Goal: Task Accomplishment & Management: Manage account settings

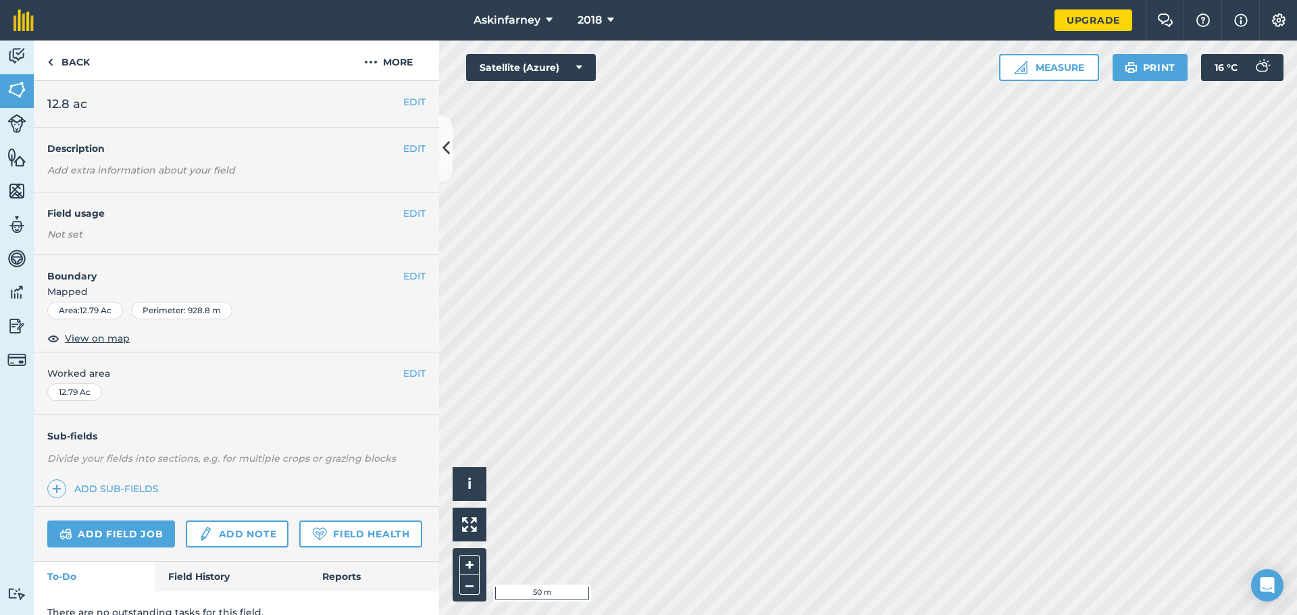
scroll to position [57, 0]
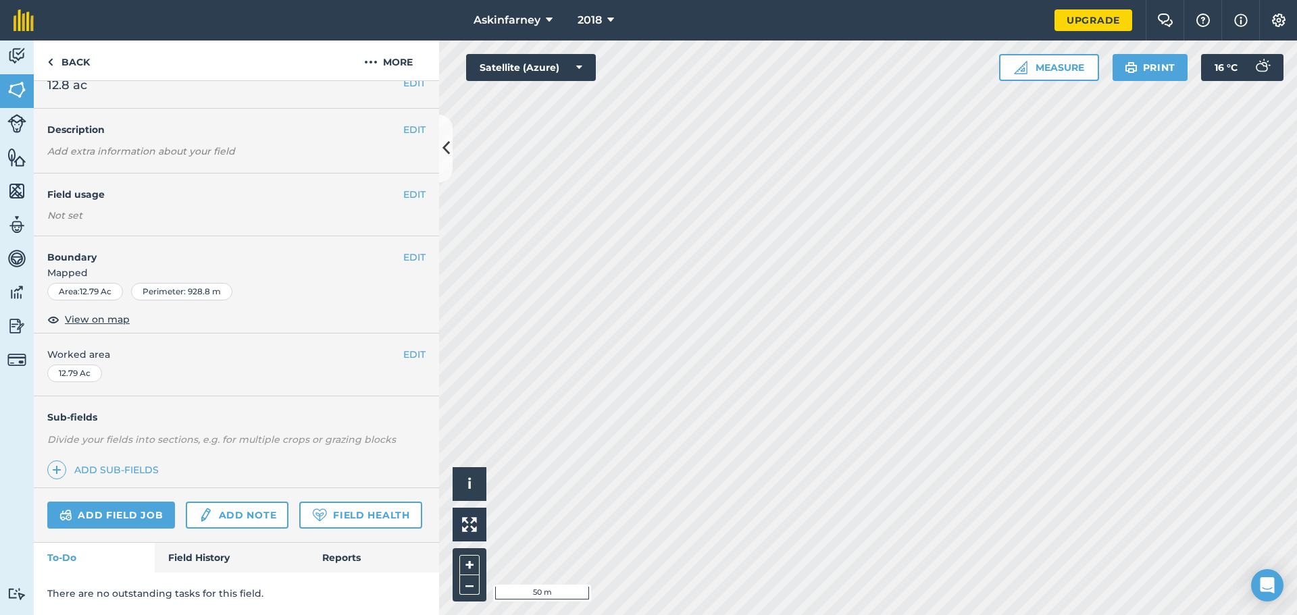
click at [714, 0] on html "Askinfarney 2018 Upgrade Farm Chat Help Info Settings Map printing is not avail…" at bounding box center [648, 307] width 1297 height 615
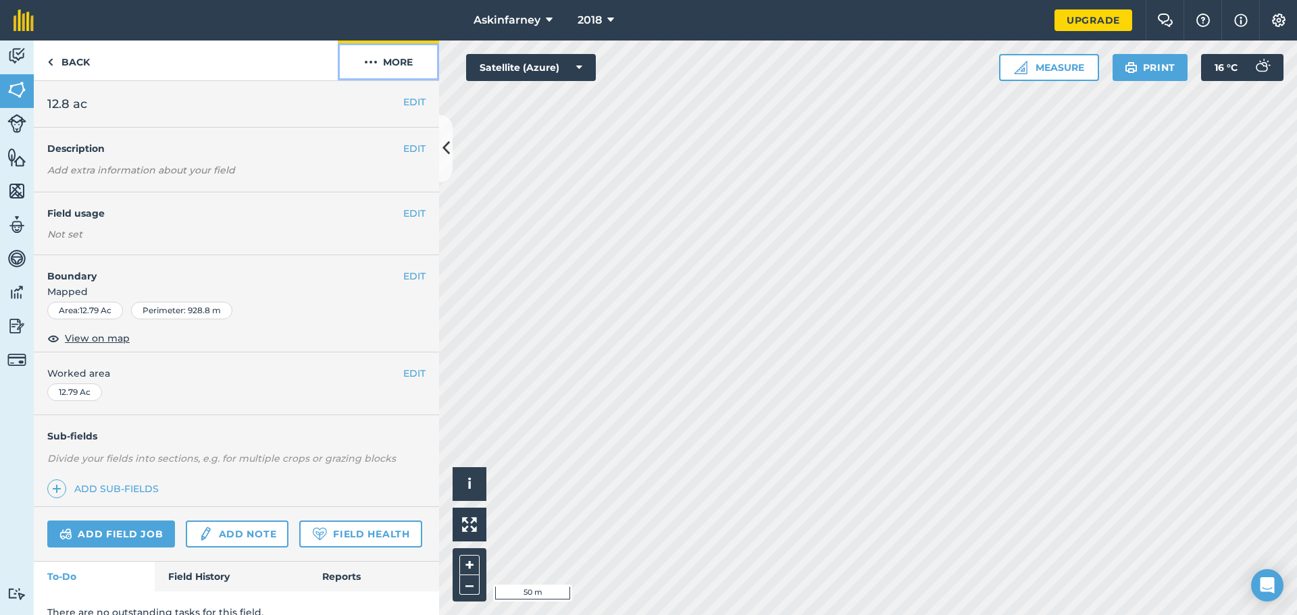
click at [404, 67] on button "More" at bounding box center [388, 61] width 101 height 40
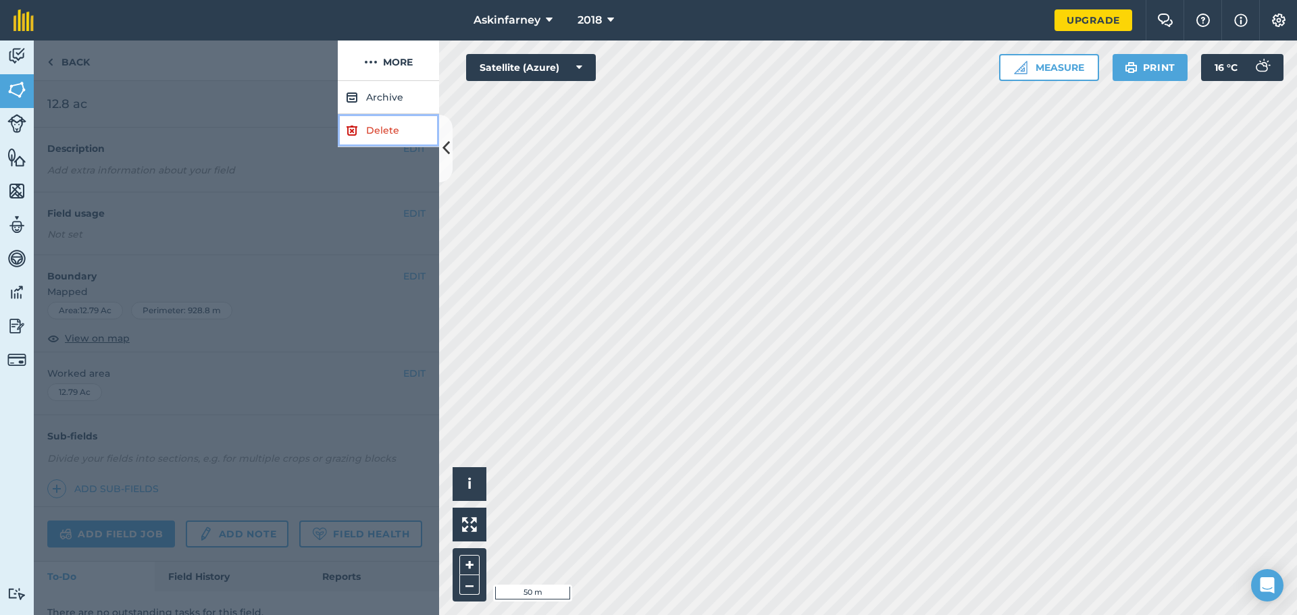
click at [371, 129] on link "Delete" at bounding box center [388, 130] width 101 height 33
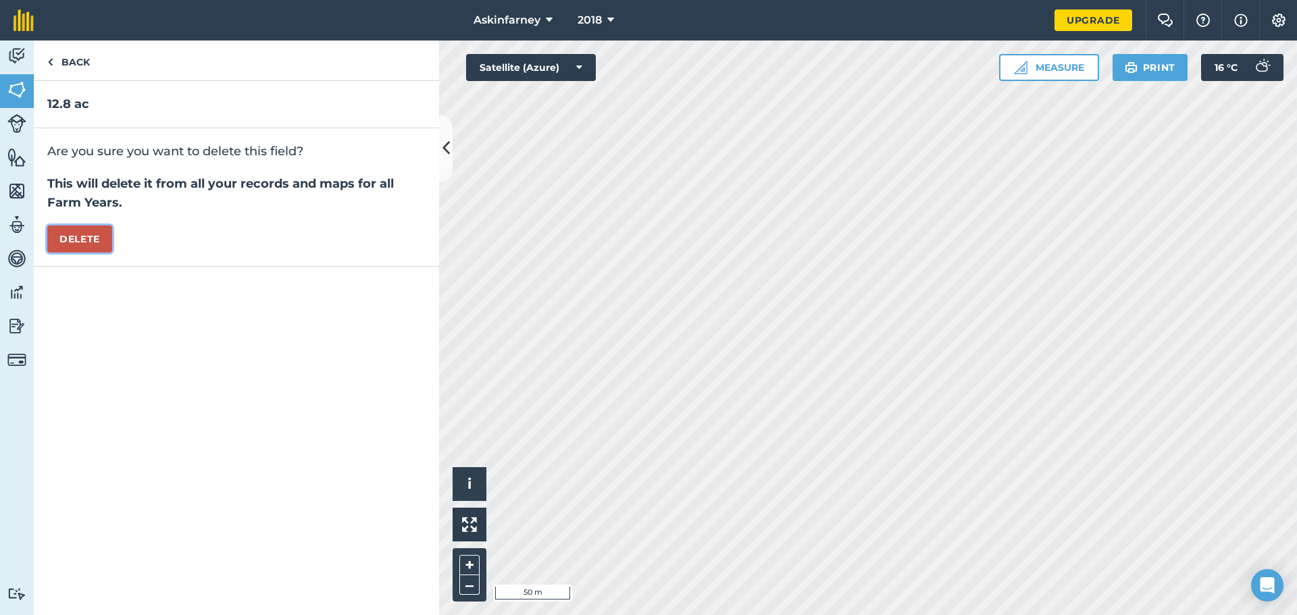
click at [88, 234] on button "Delete" at bounding box center [79, 239] width 65 height 27
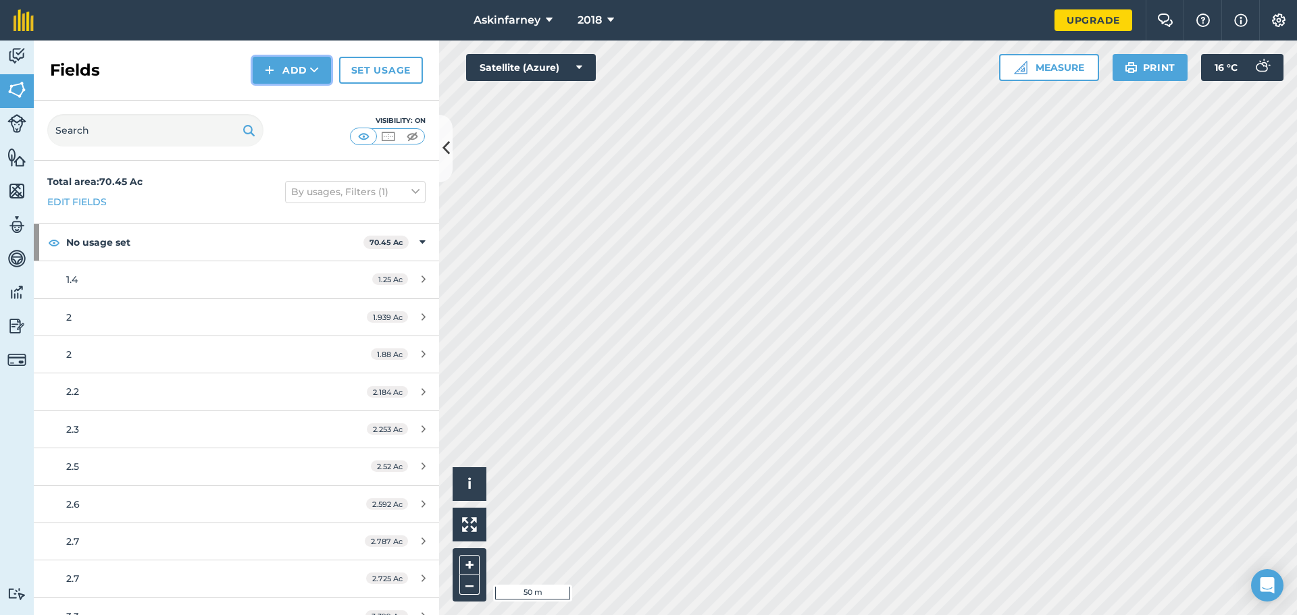
click at [315, 70] on icon at bounding box center [314, 70] width 9 height 14
click at [297, 107] on link "Draw" at bounding box center [292, 101] width 74 height 30
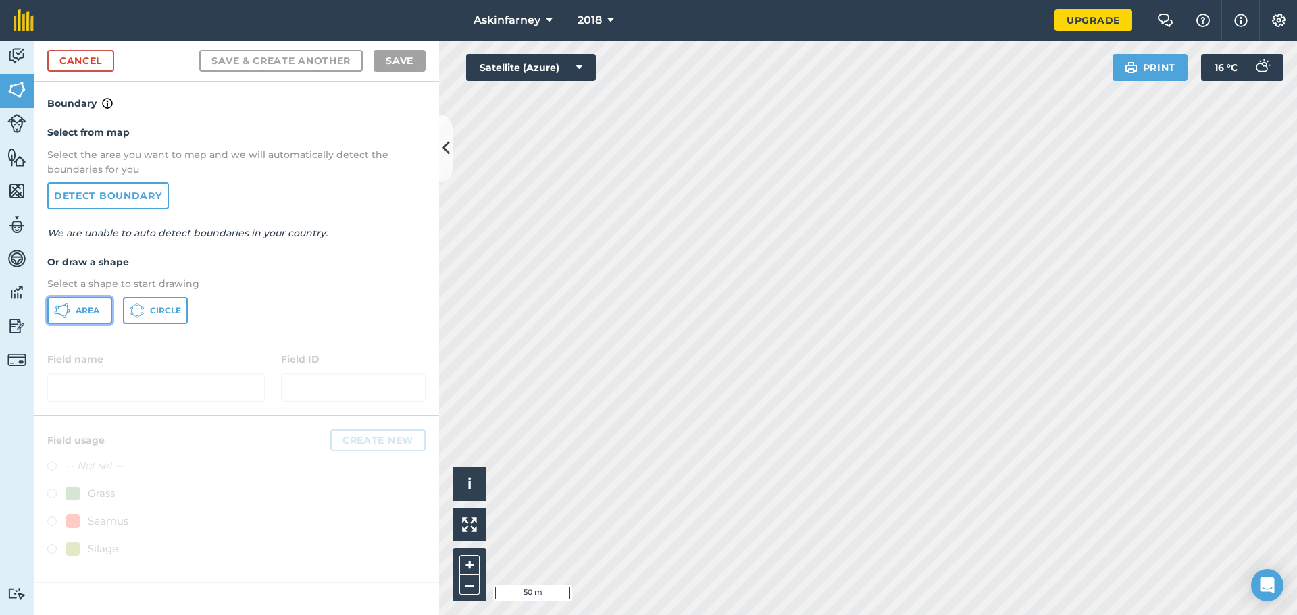
click at [91, 313] on span "Area" at bounding box center [88, 310] width 24 height 11
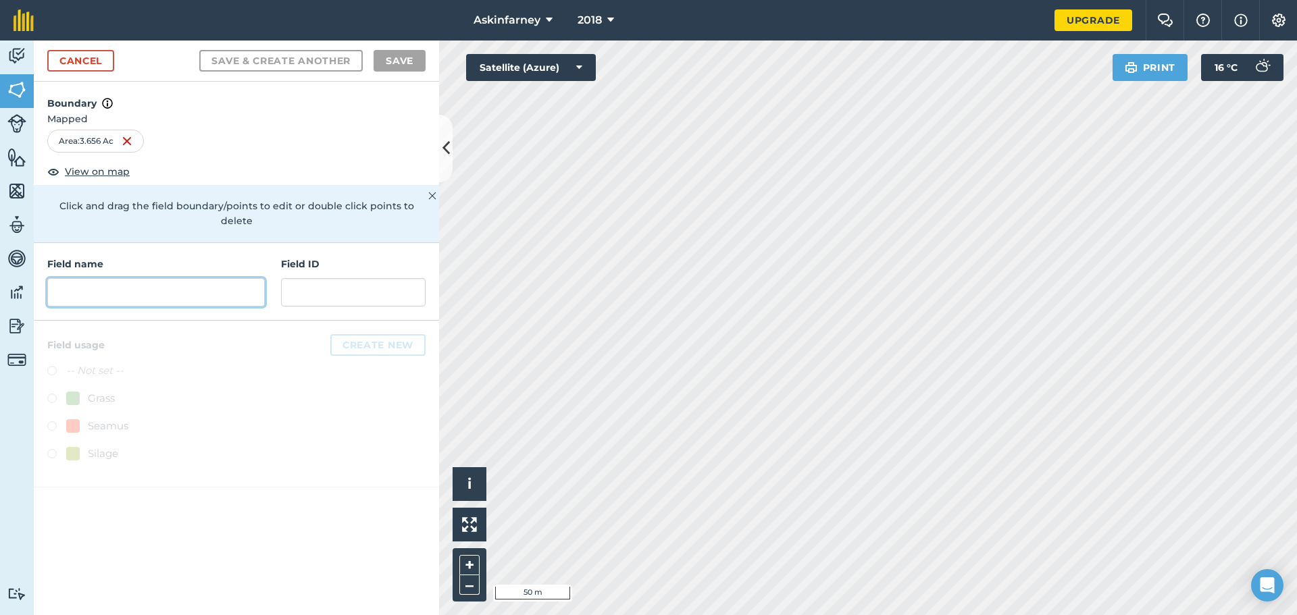
click at [246, 284] on input "text" at bounding box center [155, 292] width 217 height 28
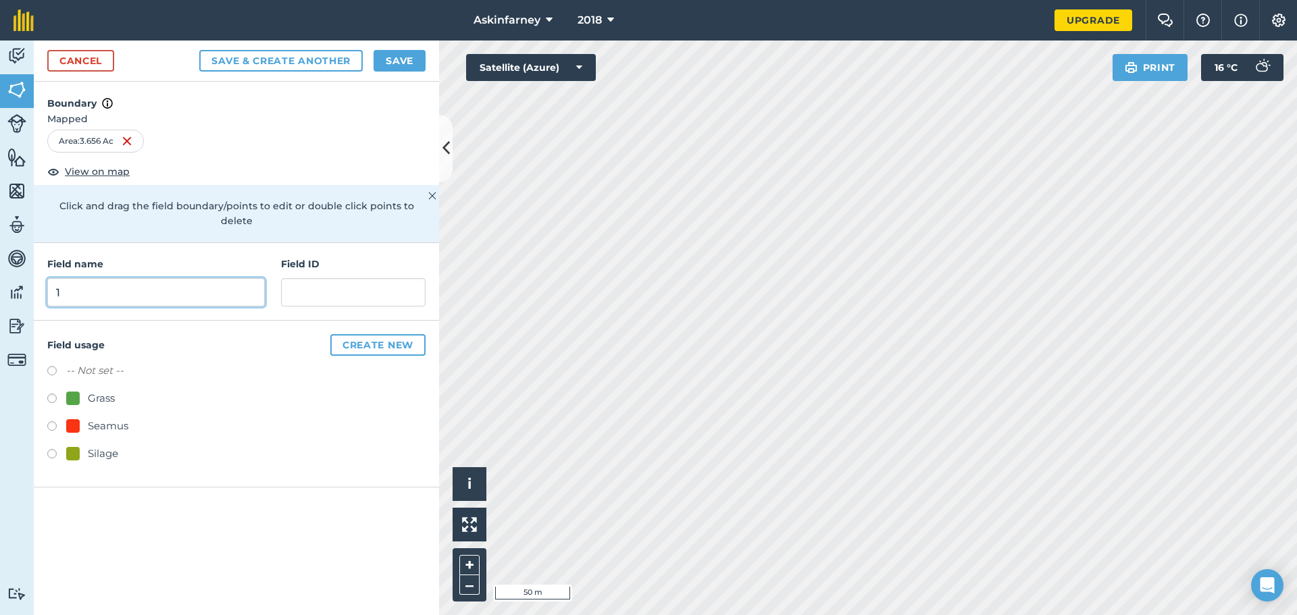
type input "1"
click at [314, 66] on button "Save & Create Another" at bounding box center [280, 61] width 163 height 22
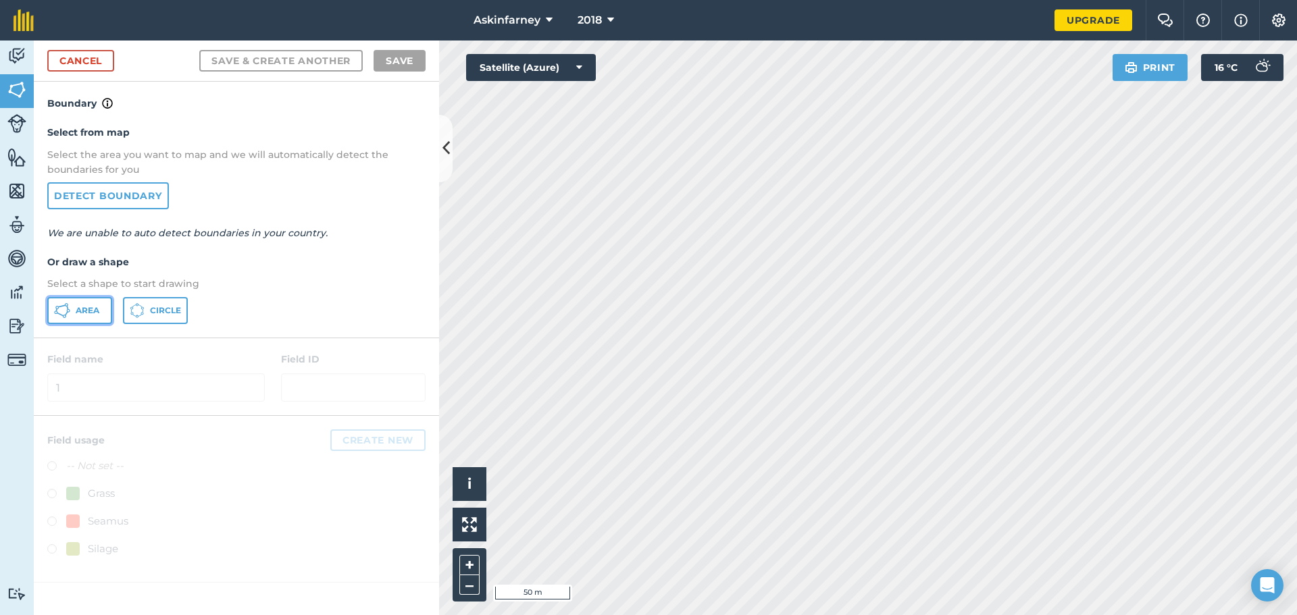
drag, startPoint x: 101, startPoint y: 314, endPoint x: 138, endPoint y: 314, distance: 37.1
click at [100, 314] on button "Area" at bounding box center [79, 310] width 65 height 27
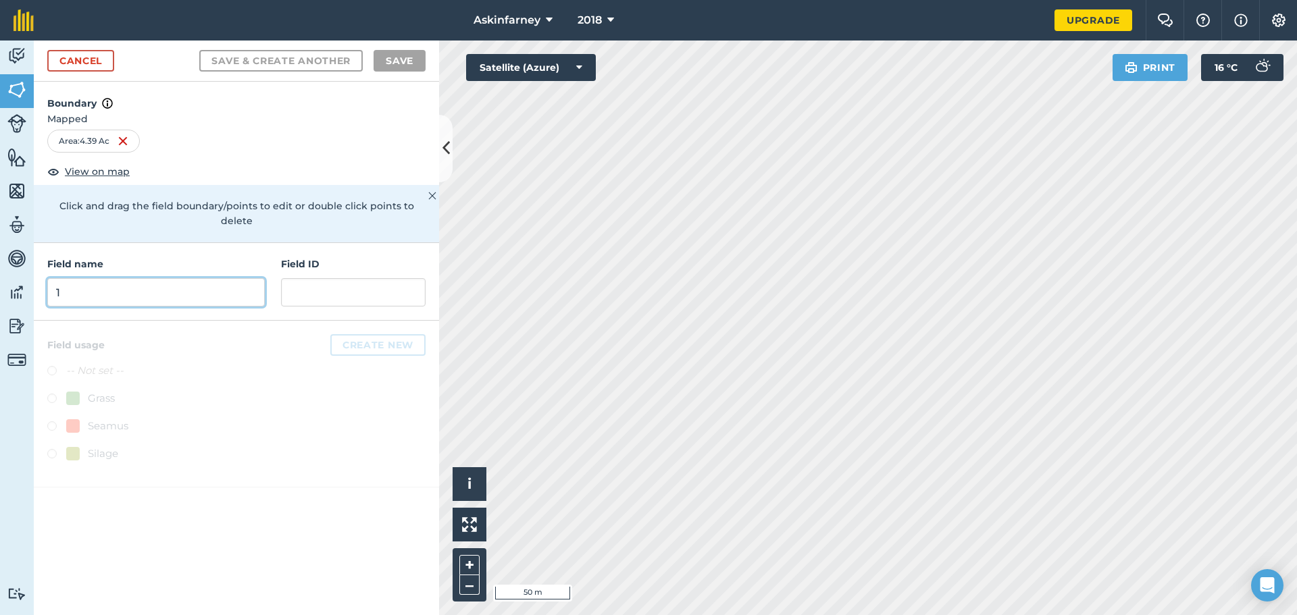
click at [83, 284] on input "1" at bounding box center [155, 292] width 217 height 28
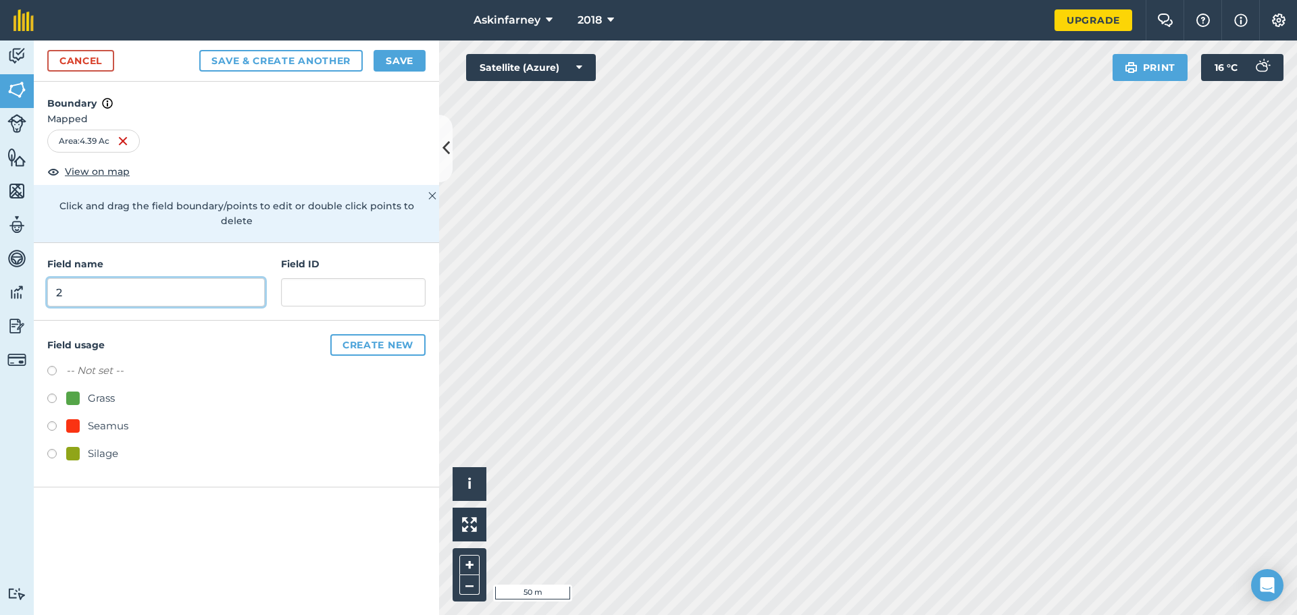
type input "2"
click at [199, 50] on button "Save & Create Another" at bounding box center [280, 61] width 163 height 22
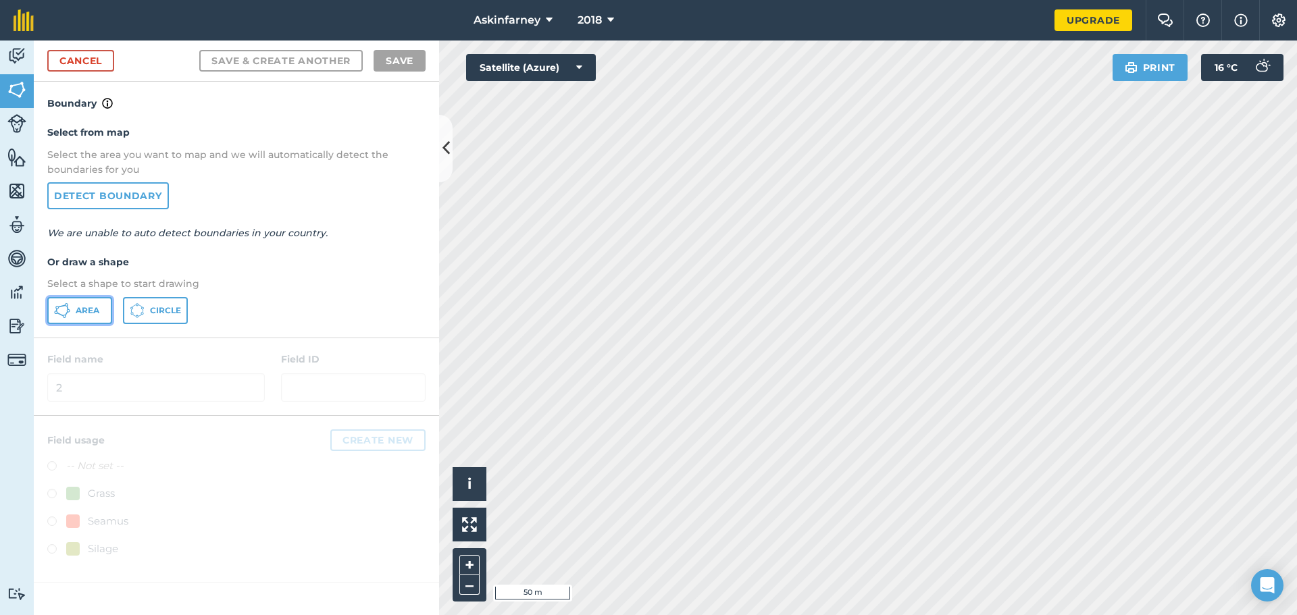
click at [87, 318] on button "Area" at bounding box center [79, 310] width 65 height 27
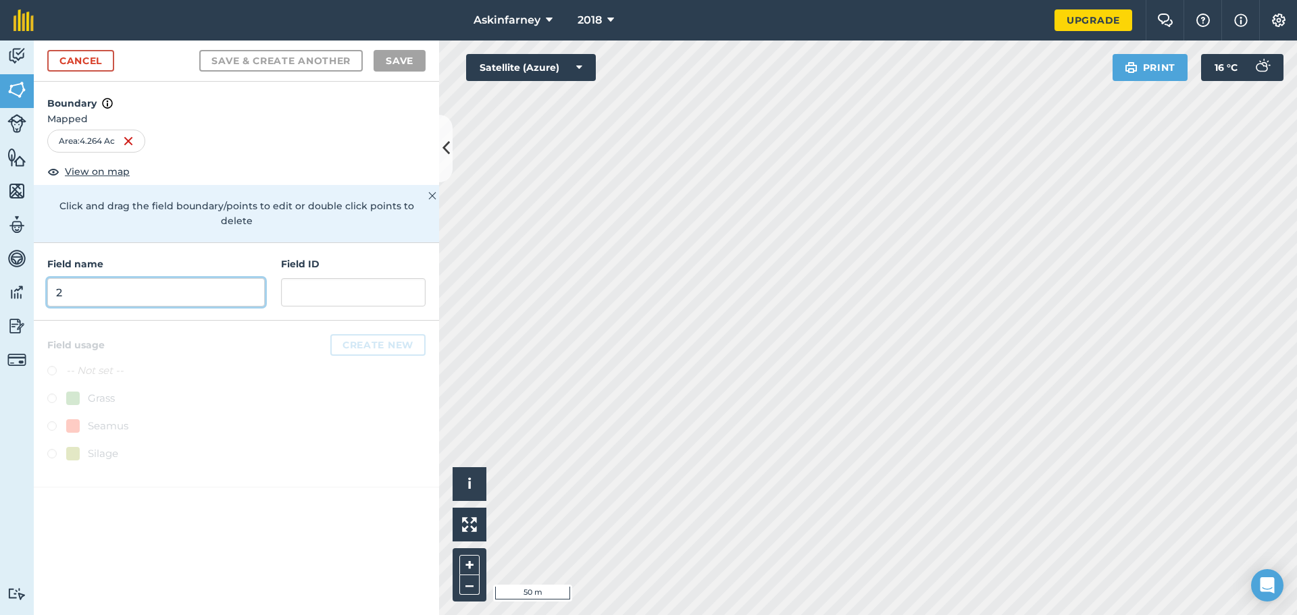
click at [84, 278] on input "2" at bounding box center [155, 292] width 217 height 28
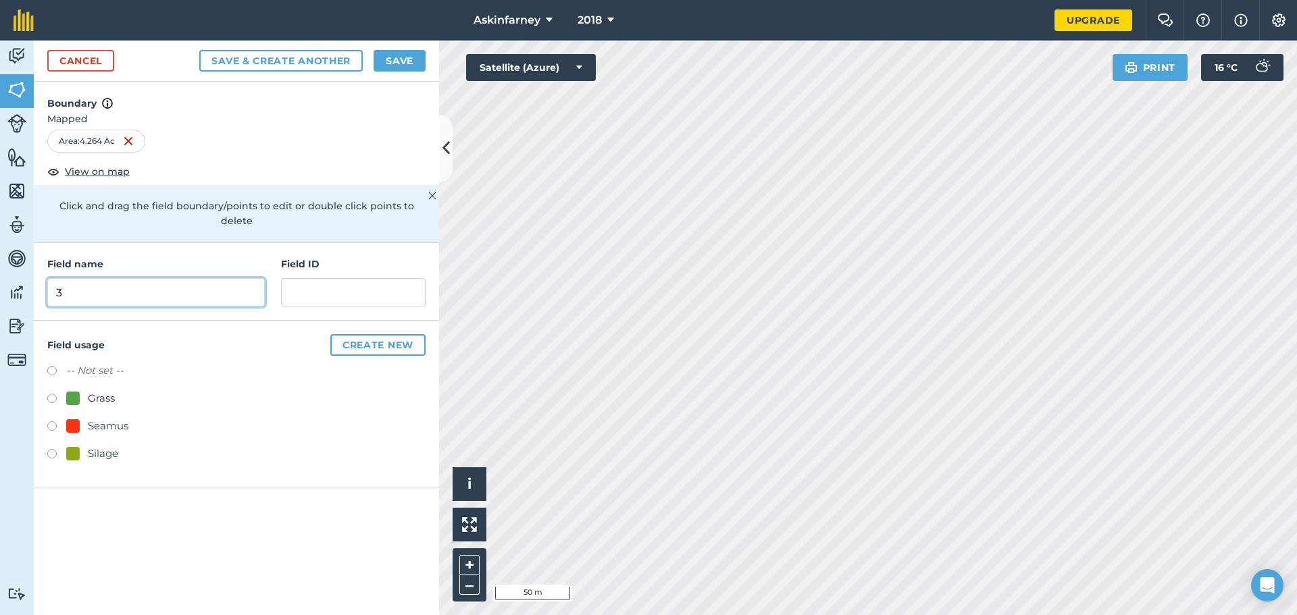
type input "3"
click at [199, 50] on button "Save & Create Another" at bounding box center [280, 61] width 163 height 22
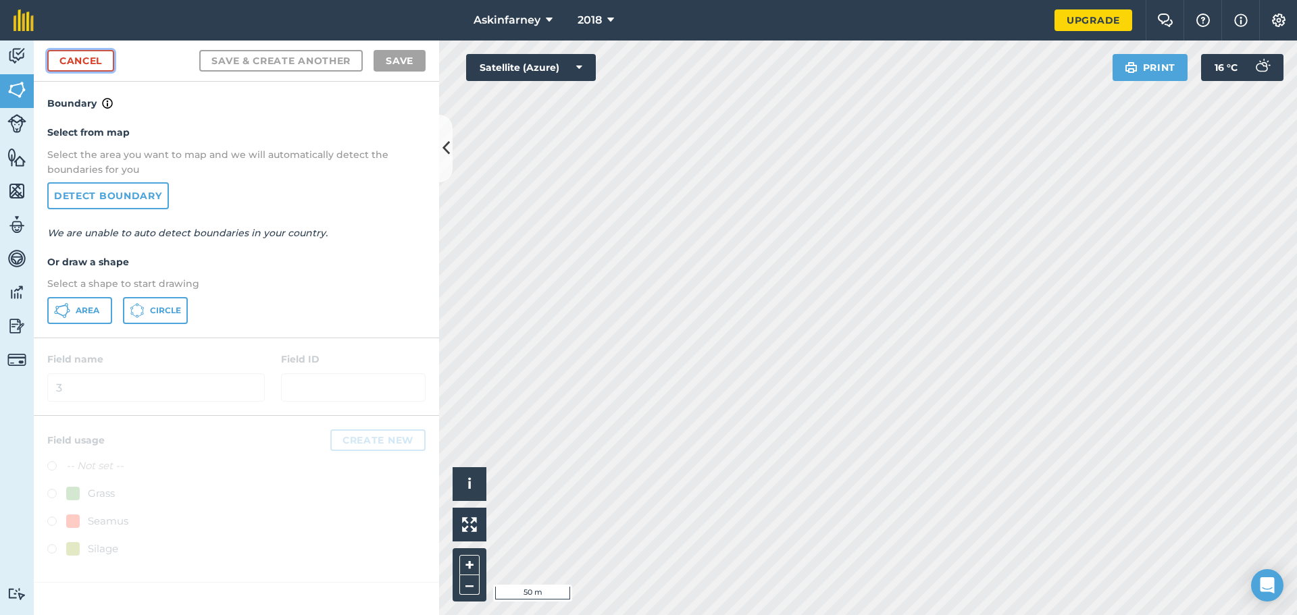
click at [101, 71] on link "Cancel" at bounding box center [80, 61] width 67 height 22
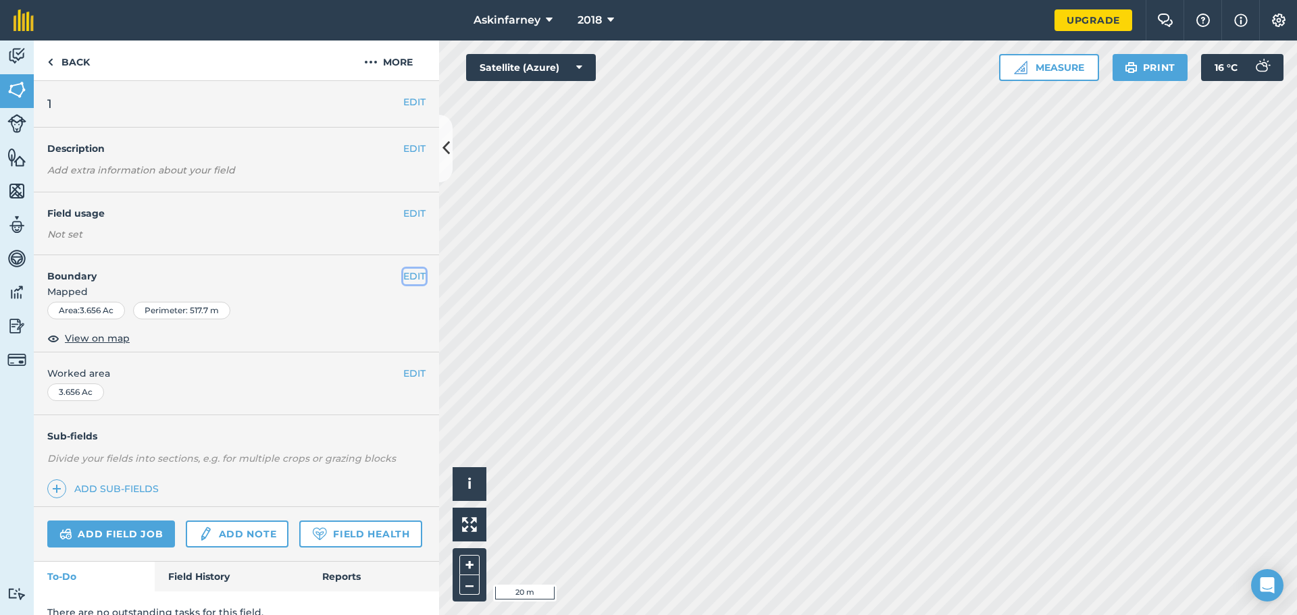
click at [407, 273] on button "EDIT" at bounding box center [414, 276] width 22 height 15
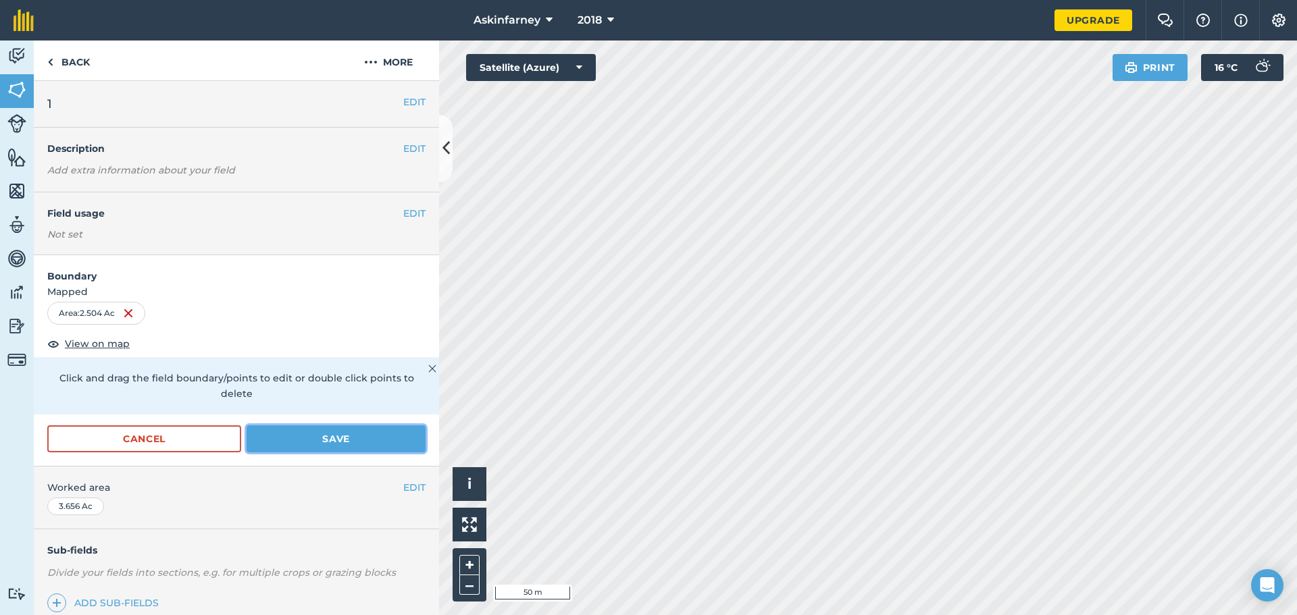
click at [300, 434] on button "Save" at bounding box center [336, 438] width 179 height 27
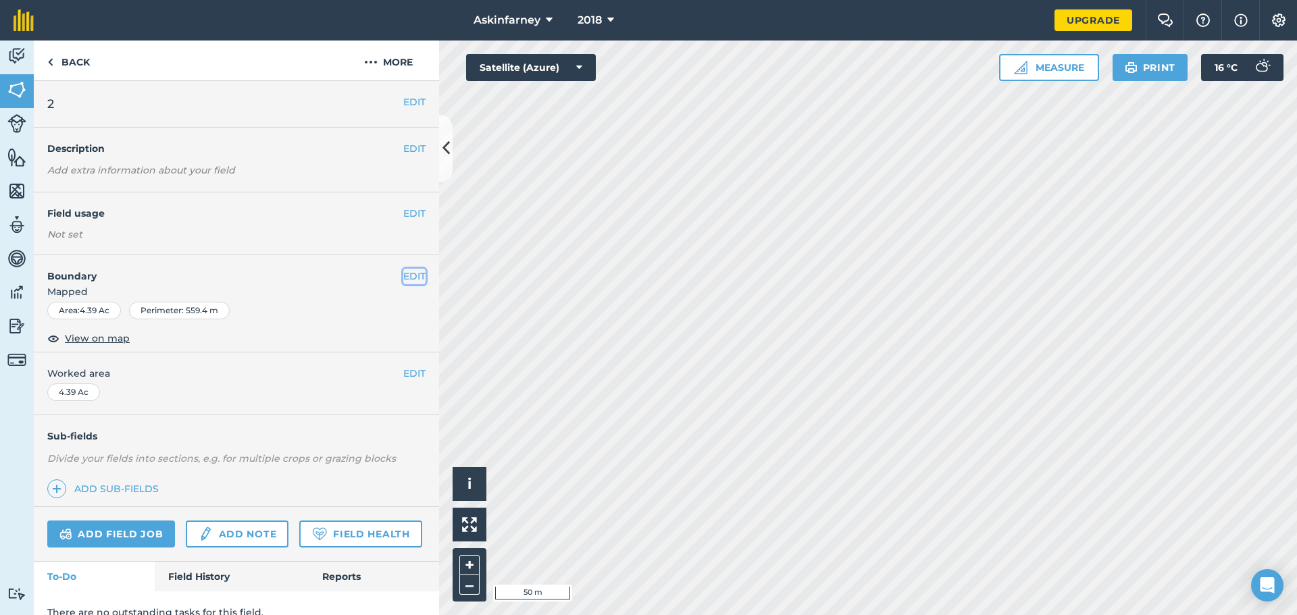
click at [411, 278] on button "EDIT" at bounding box center [414, 276] width 22 height 15
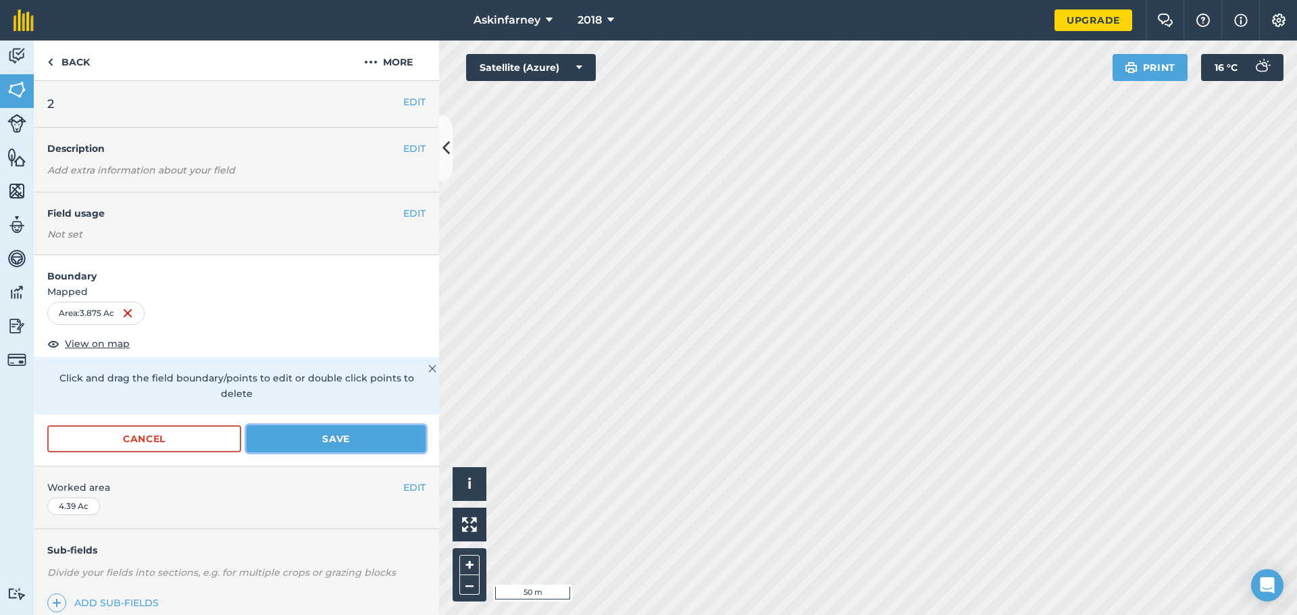
click at [369, 444] on button "Save" at bounding box center [336, 438] width 179 height 27
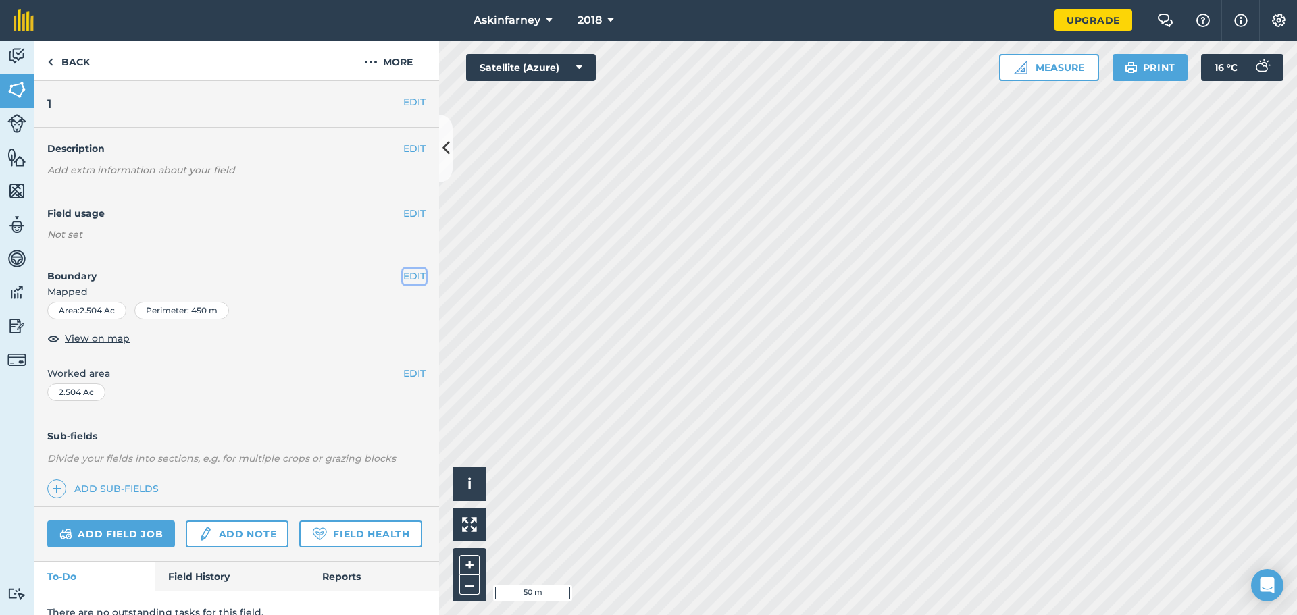
click at [409, 271] on button "EDIT" at bounding box center [414, 276] width 22 height 15
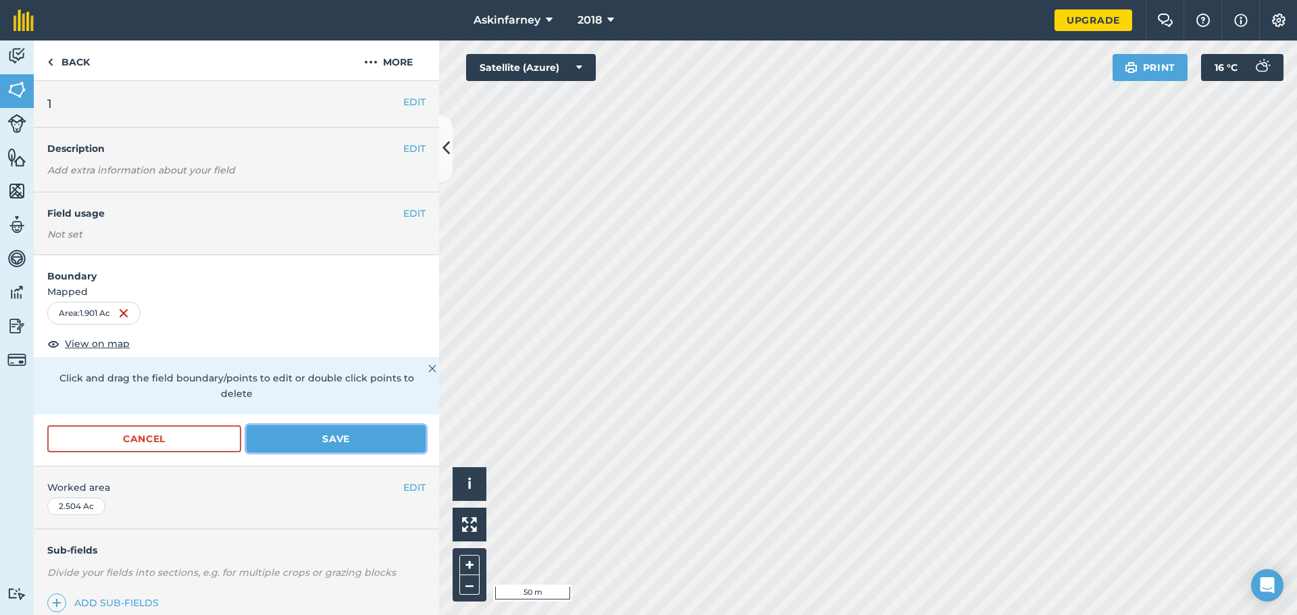
click at [344, 442] on button "Save" at bounding box center [336, 438] width 179 height 27
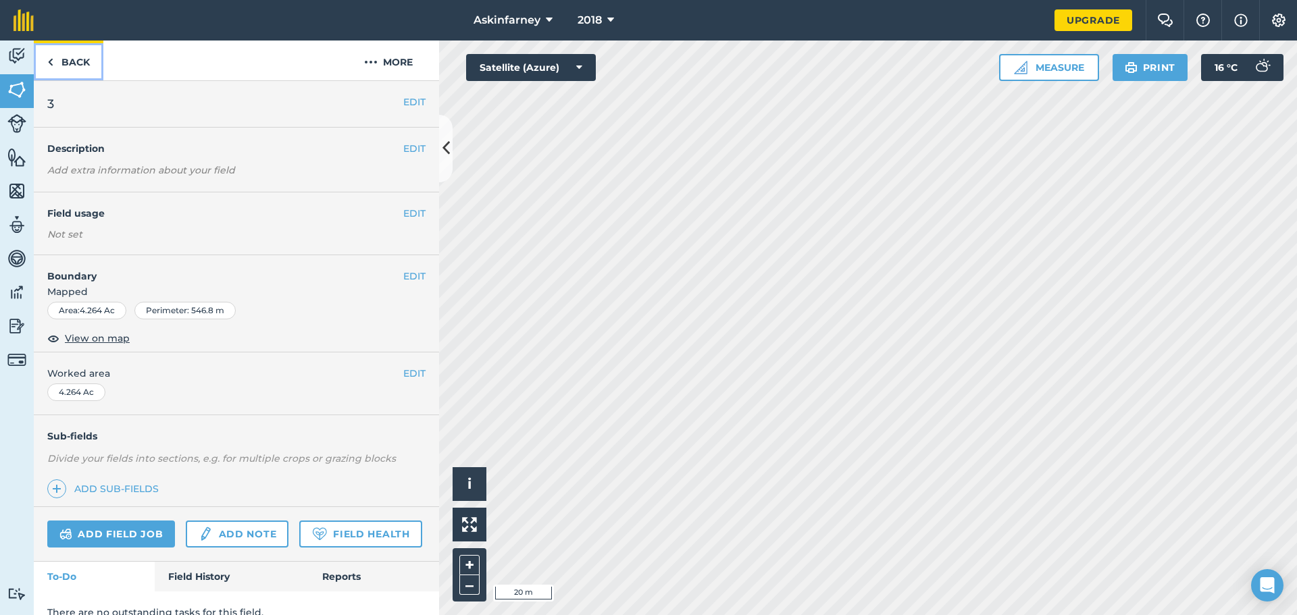
click at [53, 62] on link "Back" at bounding box center [69, 61] width 70 height 40
click at [44, 62] on link "Back" at bounding box center [69, 61] width 70 height 40
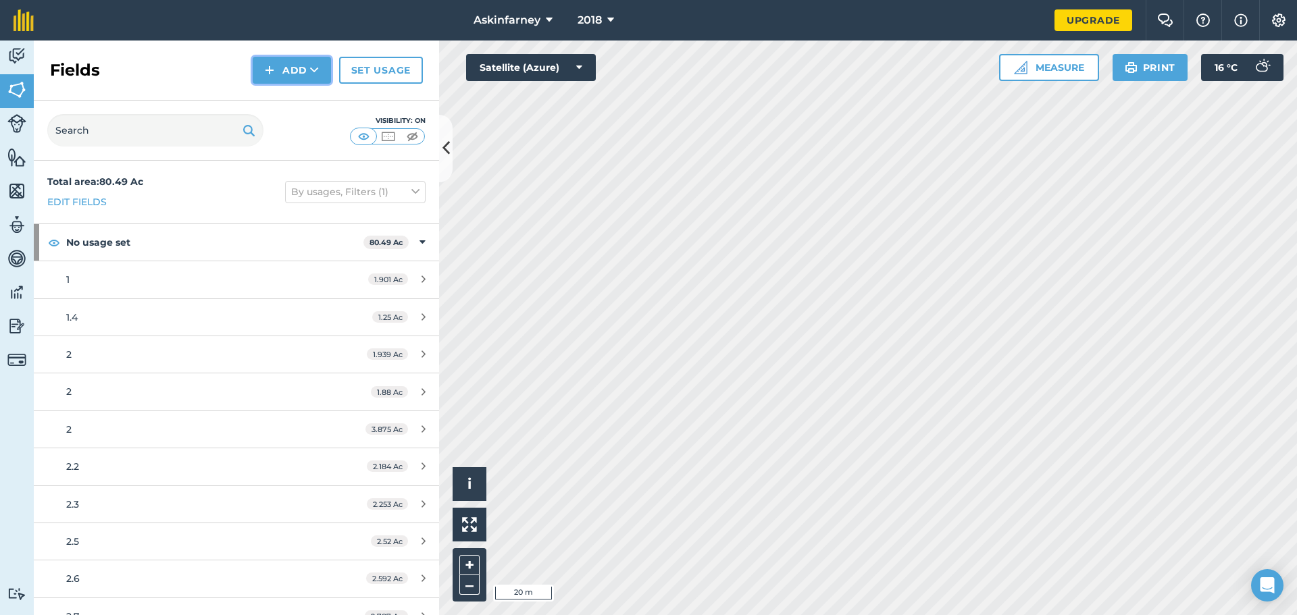
click at [317, 69] on icon at bounding box center [314, 70] width 9 height 14
click at [297, 102] on link "Draw" at bounding box center [292, 101] width 74 height 30
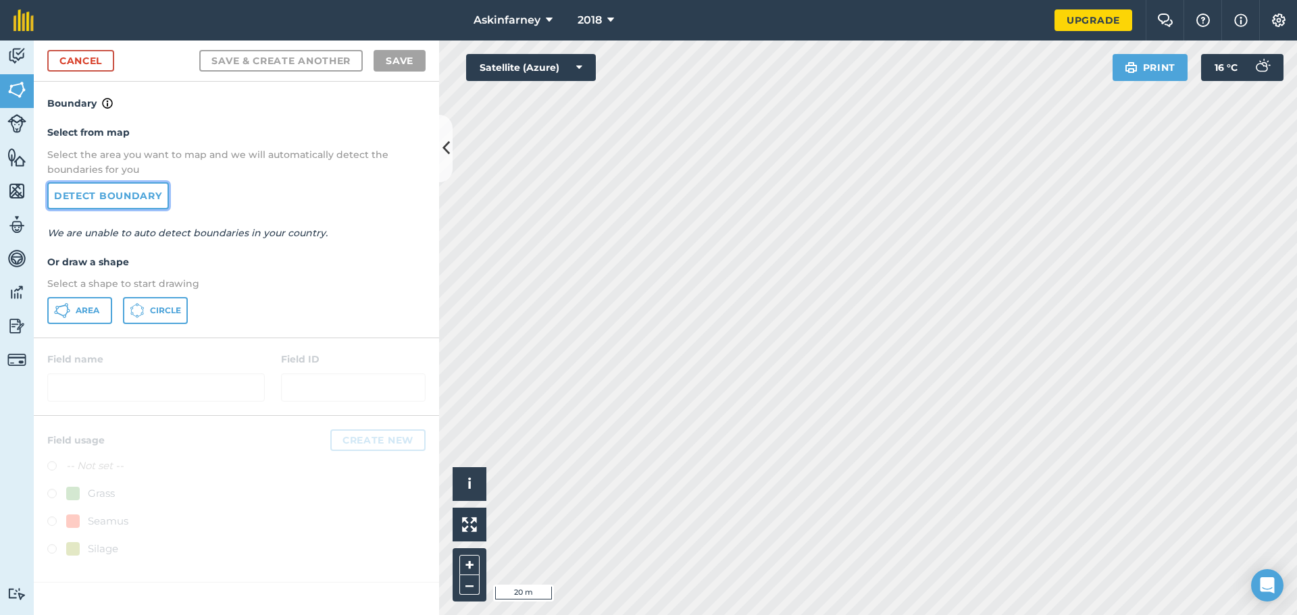
click at [138, 201] on link "Detect boundary" at bounding box center [108, 195] width 122 height 27
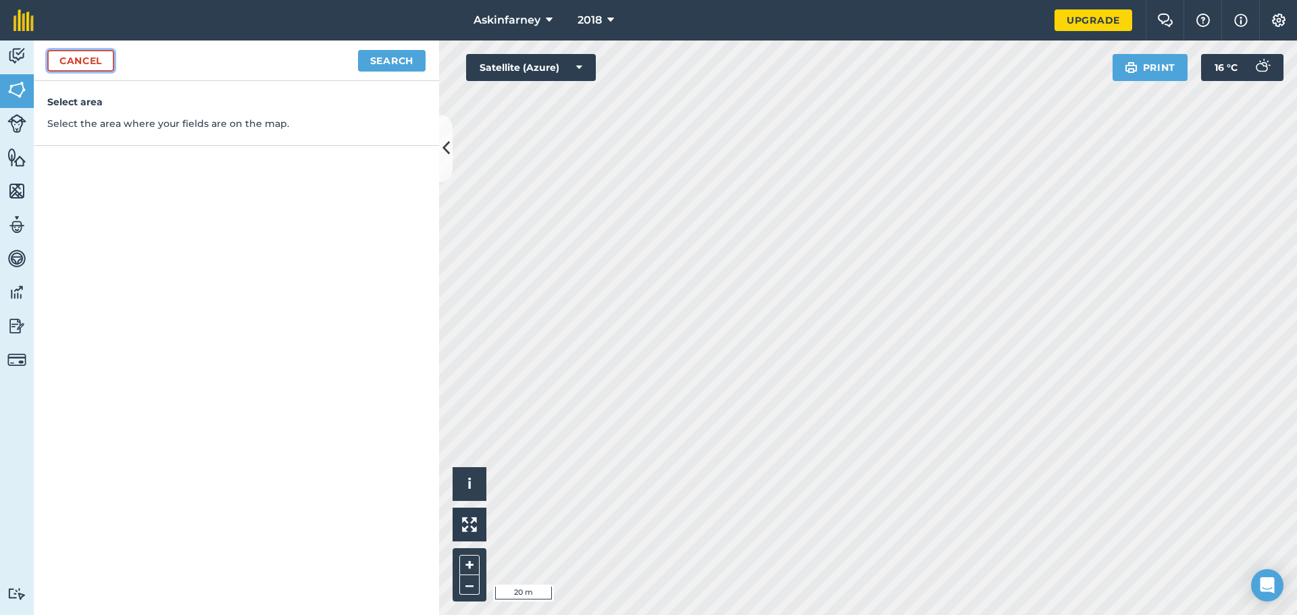
click at [102, 61] on link "Cancel" at bounding box center [80, 61] width 67 height 22
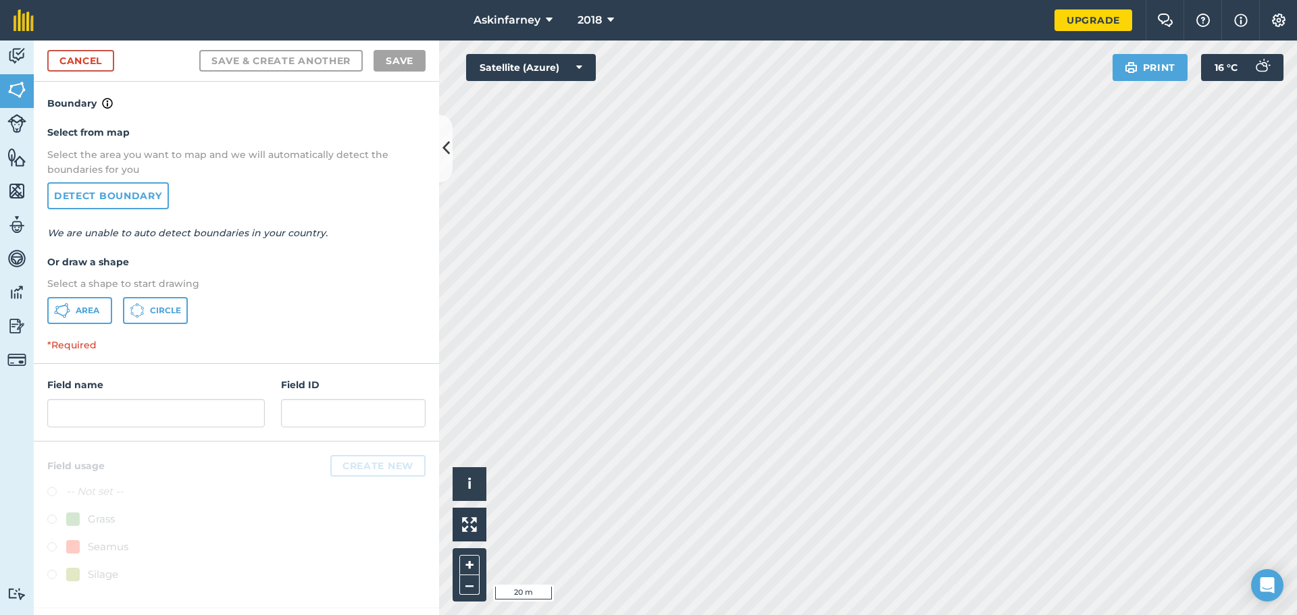
click at [91, 325] on div "Select from map Select the area you want to map and we will automatically detec…" at bounding box center [236, 224] width 405 height 226
click at [87, 311] on span "Area" at bounding box center [88, 310] width 24 height 11
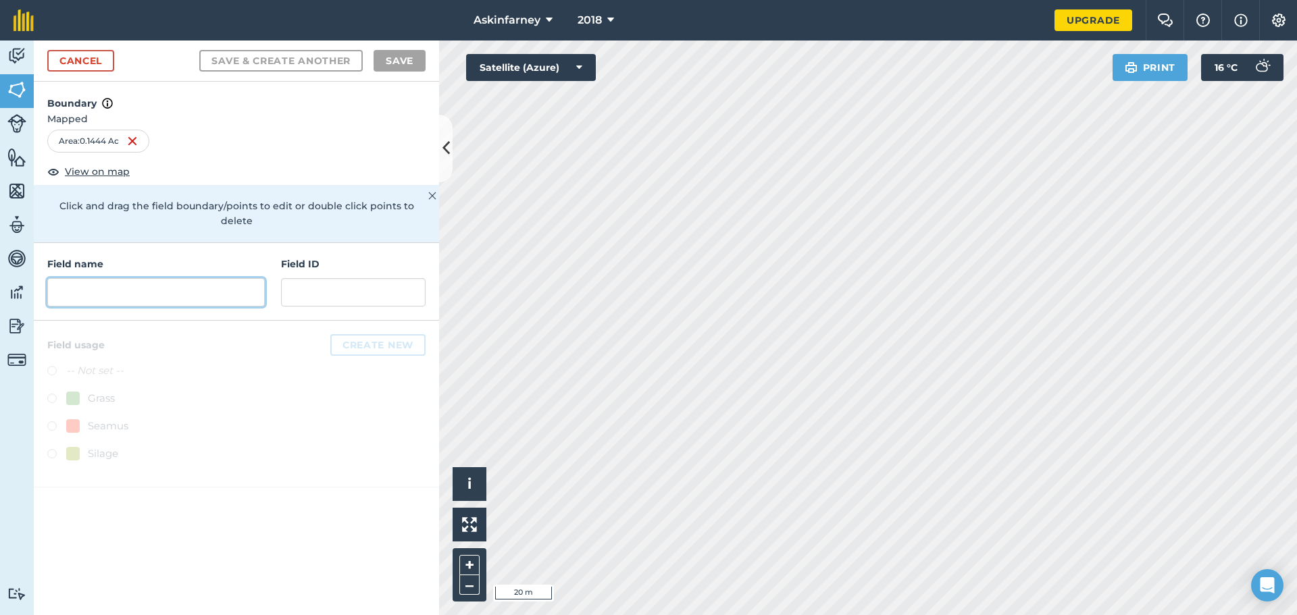
click at [128, 278] on input "text" at bounding box center [155, 292] width 217 height 28
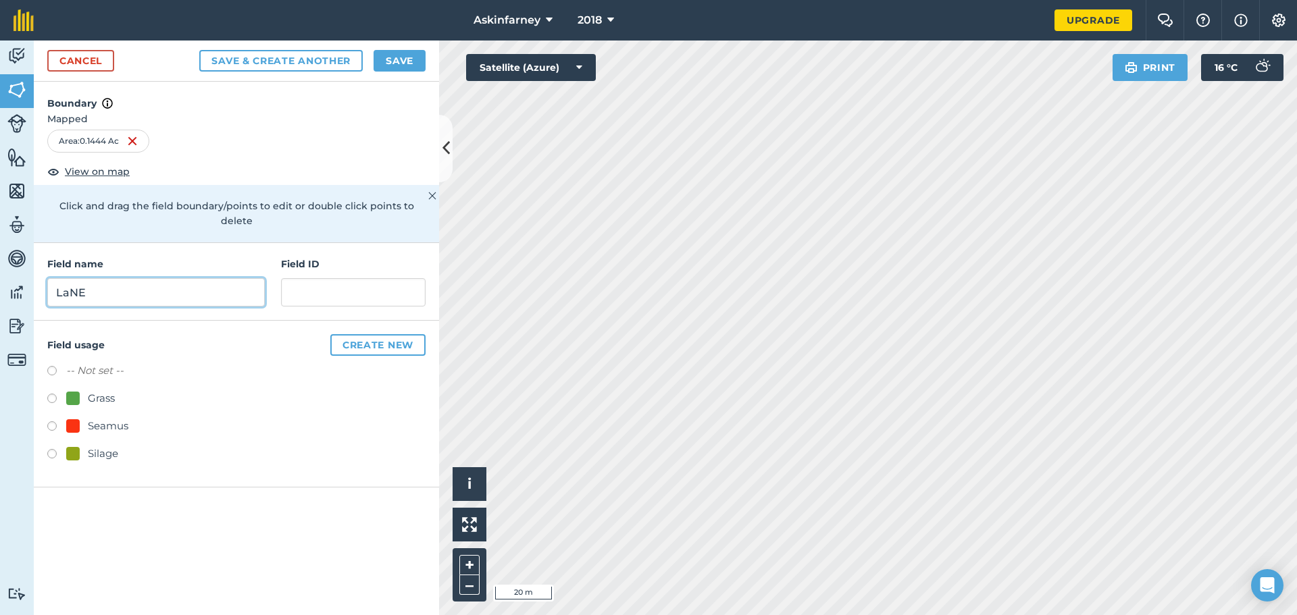
type input "LaNE"
click at [199, 50] on button "Save & Create Another" at bounding box center [280, 61] width 163 height 22
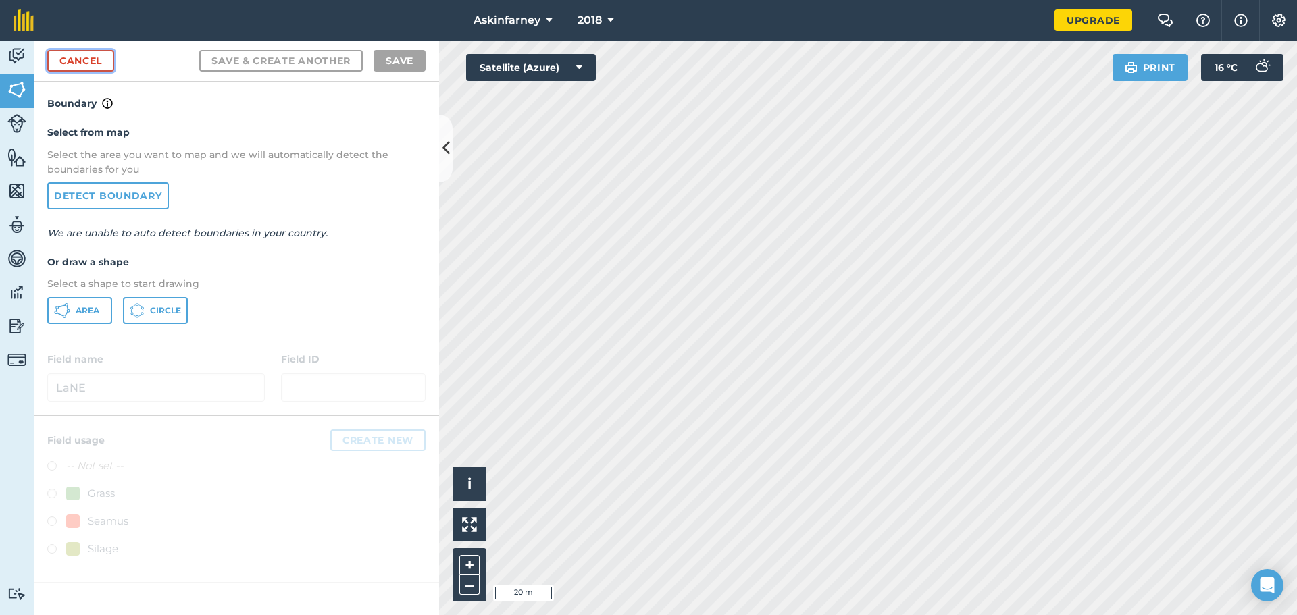
click at [93, 62] on link "Cancel" at bounding box center [80, 61] width 67 height 22
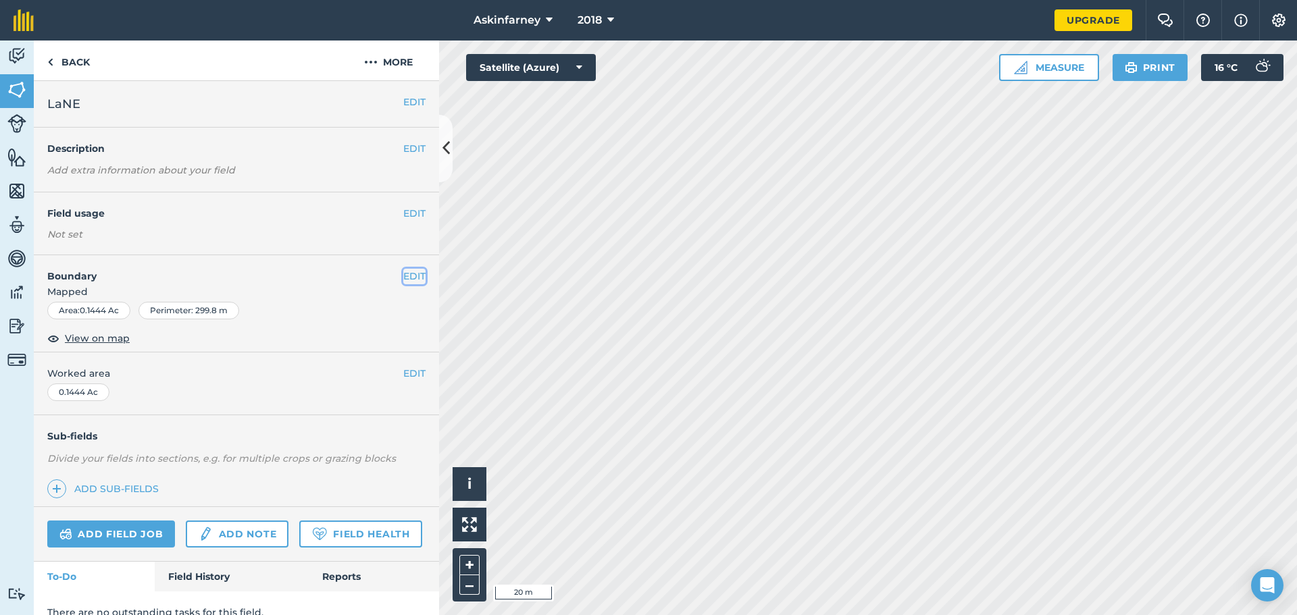
click at [405, 280] on button "EDIT" at bounding box center [414, 276] width 22 height 15
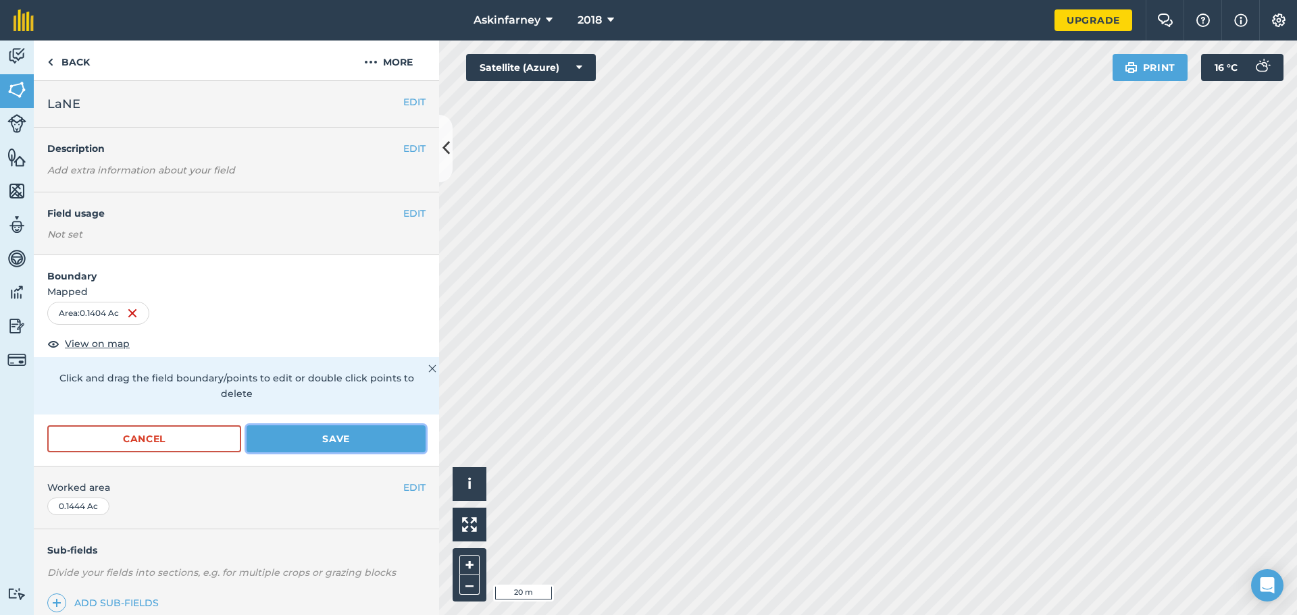
click at [296, 439] on button "Save" at bounding box center [336, 438] width 179 height 27
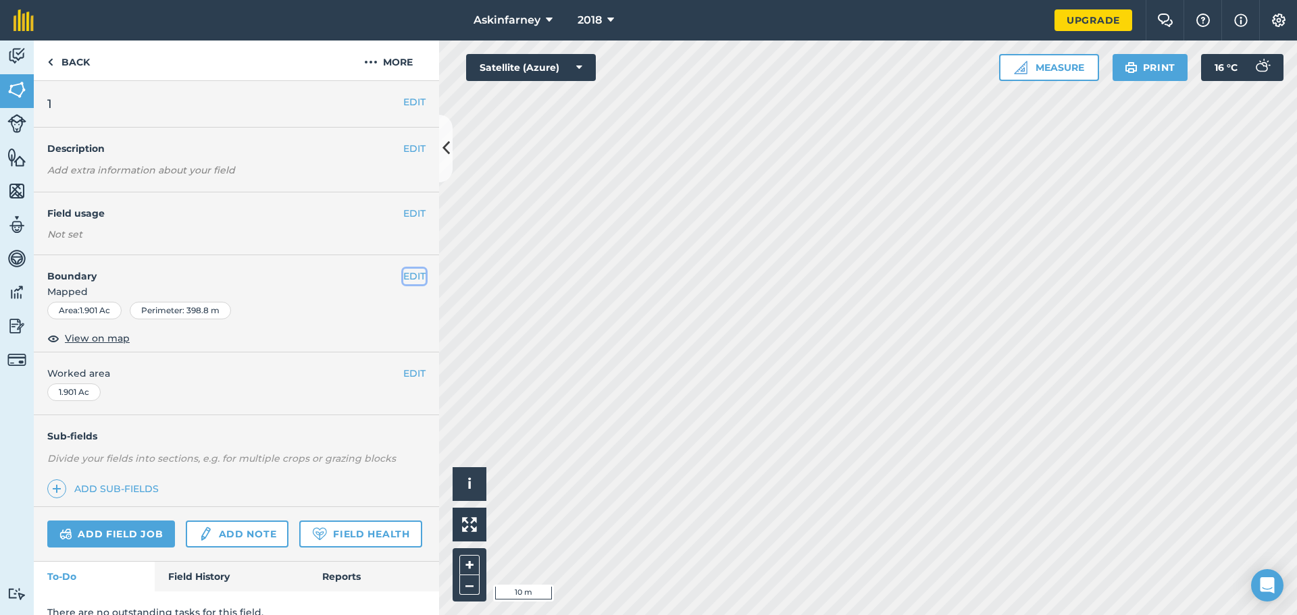
click at [411, 277] on button "EDIT" at bounding box center [414, 276] width 22 height 15
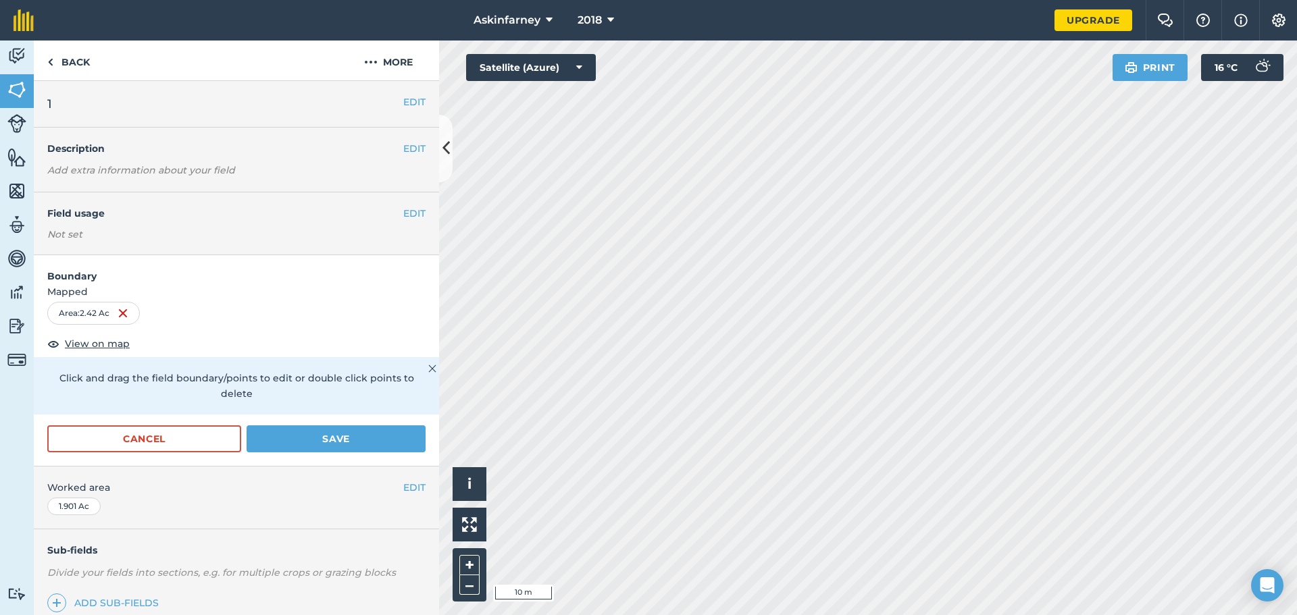
click at [398, 136] on div "Activity Fields Livestock Features Maps Team Vehicles Data Reporting Billing Tu…" at bounding box center [648, 328] width 1297 height 575
click at [317, 432] on button "Save" at bounding box center [336, 438] width 179 height 27
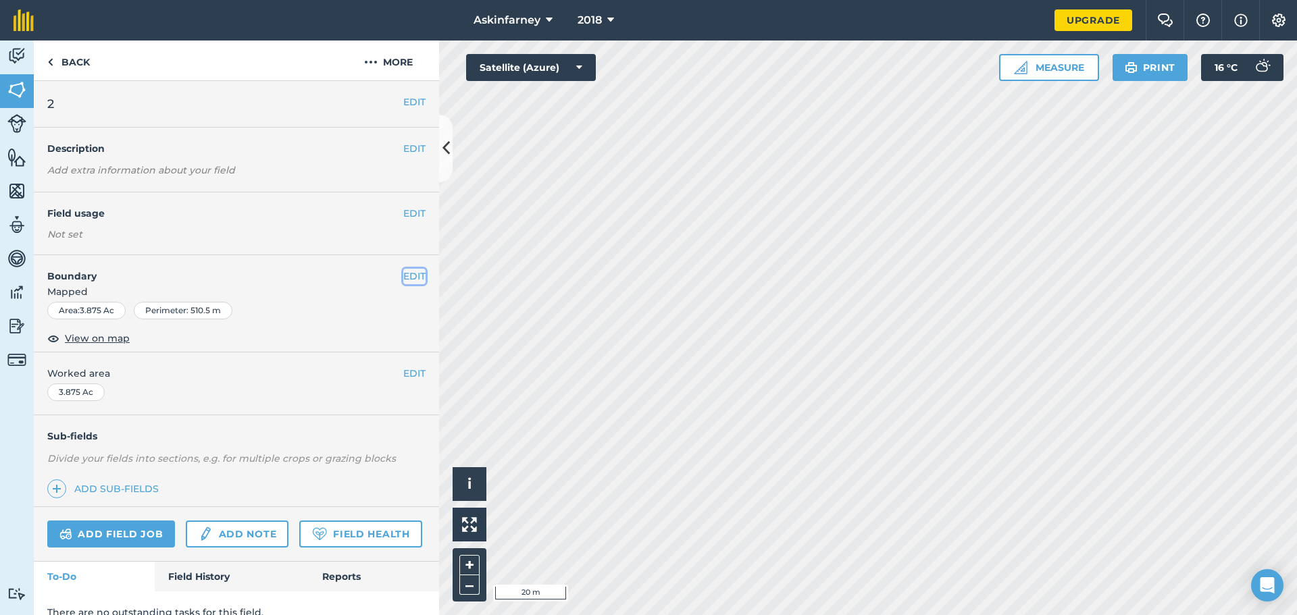
click at [404, 280] on button "EDIT" at bounding box center [414, 276] width 22 height 15
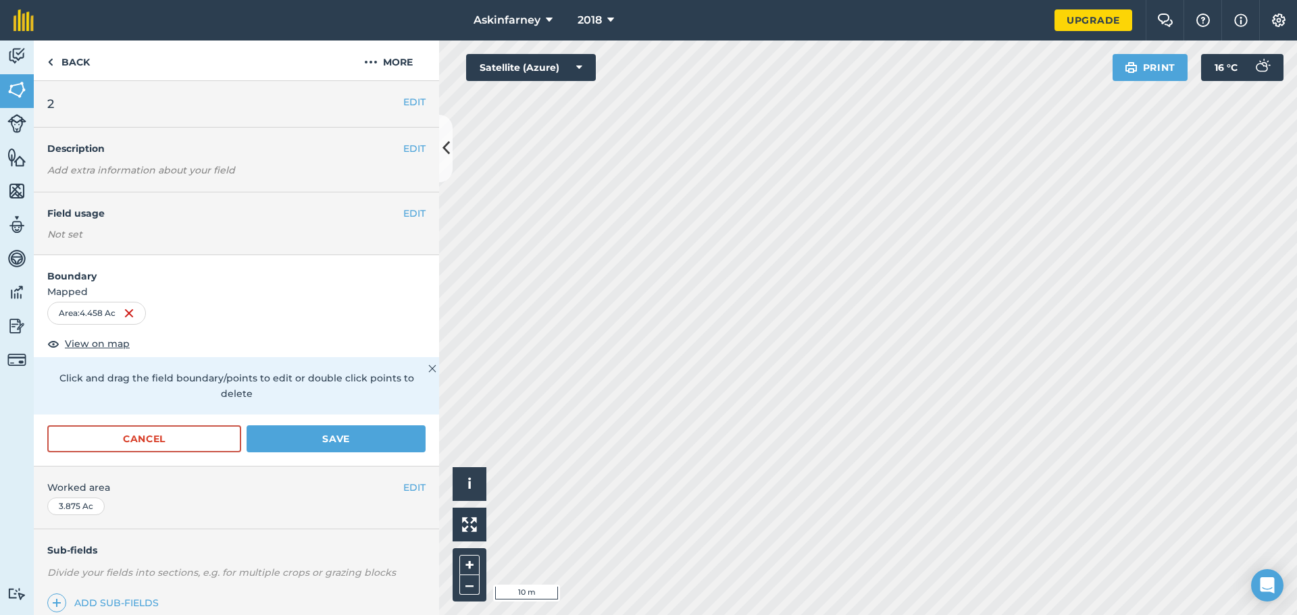
click at [833, 615] on html "Askinfarney 2018 Upgrade Farm Chat Help Info Settings Map printing is not avail…" at bounding box center [648, 307] width 1297 height 615
click at [324, 442] on button "Save" at bounding box center [336, 438] width 179 height 27
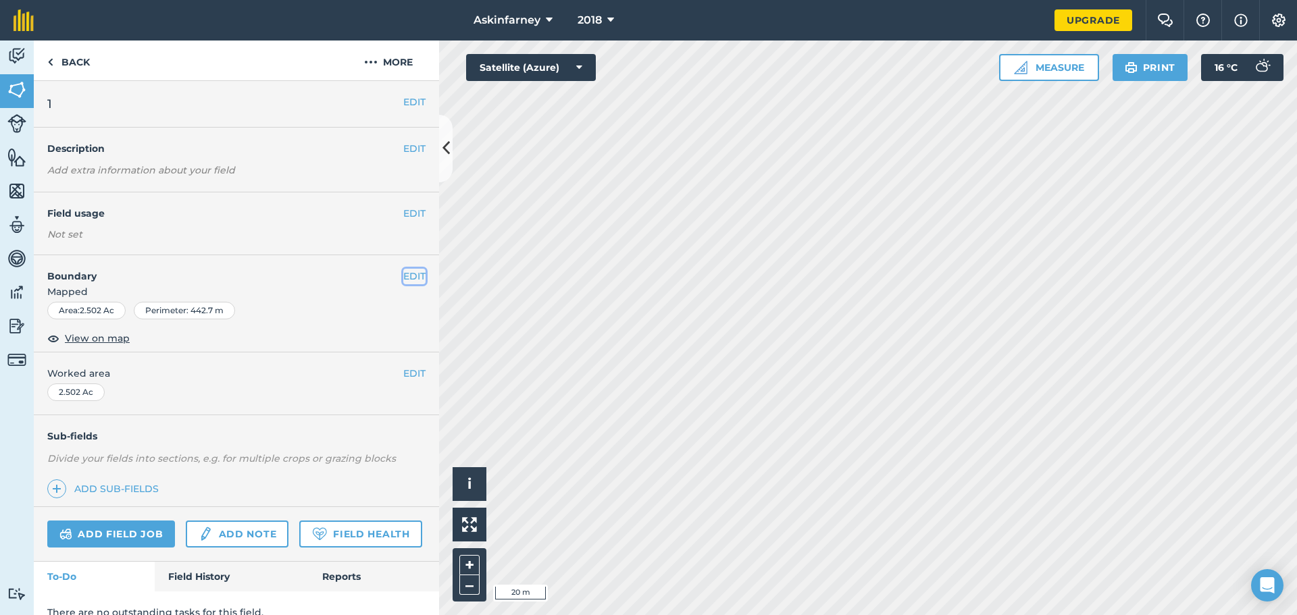
click at [409, 280] on button "EDIT" at bounding box center [414, 276] width 22 height 15
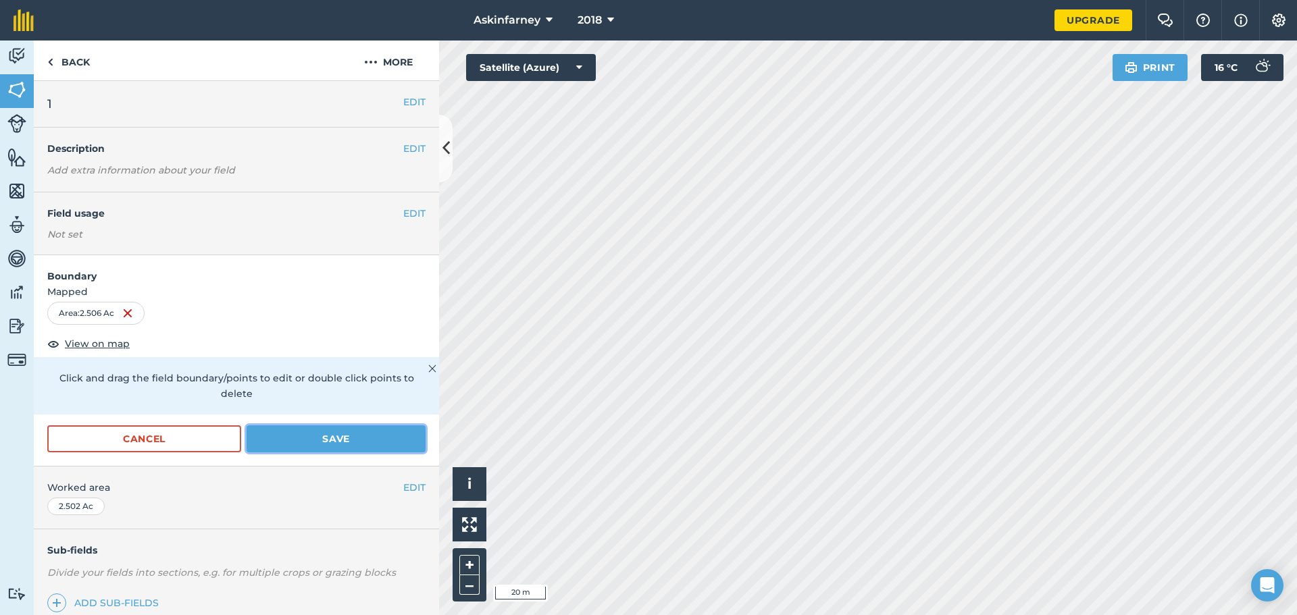
click at [384, 436] on button "Save" at bounding box center [336, 438] width 179 height 27
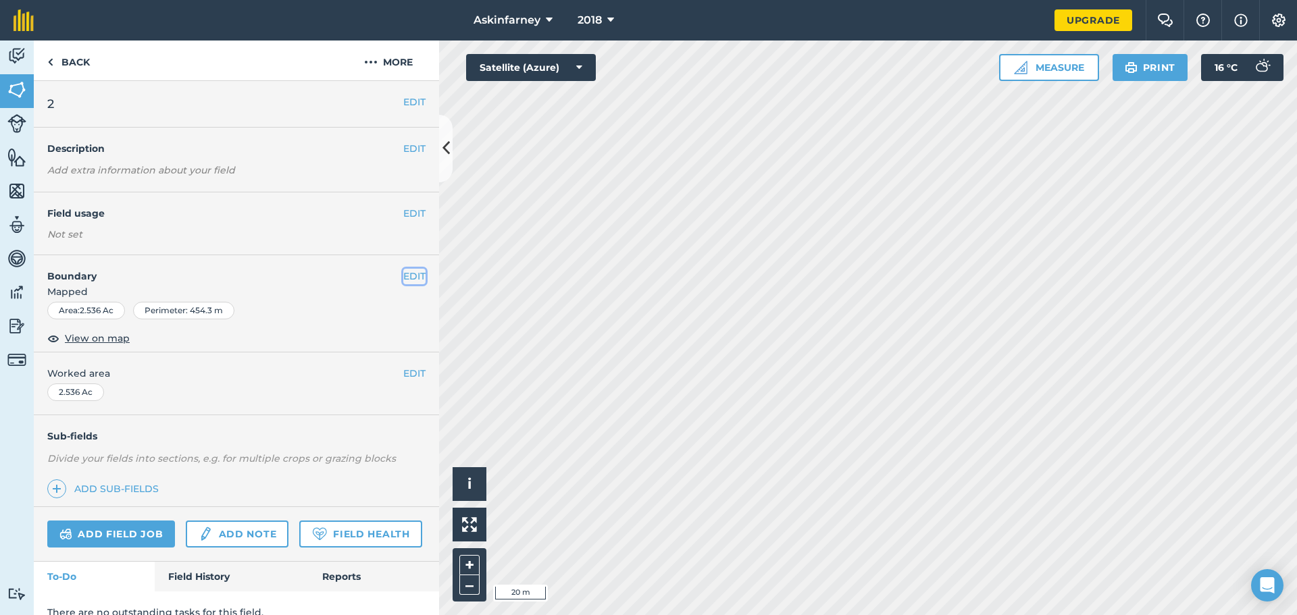
click at [403, 275] on button "EDIT" at bounding box center [414, 276] width 22 height 15
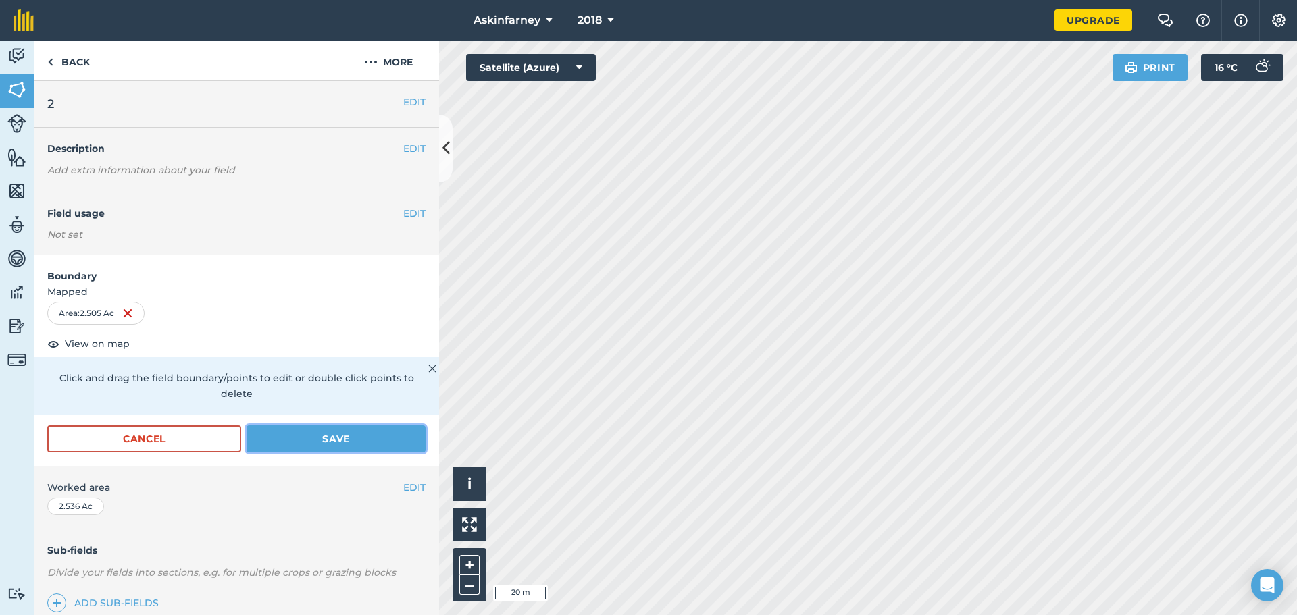
click at [345, 440] on button "Save" at bounding box center [336, 438] width 179 height 27
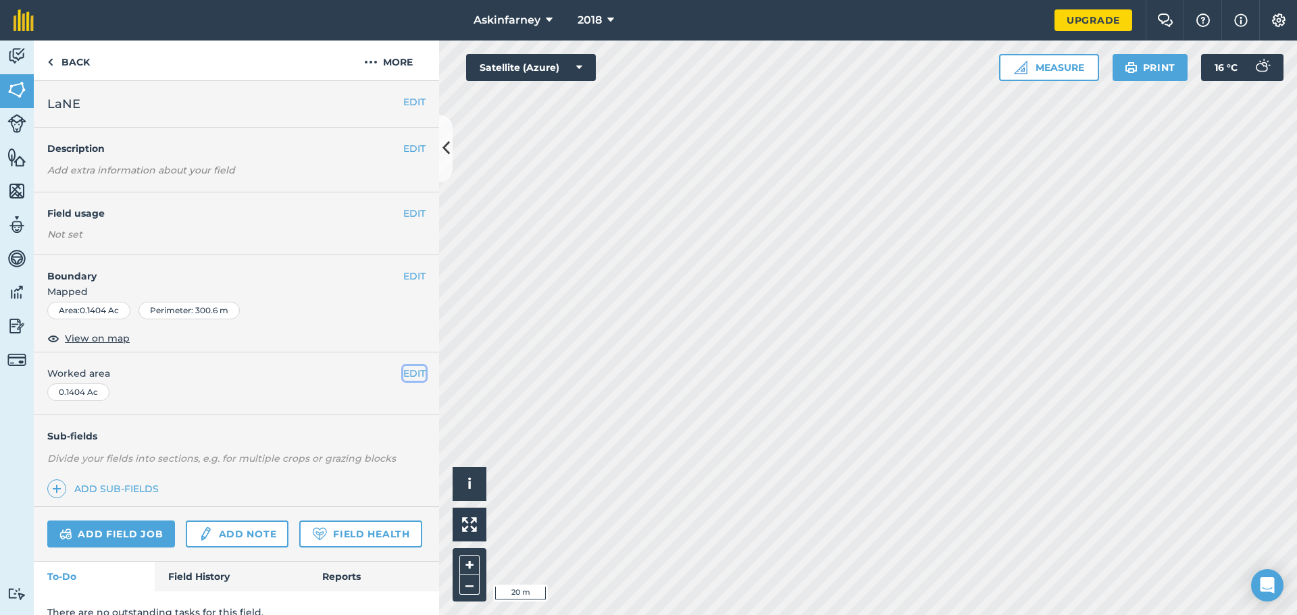
click at [415, 373] on button "EDIT" at bounding box center [414, 373] width 22 height 15
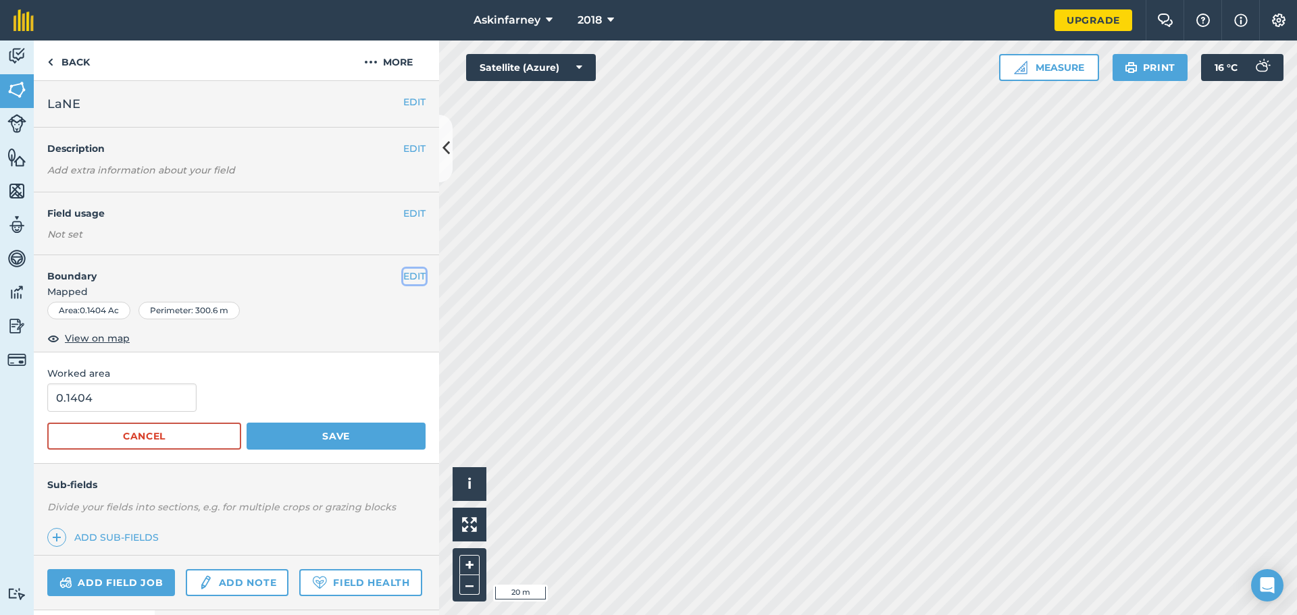
click at [405, 279] on button "EDIT" at bounding box center [414, 276] width 22 height 15
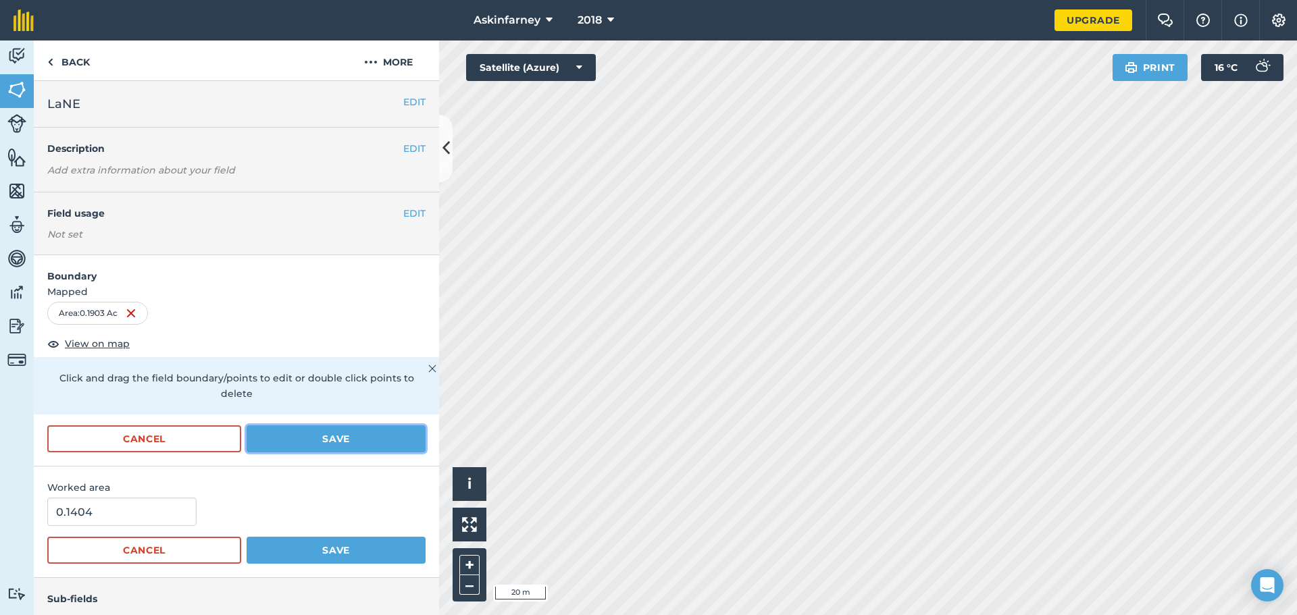
click at [330, 438] on button "Save" at bounding box center [336, 438] width 179 height 27
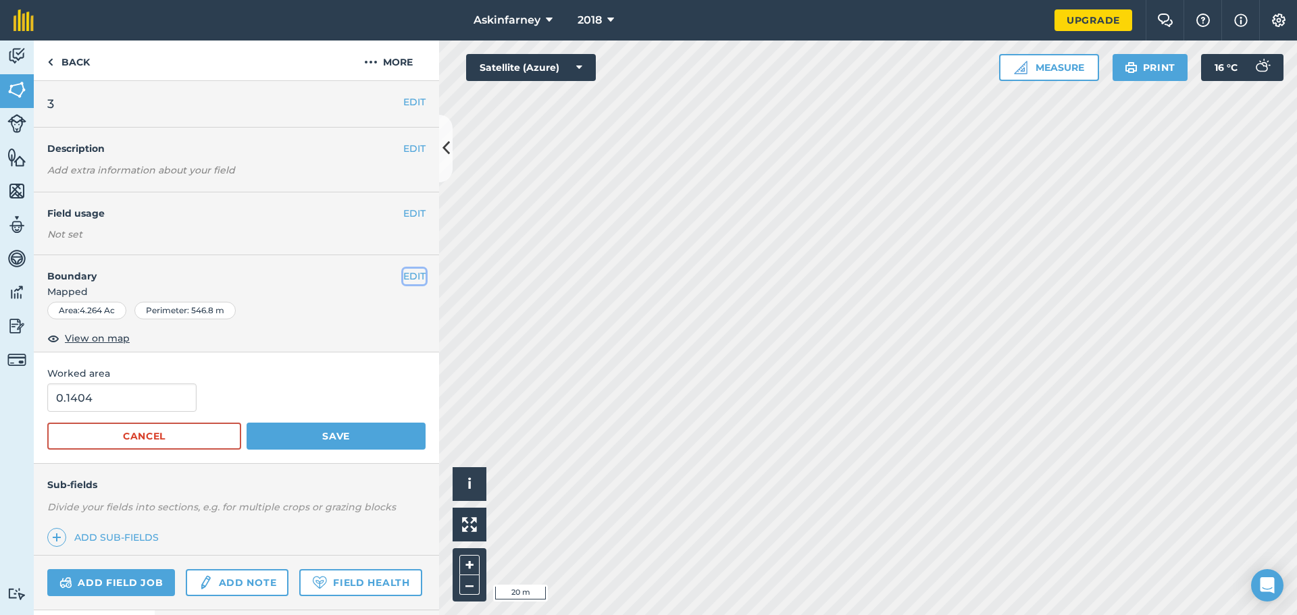
click at [405, 270] on button "EDIT" at bounding box center [414, 276] width 22 height 15
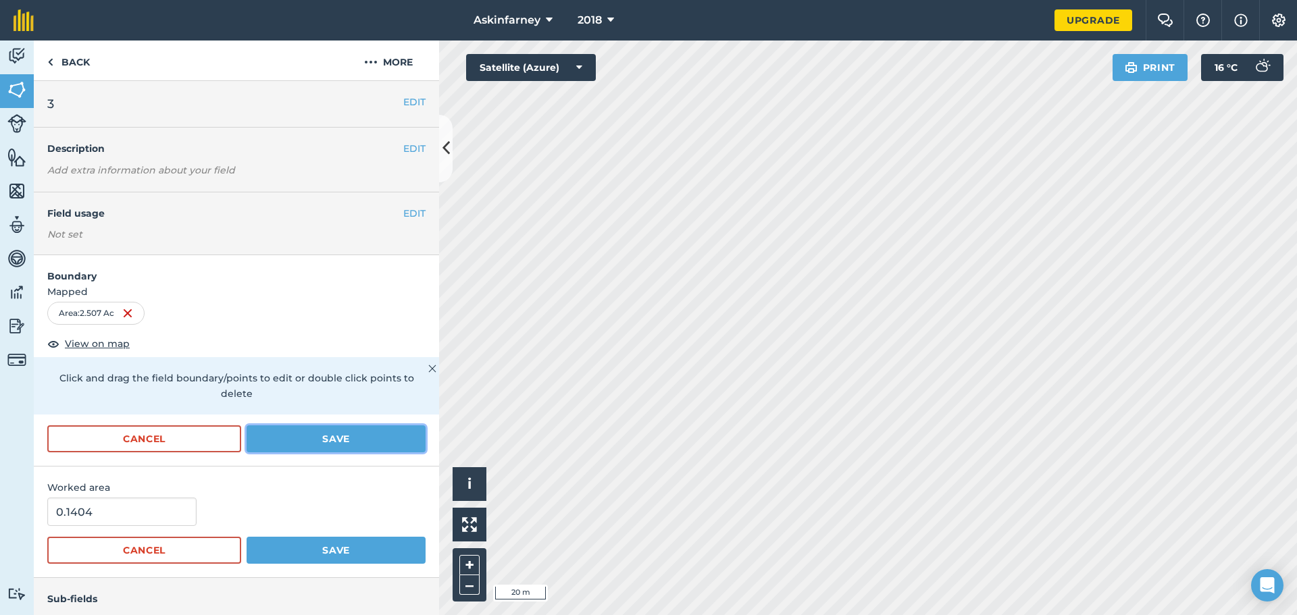
click at [314, 446] on button "Save" at bounding box center [336, 438] width 179 height 27
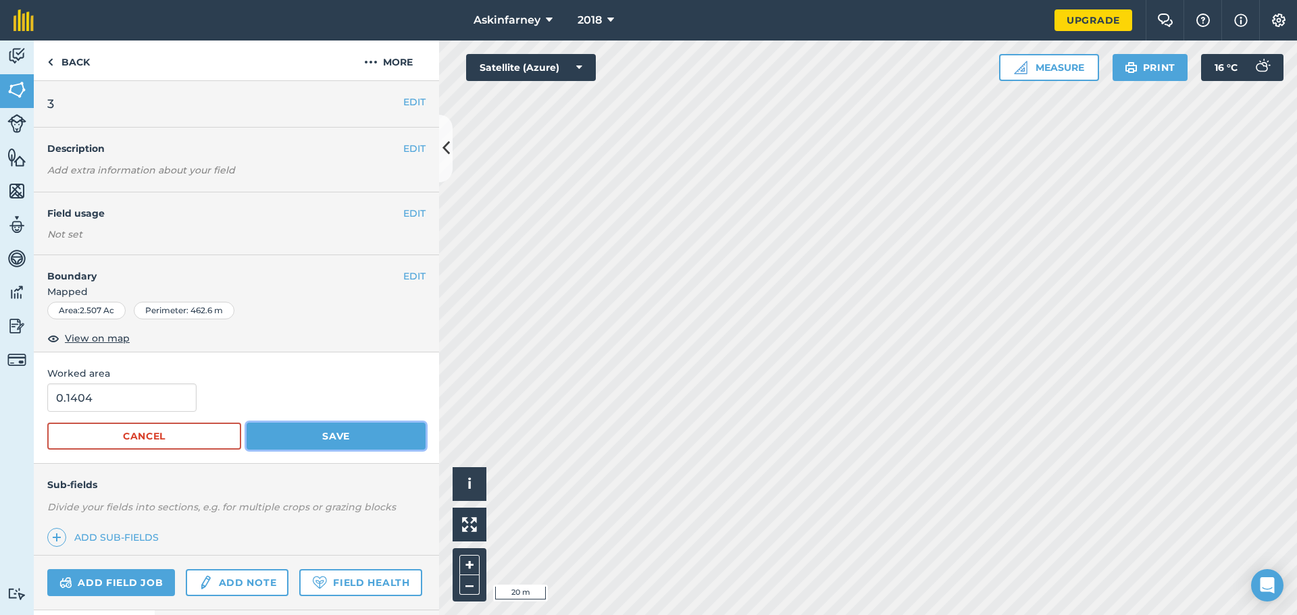
click at [336, 437] on button "Save" at bounding box center [336, 436] width 179 height 27
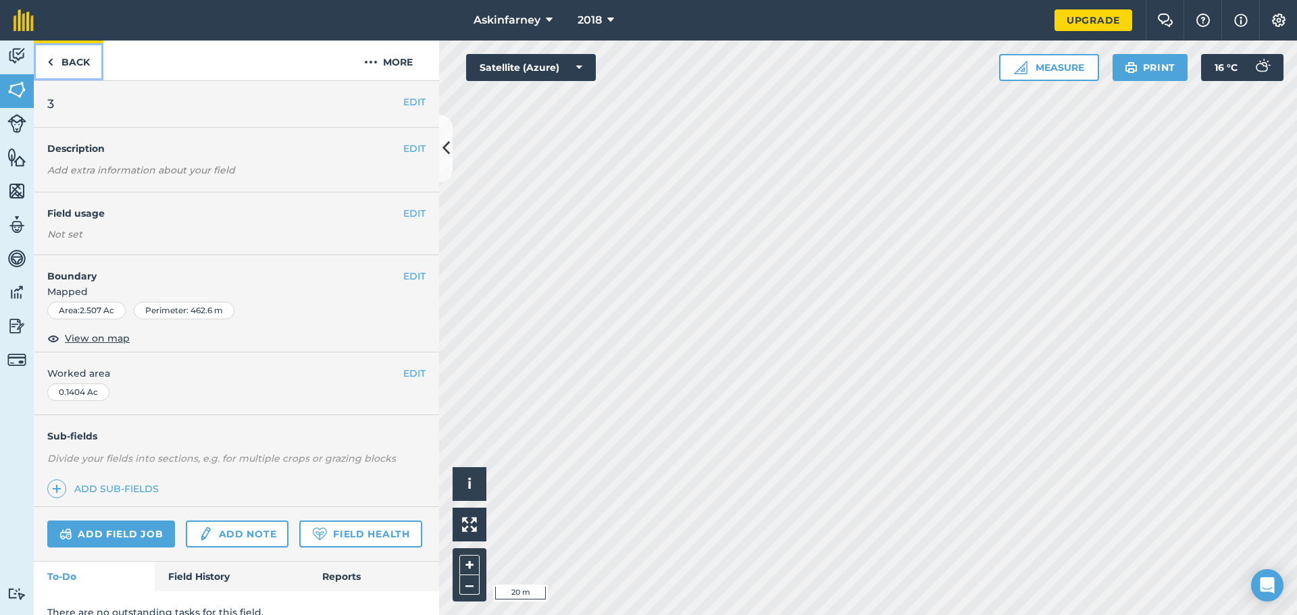
click at [55, 59] on link "Back" at bounding box center [69, 61] width 70 height 40
click at [26, 95] on img at bounding box center [16, 90] width 19 height 20
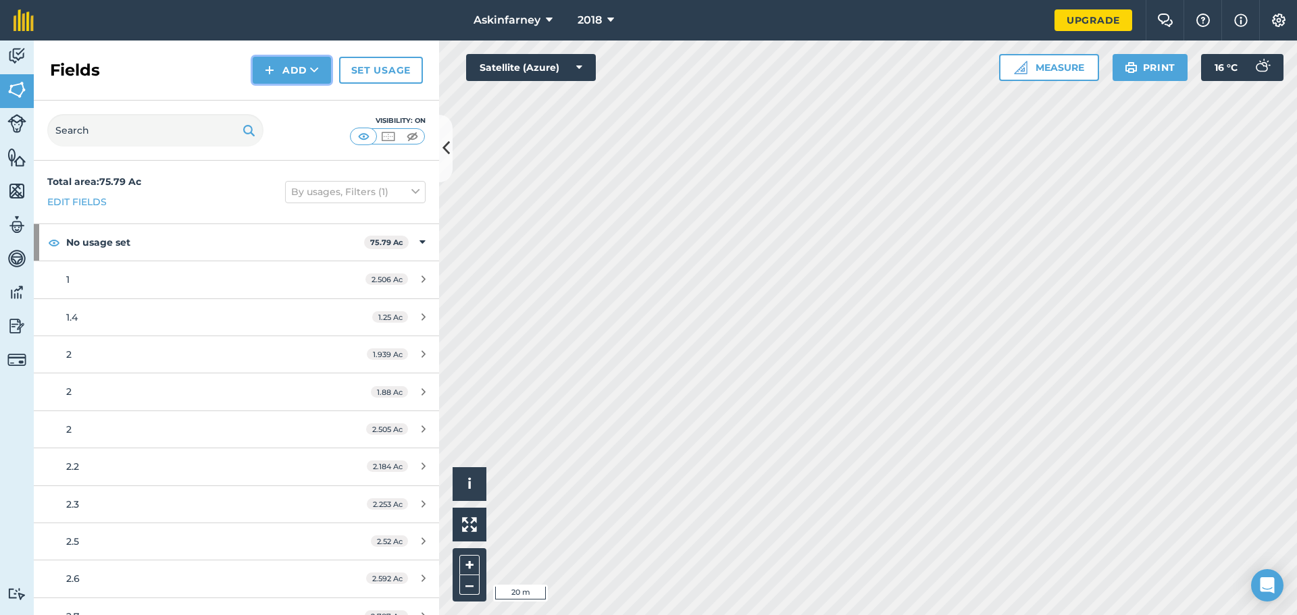
click at [306, 71] on button "Add" at bounding box center [292, 70] width 78 height 27
click at [304, 101] on link "Draw" at bounding box center [292, 101] width 74 height 30
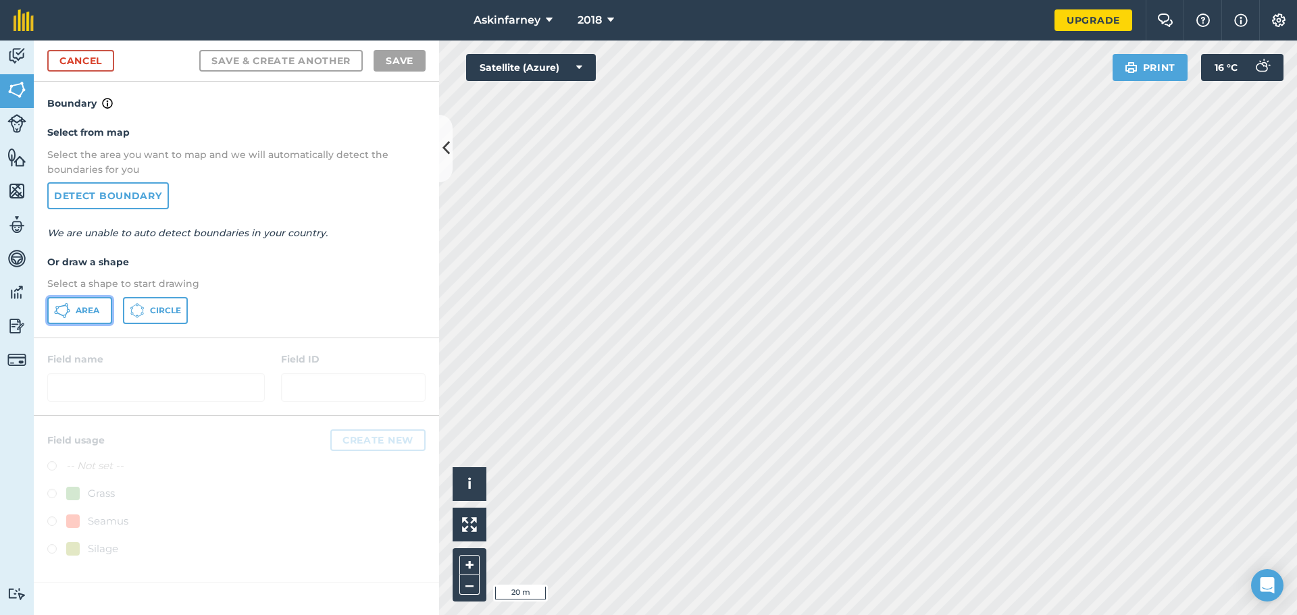
drag, startPoint x: 95, startPoint y: 307, endPoint x: 280, endPoint y: 344, distance: 188.0
click at [99, 311] on span "Area" at bounding box center [88, 310] width 24 height 11
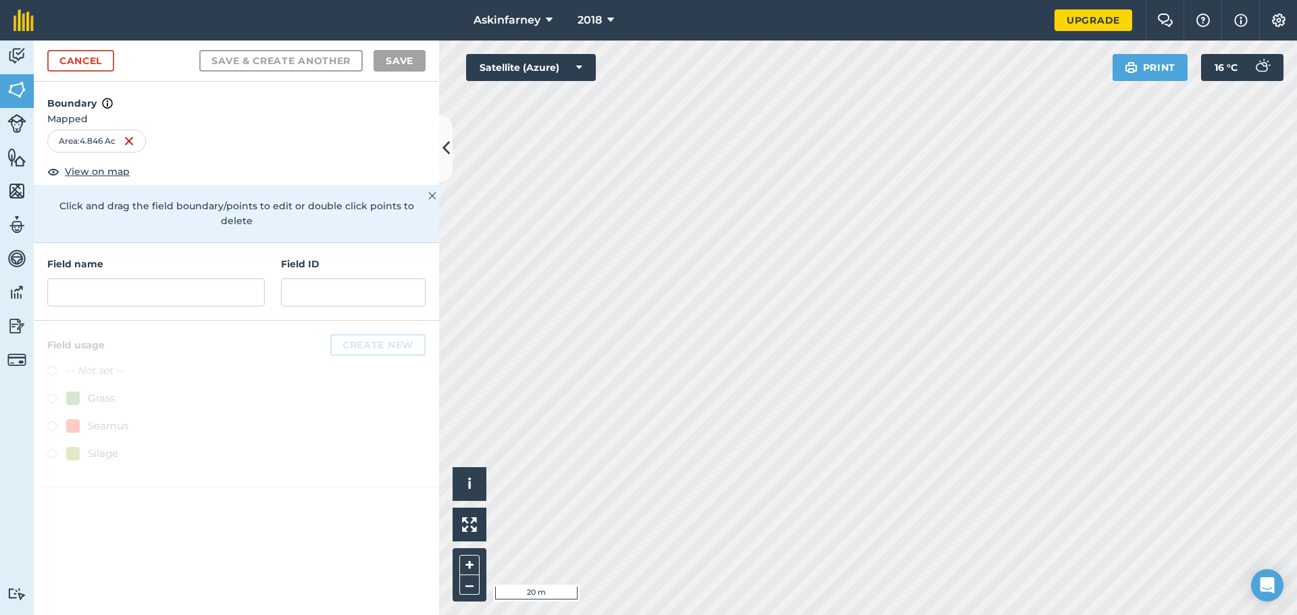
click at [642, 35] on div "Askinfarney 2018 Upgrade Farm Chat Help Info Settings Map printing is not avail…" at bounding box center [648, 307] width 1297 height 615
click at [69, 50] on link "Cancel" at bounding box center [80, 61] width 67 height 22
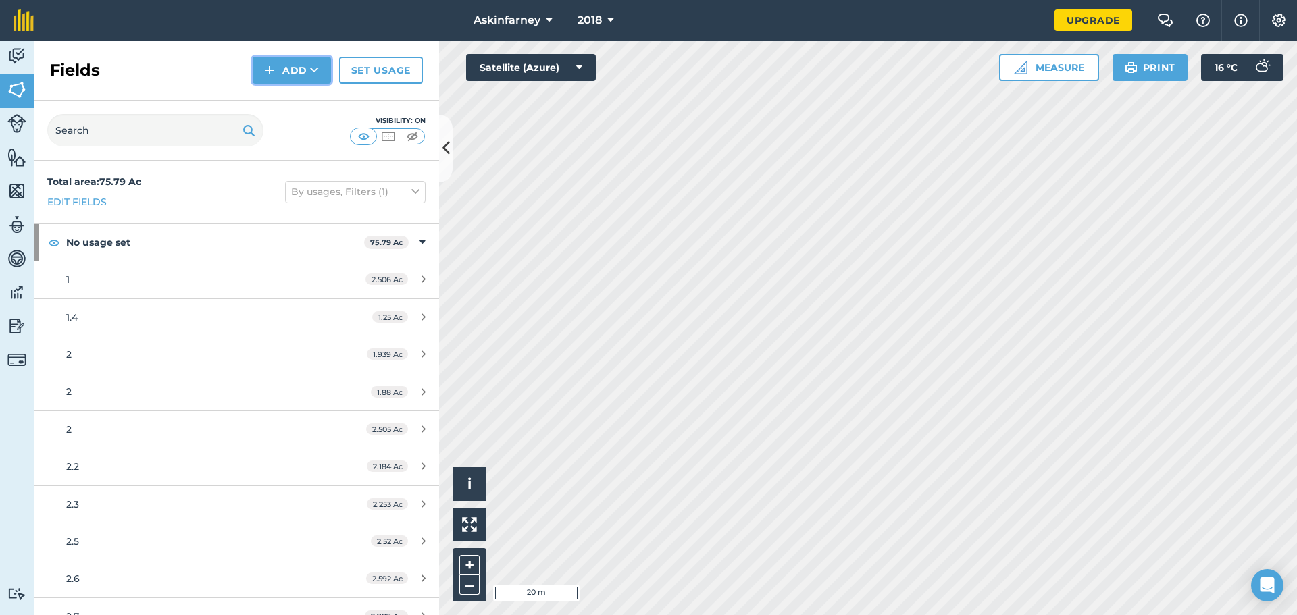
click at [301, 78] on button "Add" at bounding box center [292, 70] width 78 height 27
click at [168, 76] on div "Fields Add Draw Import Set usage" at bounding box center [236, 71] width 405 height 60
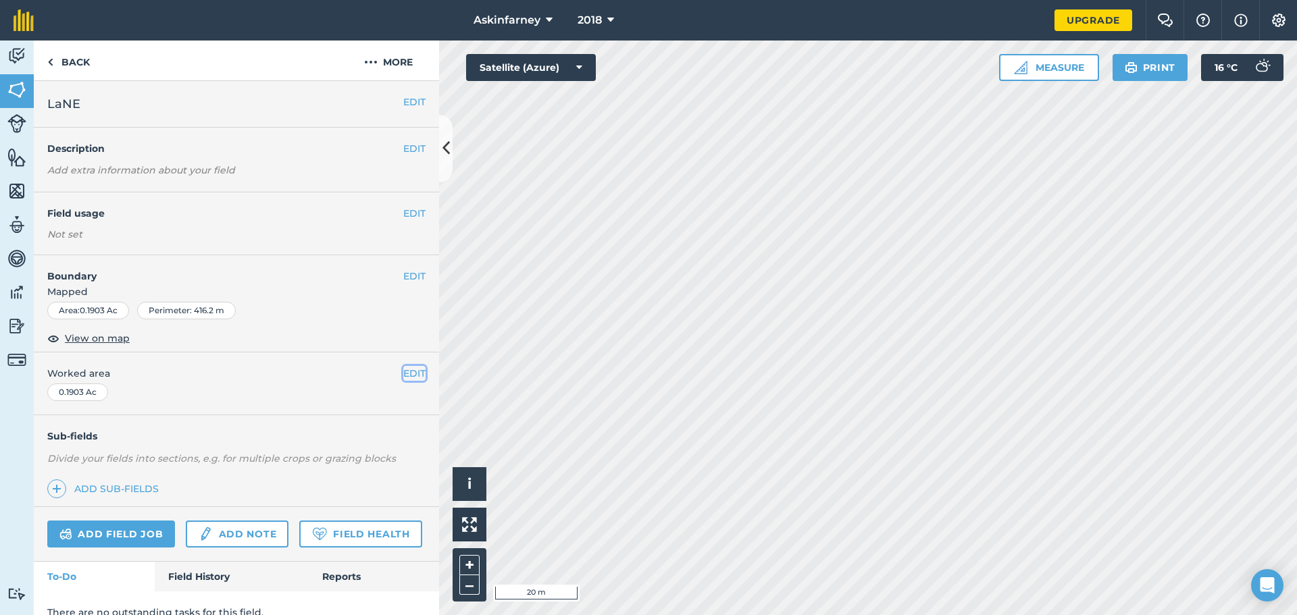
click at [408, 374] on button "EDIT" at bounding box center [414, 373] width 22 height 15
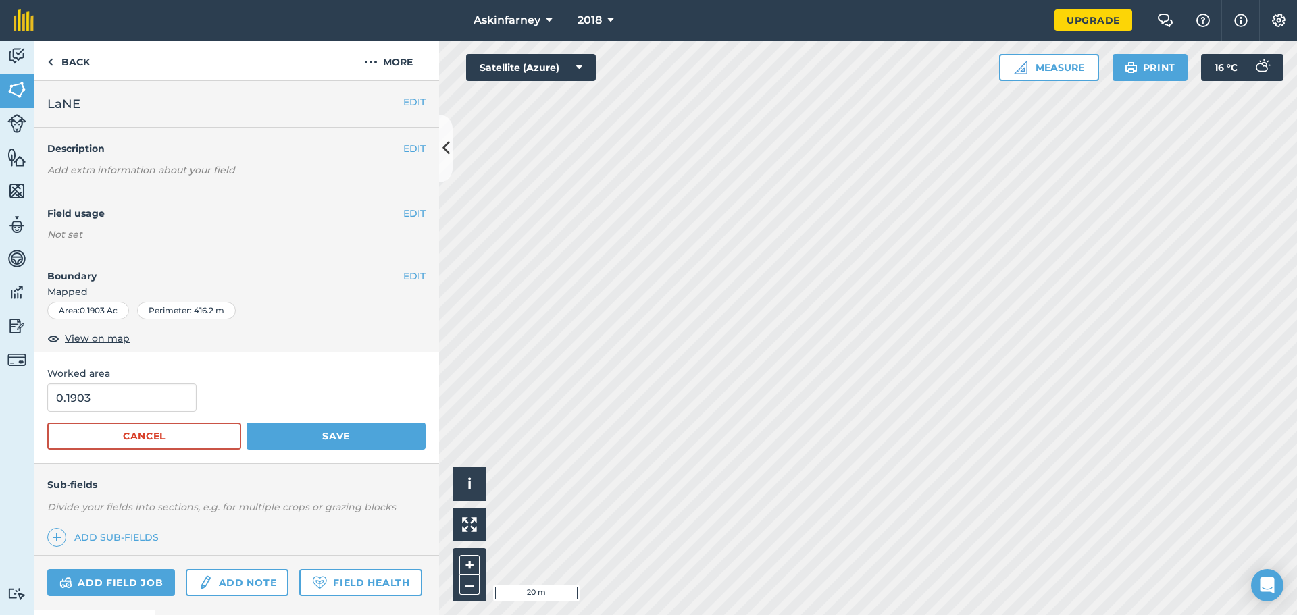
click at [408, 374] on span "Worked area" at bounding box center [236, 373] width 378 height 15
click at [403, 272] on button "EDIT" at bounding box center [414, 276] width 22 height 15
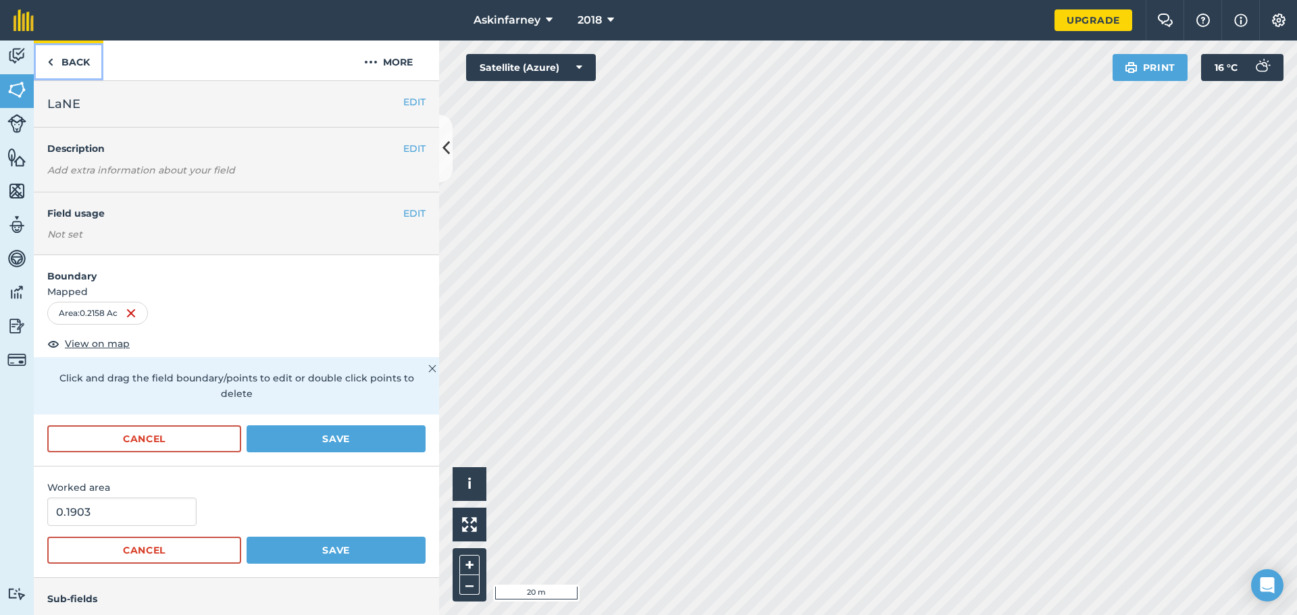
click at [61, 56] on link "Back" at bounding box center [69, 61] width 70 height 40
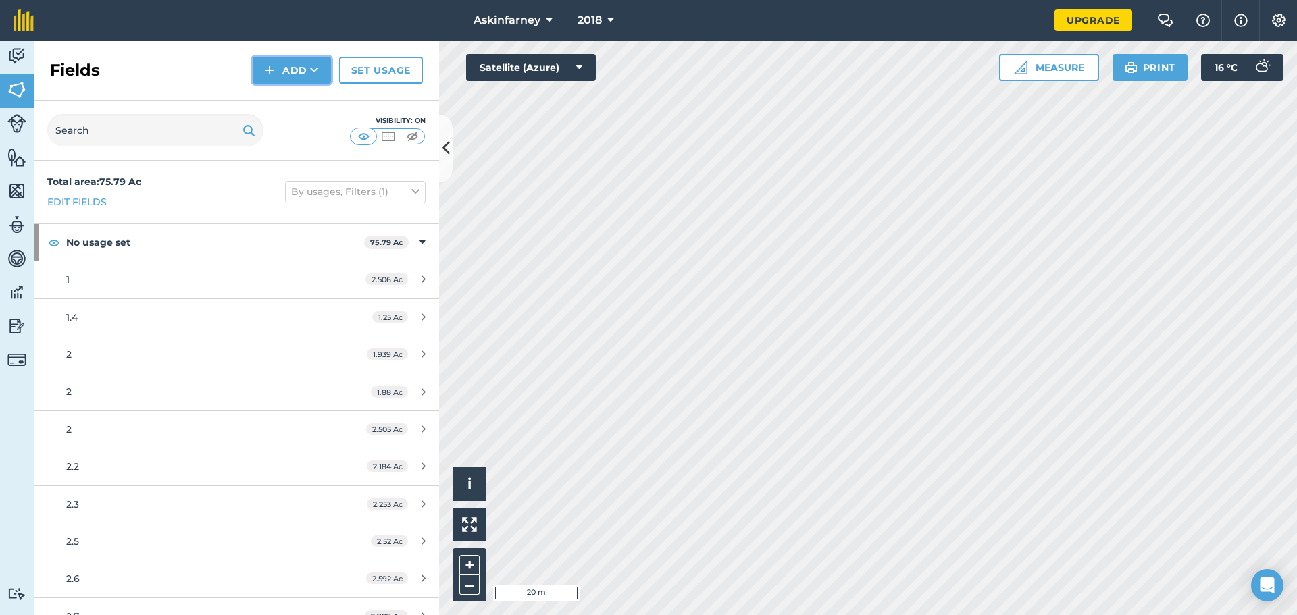
click at [284, 68] on button "Add" at bounding box center [292, 70] width 78 height 27
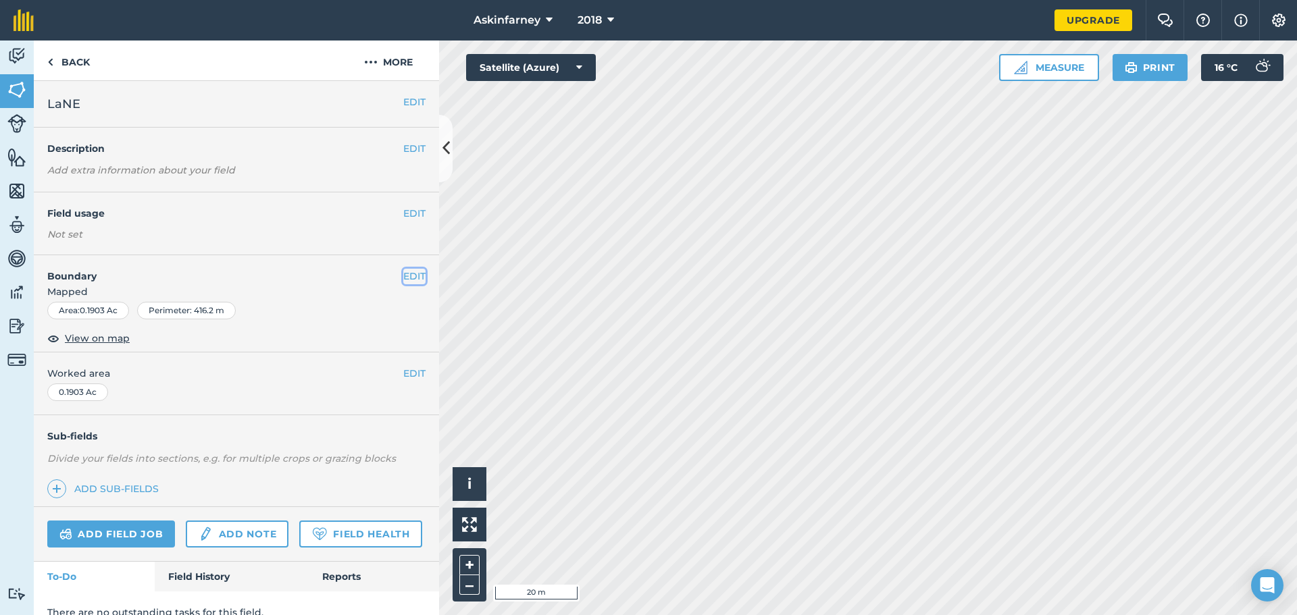
click at [408, 276] on button "EDIT" at bounding box center [414, 276] width 22 height 15
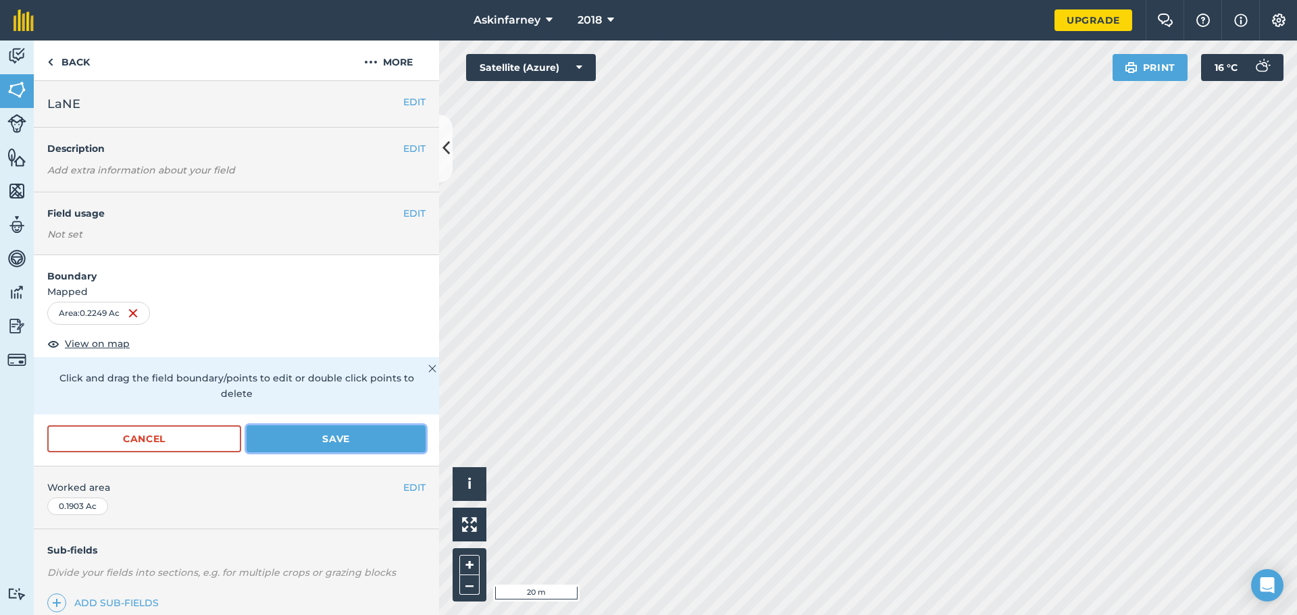
click at [332, 438] on button "Save" at bounding box center [336, 438] width 179 height 27
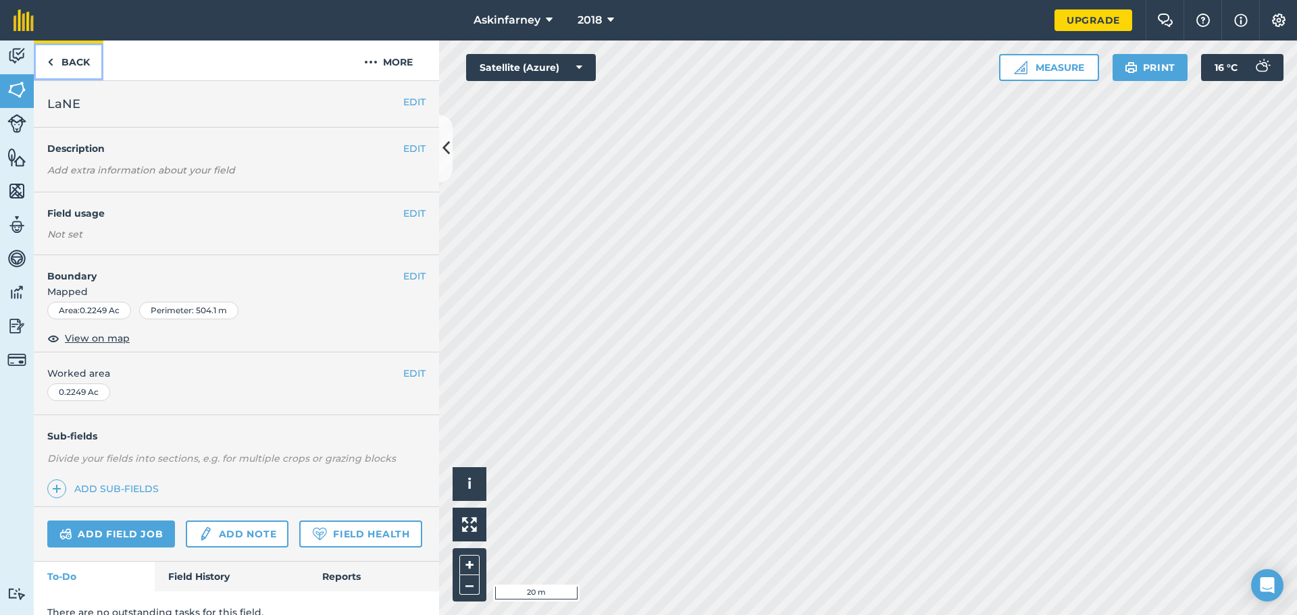
click at [53, 64] on link "Back" at bounding box center [69, 61] width 70 height 40
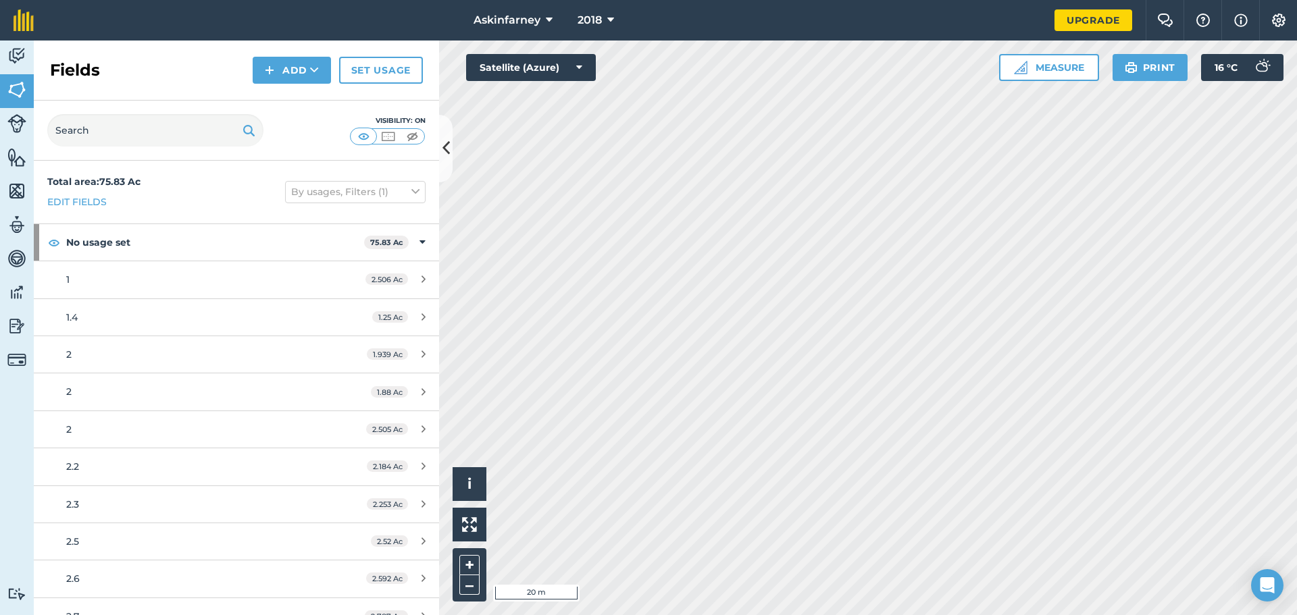
click at [292, 86] on div "Fields Add Set usage" at bounding box center [236, 71] width 405 height 60
click at [293, 82] on button "Add" at bounding box center [292, 70] width 78 height 27
click at [258, 95] on link "Draw" at bounding box center [292, 101] width 74 height 30
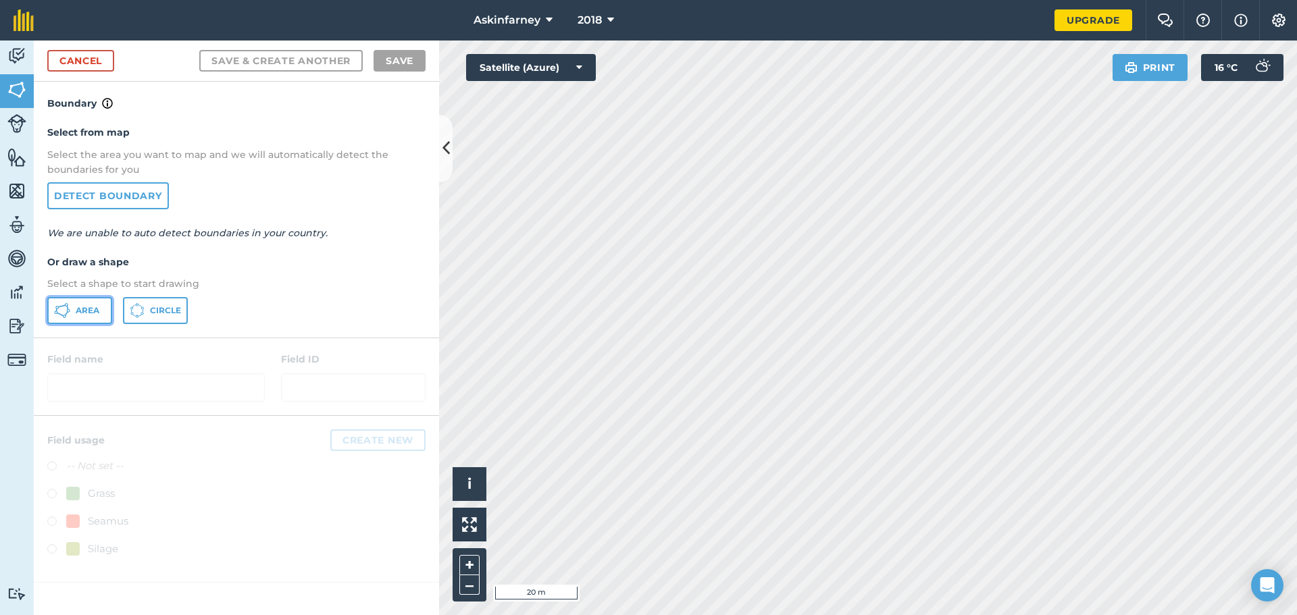
click at [94, 304] on button "Area" at bounding box center [79, 310] width 65 height 27
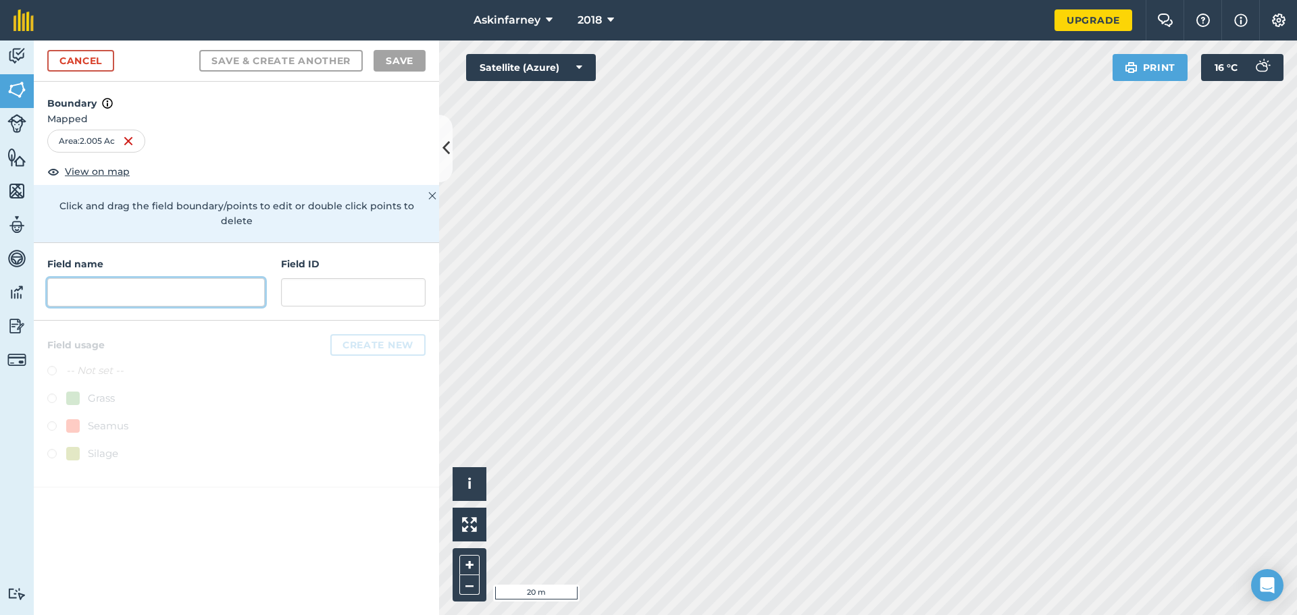
click at [215, 278] on input "text" at bounding box center [155, 292] width 217 height 28
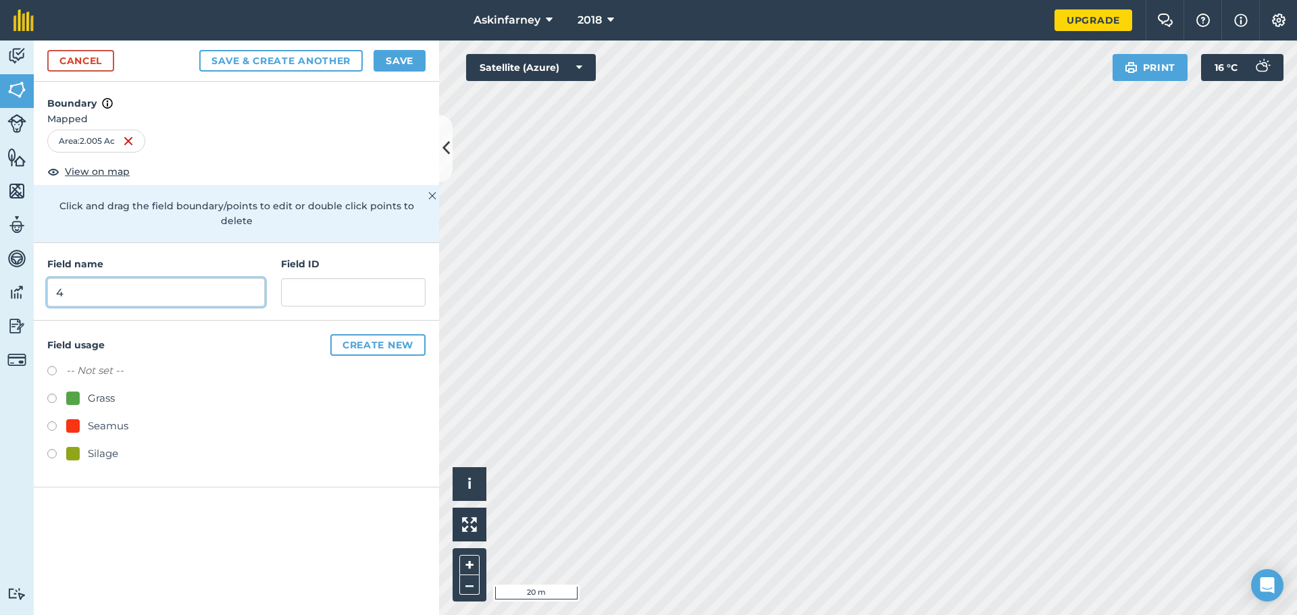
type input "4"
click at [199, 50] on button "Save & Create Another" at bounding box center [280, 61] width 163 height 22
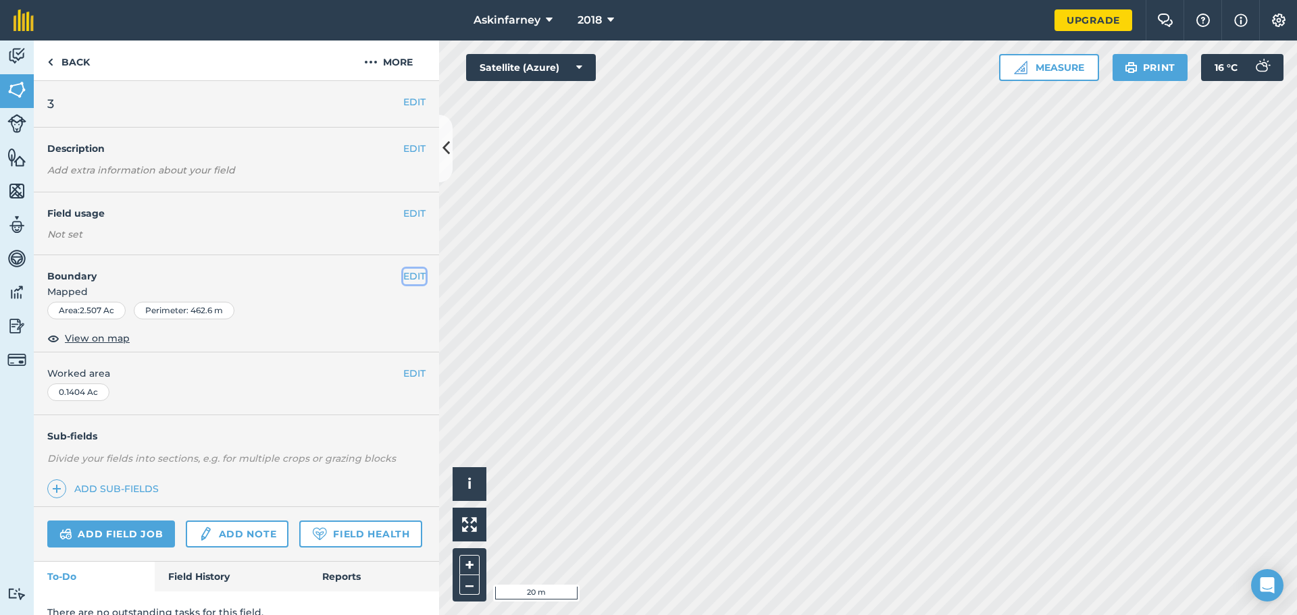
click at [410, 274] on button "EDIT" at bounding box center [414, 276] width 22 height 15
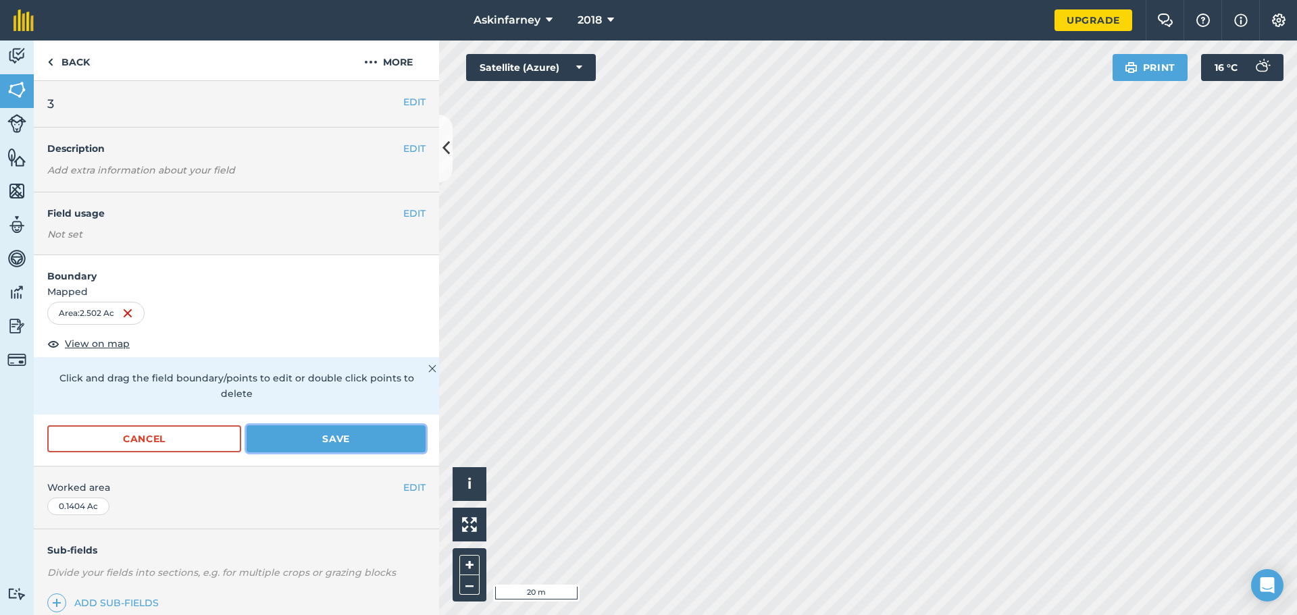
click at [339, 444] on button "Save" at bounding box center [336, 438] width 179 height 27
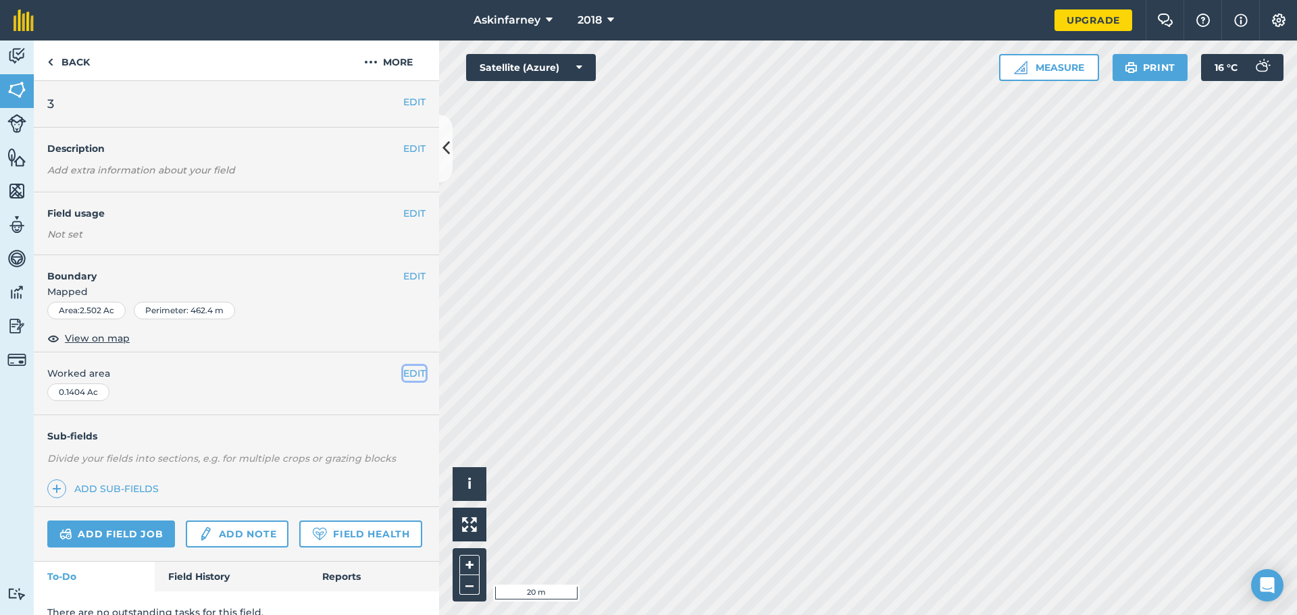
click at [406, 376] on button "EDIT" at bounding box center [414, 373] width 22 height 15
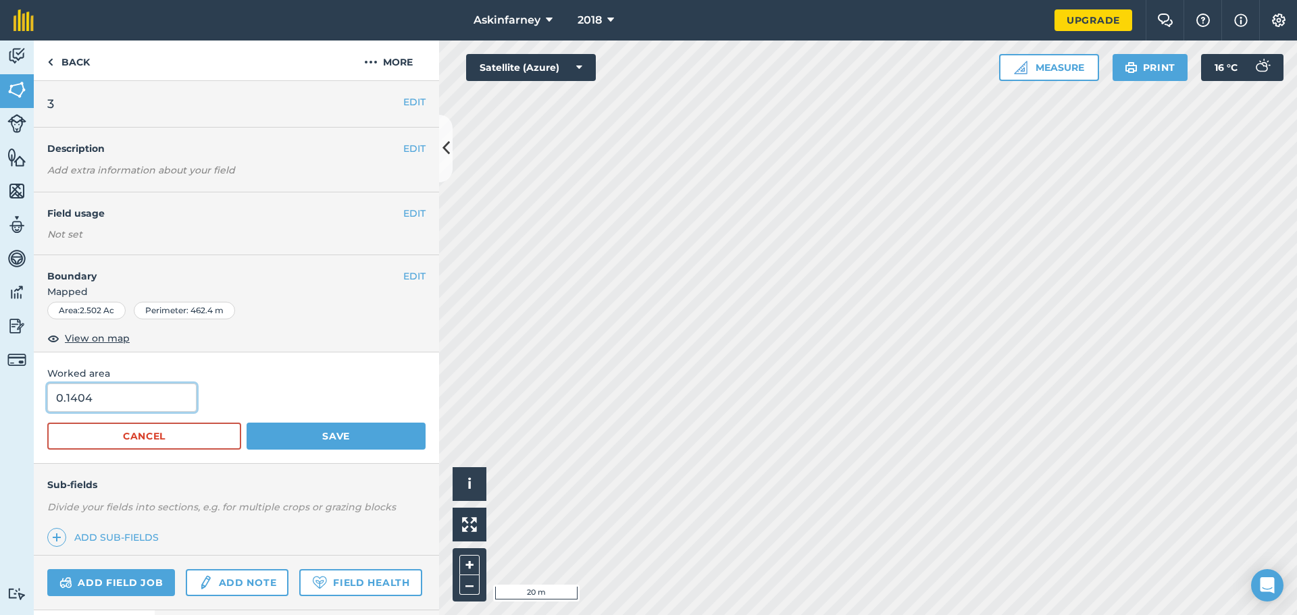
drag, startPoint x: 152, startPoint y: 405, endPoint x: -11, endPoint y: 403, distance: 162.8
click at [0, 403] on html "Askinfarney 2018 Upgrade Farm Chat Help Info Settings Map printing is not avail…" at bounding box center [648, 307] width 1297 height 615
type input "2"
click at [305, 434] on button "Save" at bounding box center [336, 436] width 179 height 27
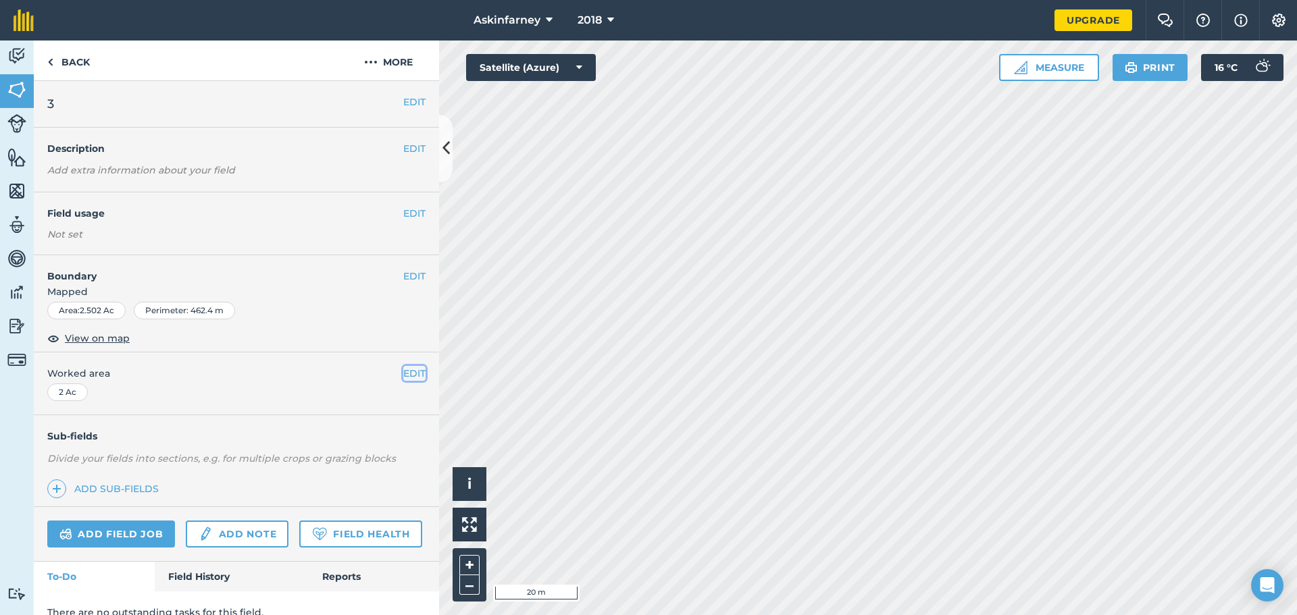
click at [405, 375] on button "EDIT" at bounding box center [414, 373] width 22 height 15
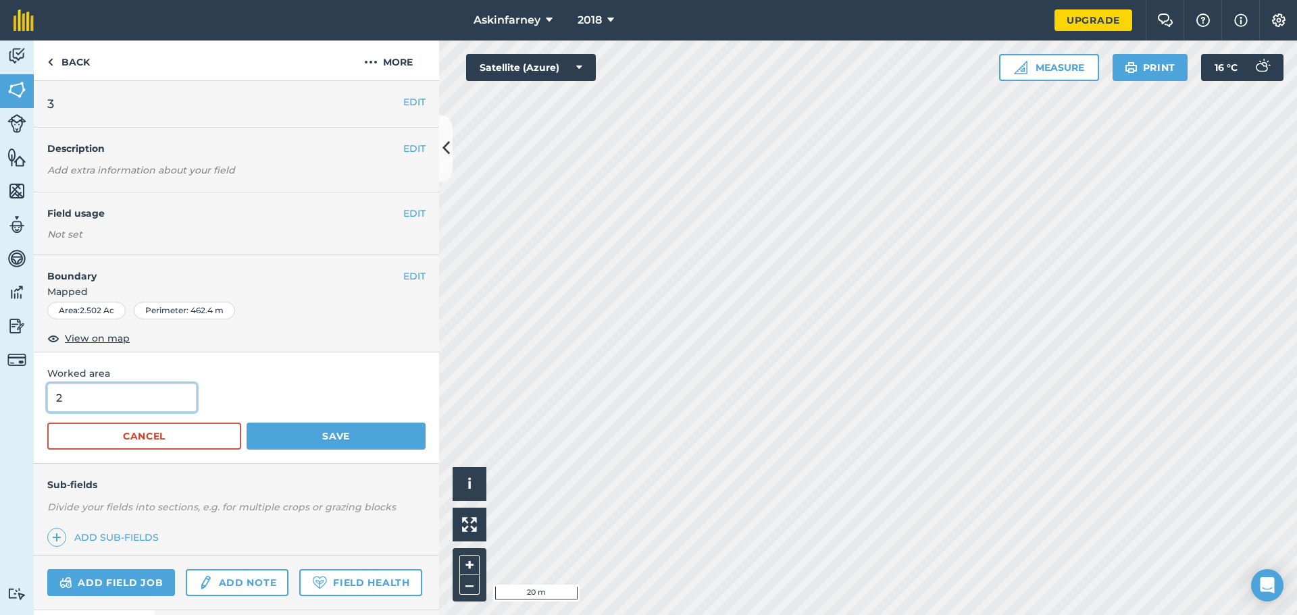
click at [141, 407] on input "2" at bounding box center [121, 398] width 149 height 28
type input "2.502"
click at [247, 423] on button "Save" at bounding box center [336, 436] width 179 height 27
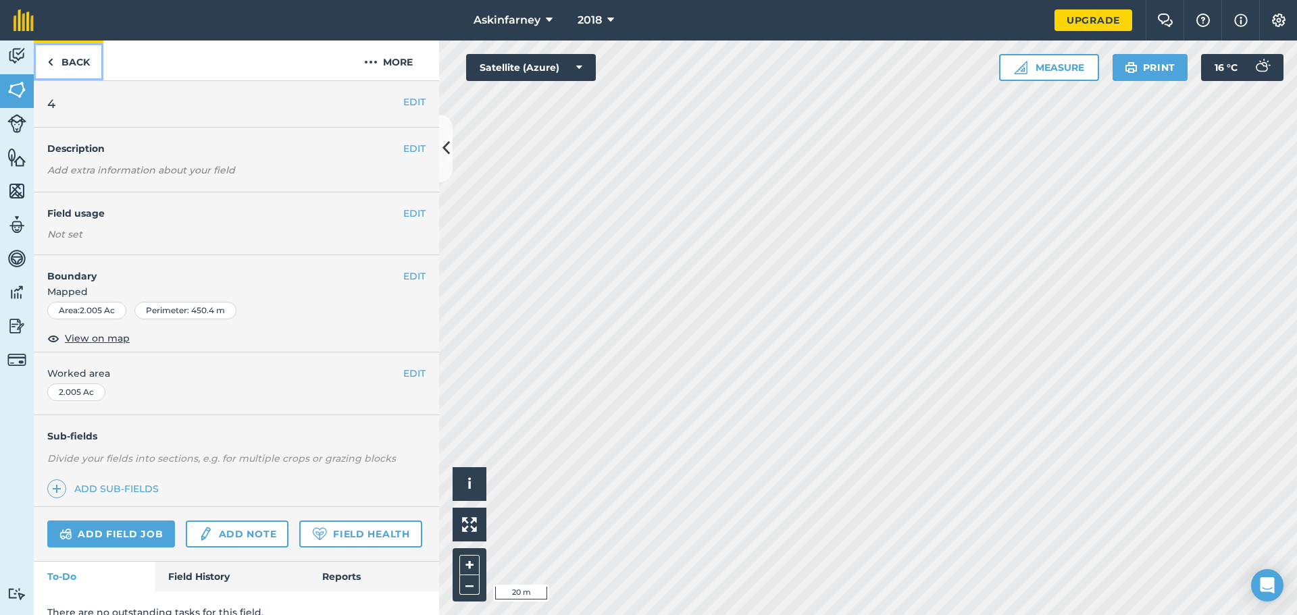
click at [79, 71] on link "Back" at bounding box center [69, 61] width 70 height 40
click at [18, 93] on img at bounding box center [16, 90] width 19 height 20
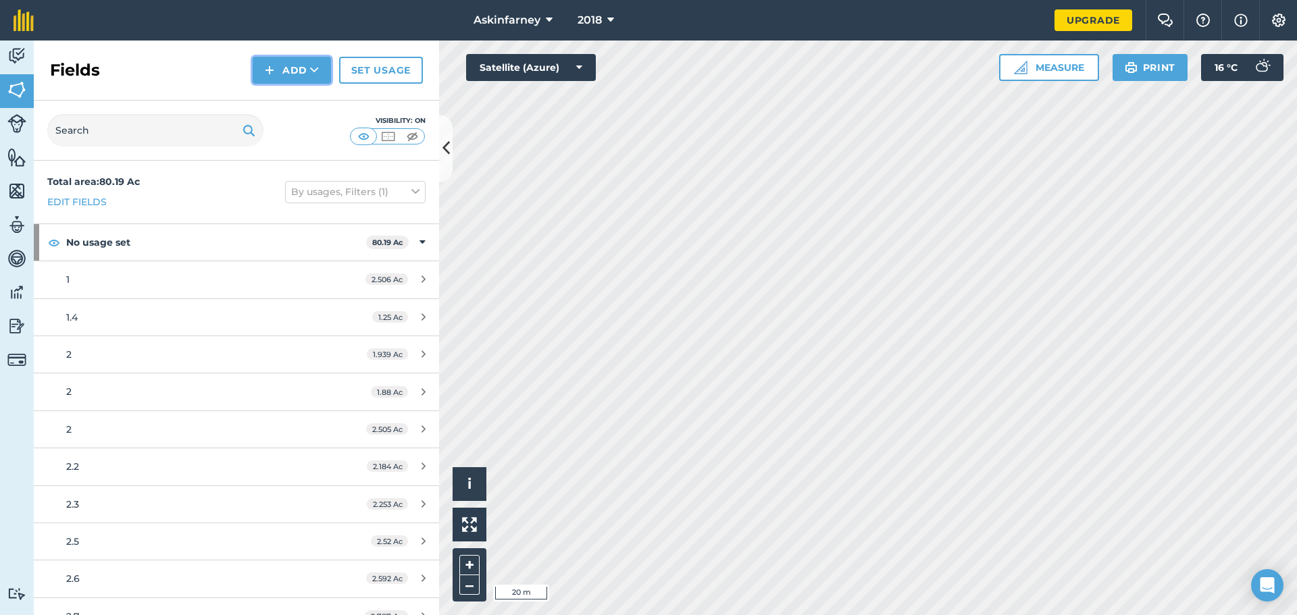
click at [283, 69] on button "Add" at bounding box center [292, 70] width 78 height 27
click at [299, 93] on link "Draw" at bounding box center [292, 101] width 74 height 30
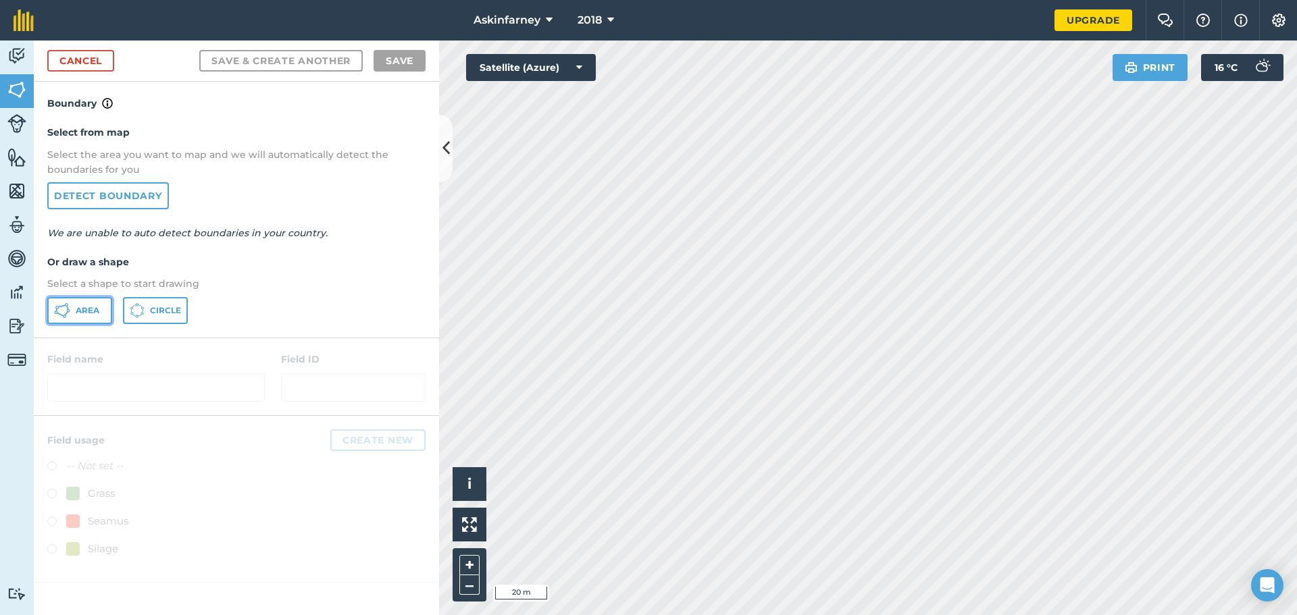
click at [92, 311] on span "Area" at bounding box center [88, 310] width 24 height 11
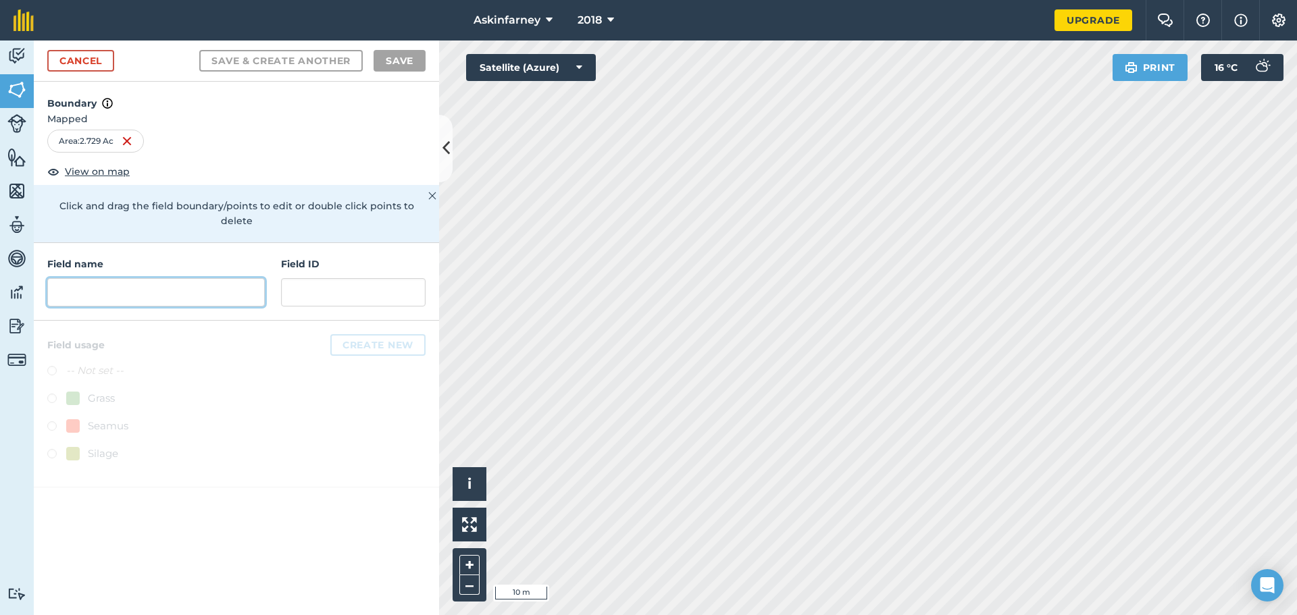
click at [196, 278] on input "text" at bounding box center [155, 292] width 217 height 28
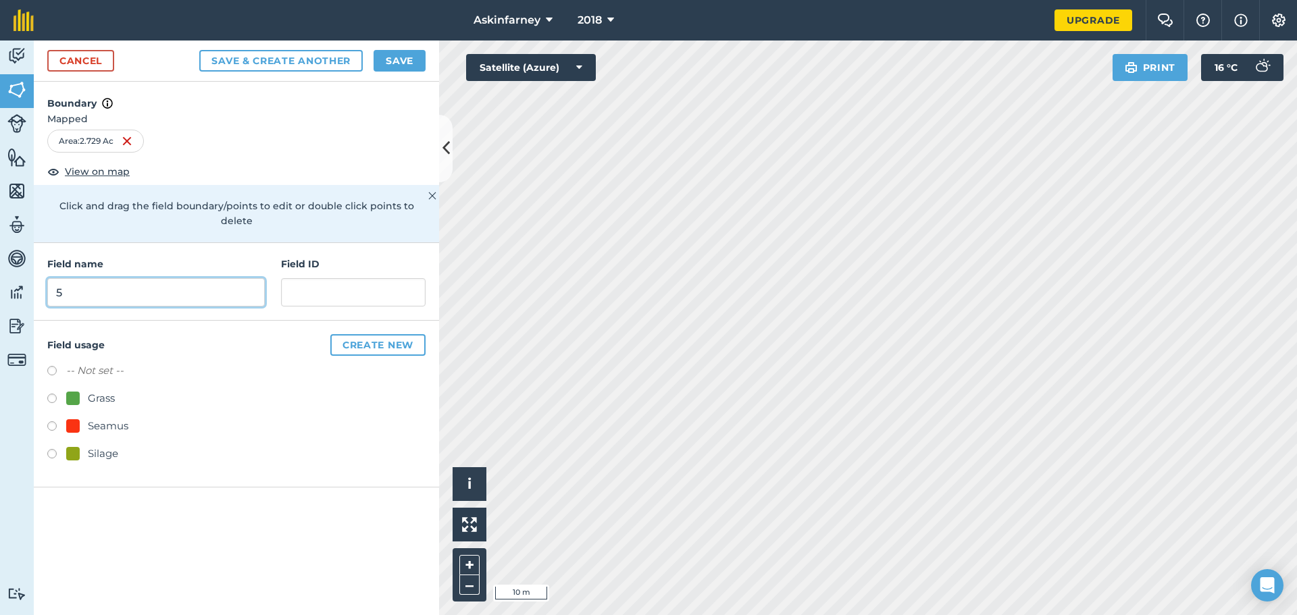
type input "5"
click at [199, 50] on button "Save & Create Another" at bounding box center [280, 61] width 163 height 22
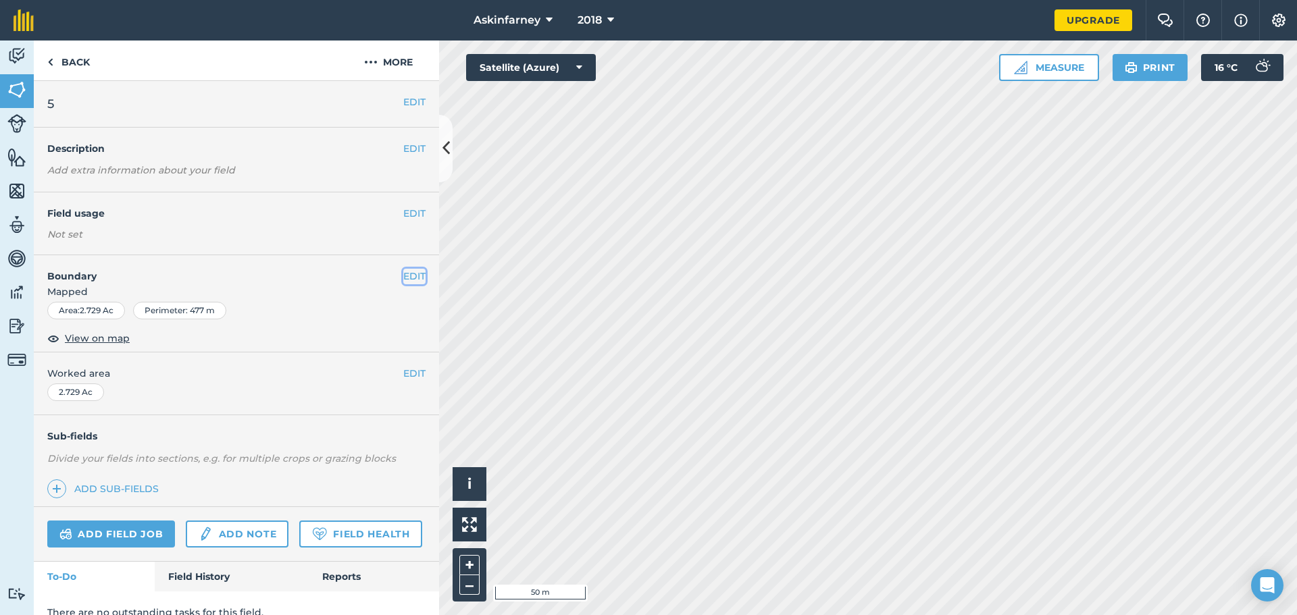
click at [403, 282] on button "EDIT" at bounding box center [414, 276] width 22 height 15
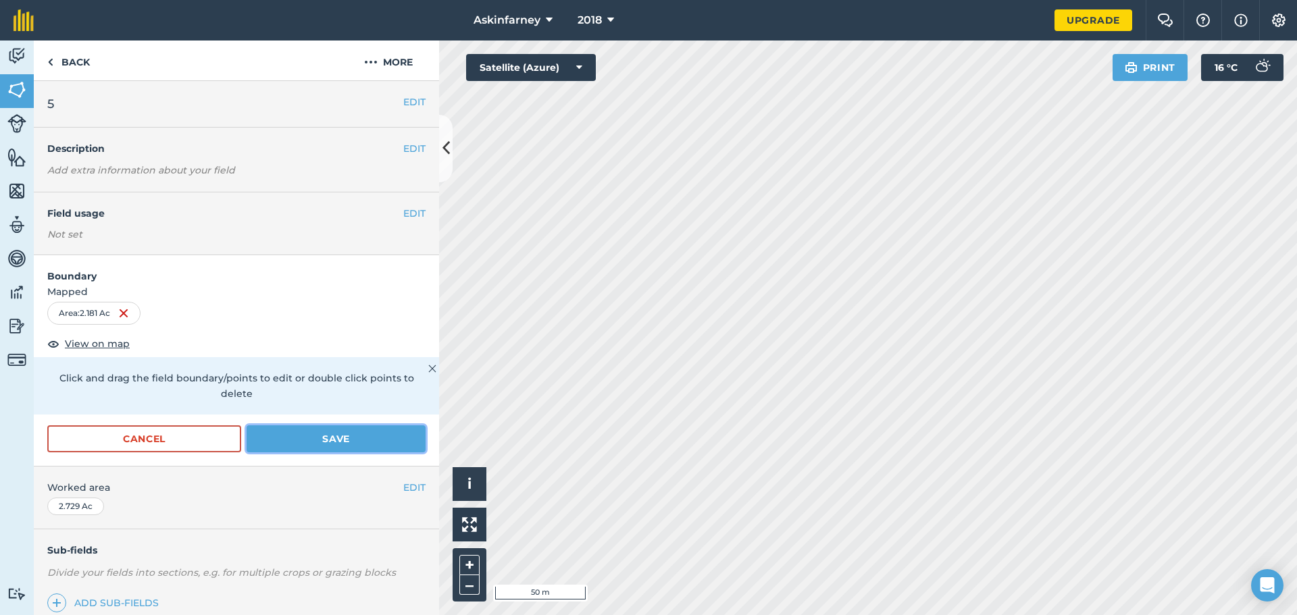
click at [348, 440] on button "Save" at bounding box center [336, 438] width 179 height 27
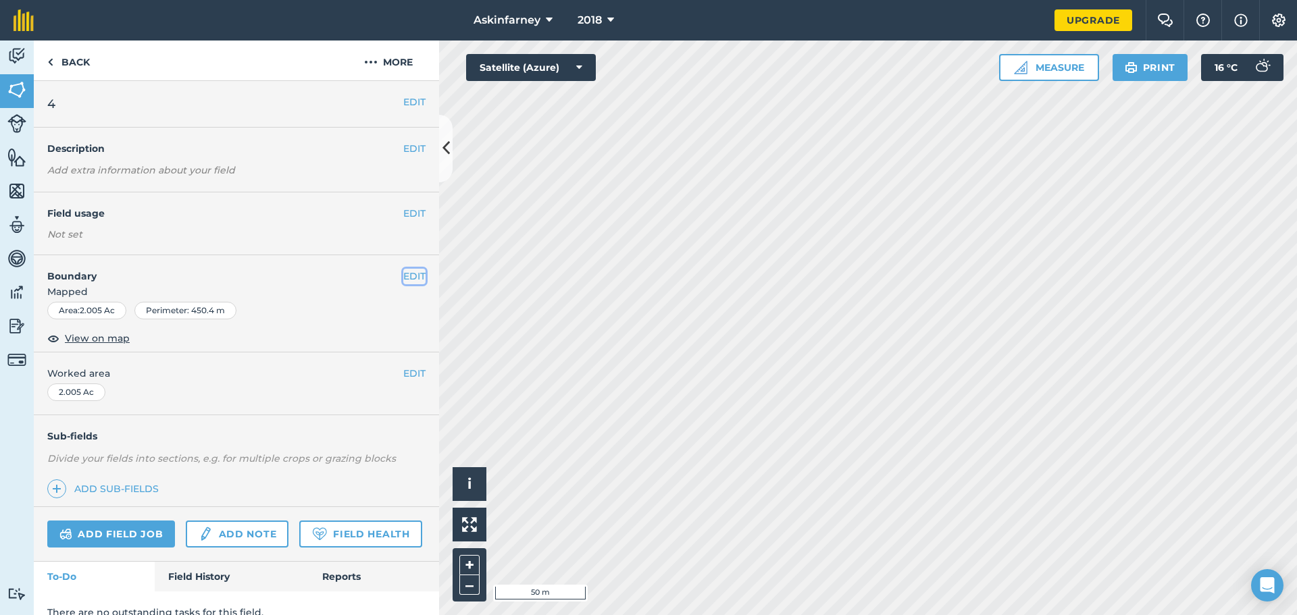
click at [411, 276] on button "EDIT" at bounding box center [414, 276] width 22 height 15
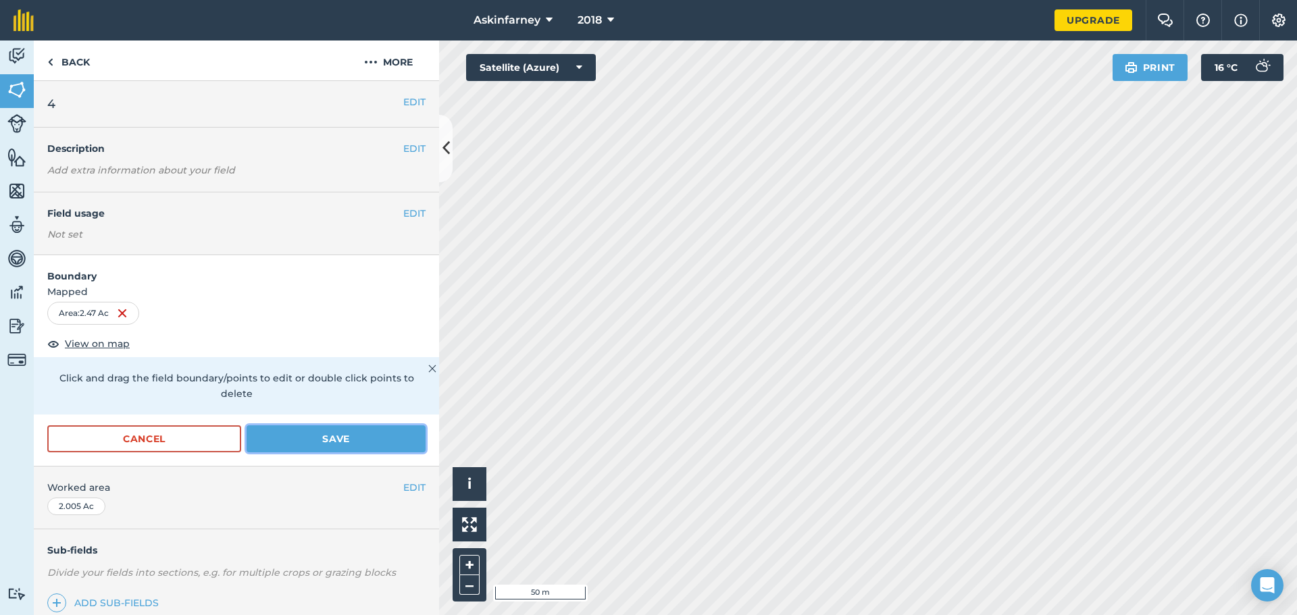
click at [321, 440] on button "Save" at bounding box center [336, 438] width 179 height 27
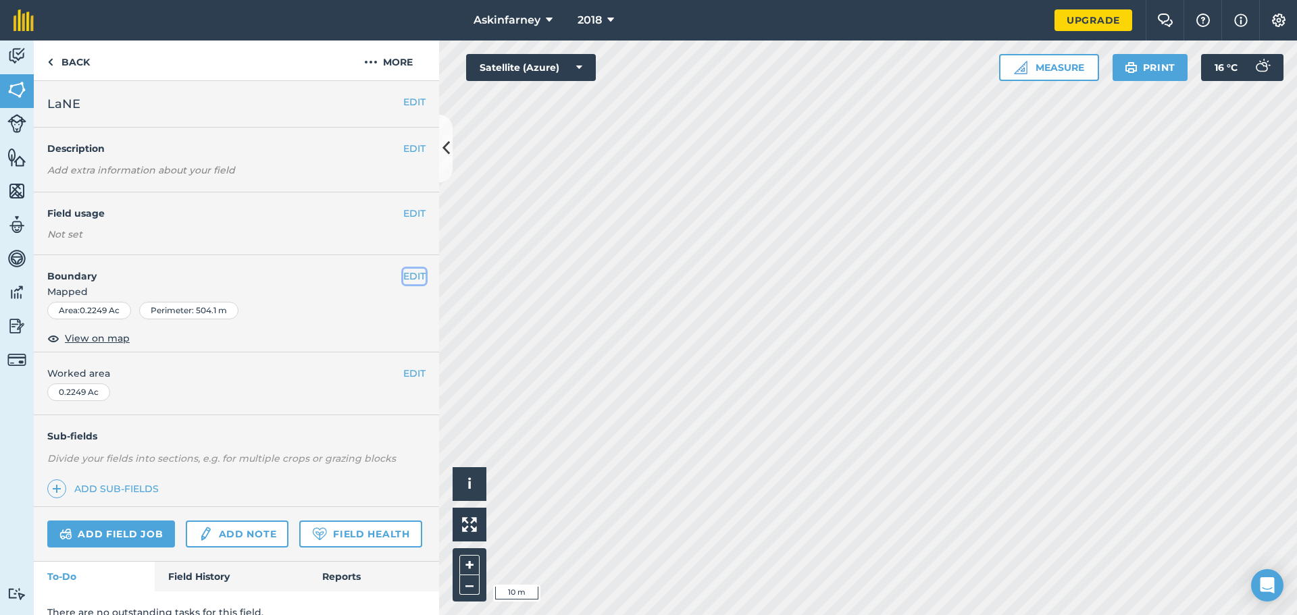
click at [403, 276] on button "EDIT" at bounding box center [414, 276] width 22 height 15
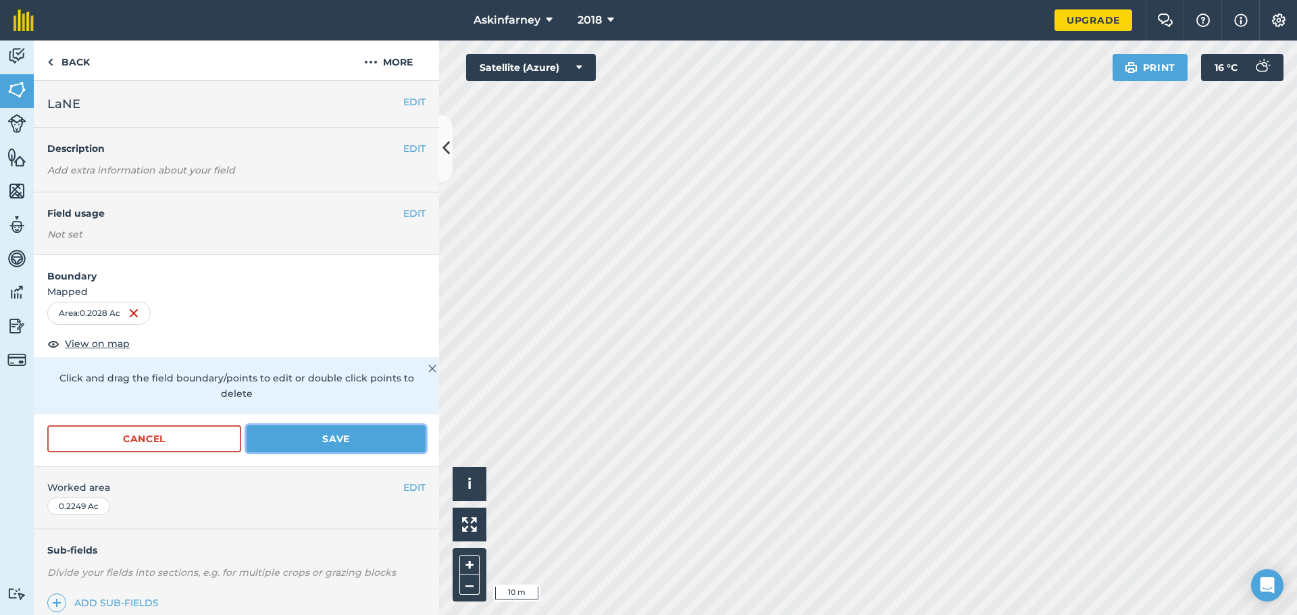
click at [316, 444] on button "Save" at bounding box center [336, 438] width 179 height 27
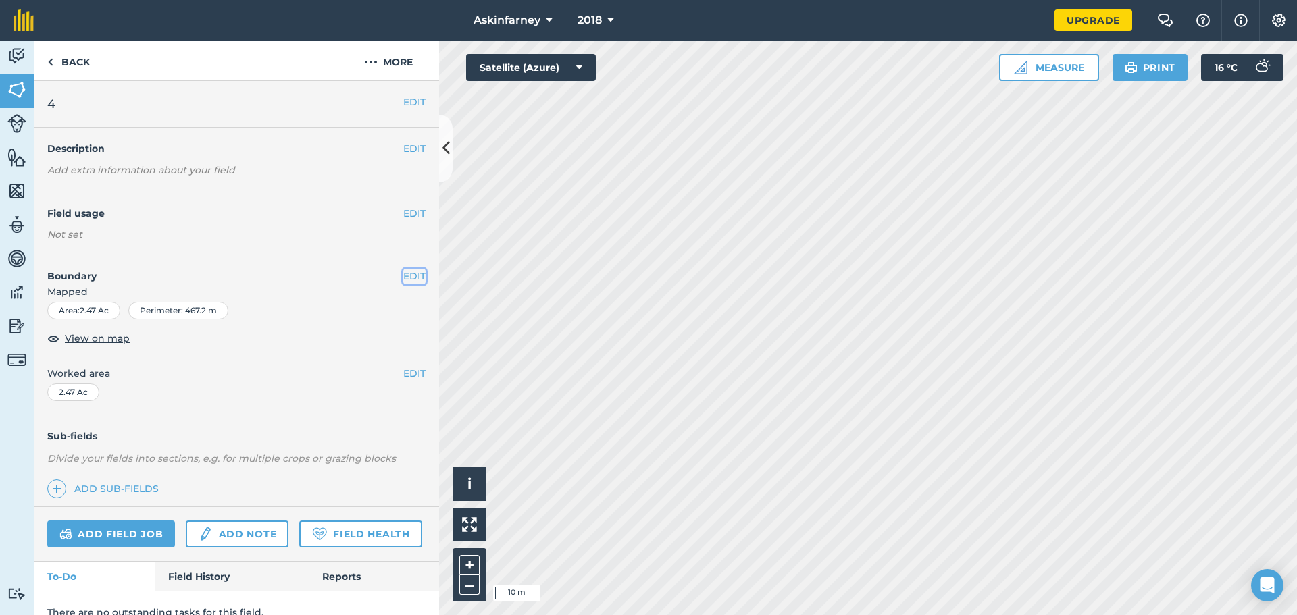
click at [403, 278] on button "EDIT" at bounding box center [414, 276] width 22 height 15
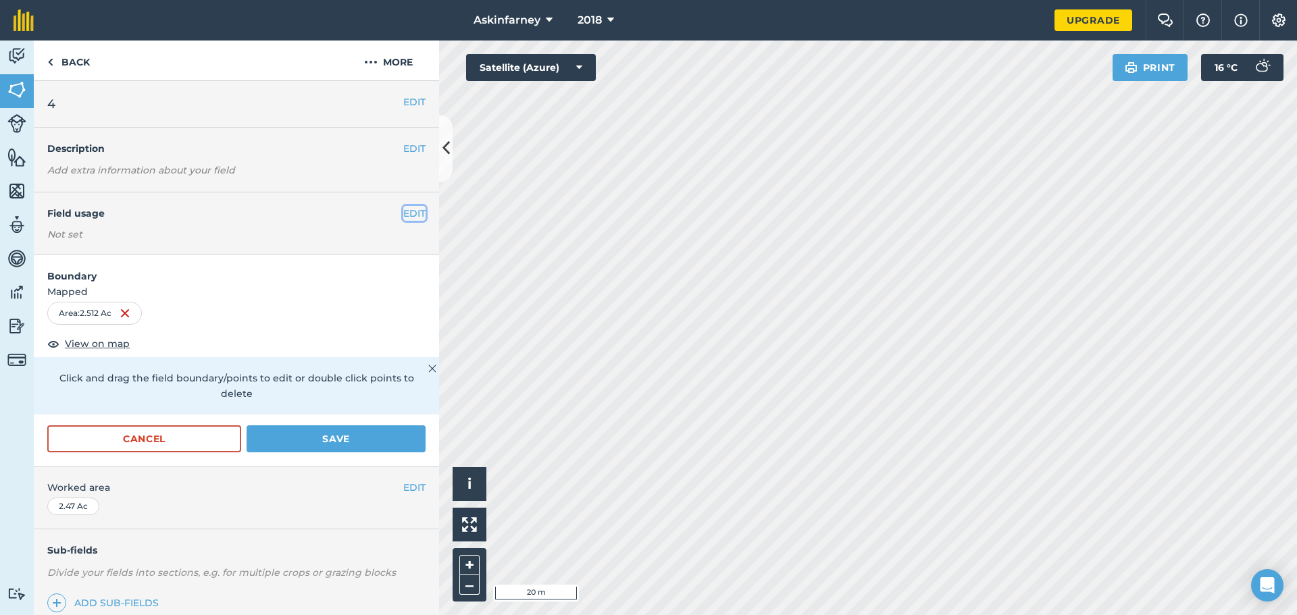
click at [411, 210] on button "EDIT" at bounding box center [414, 213] width 22 height 15
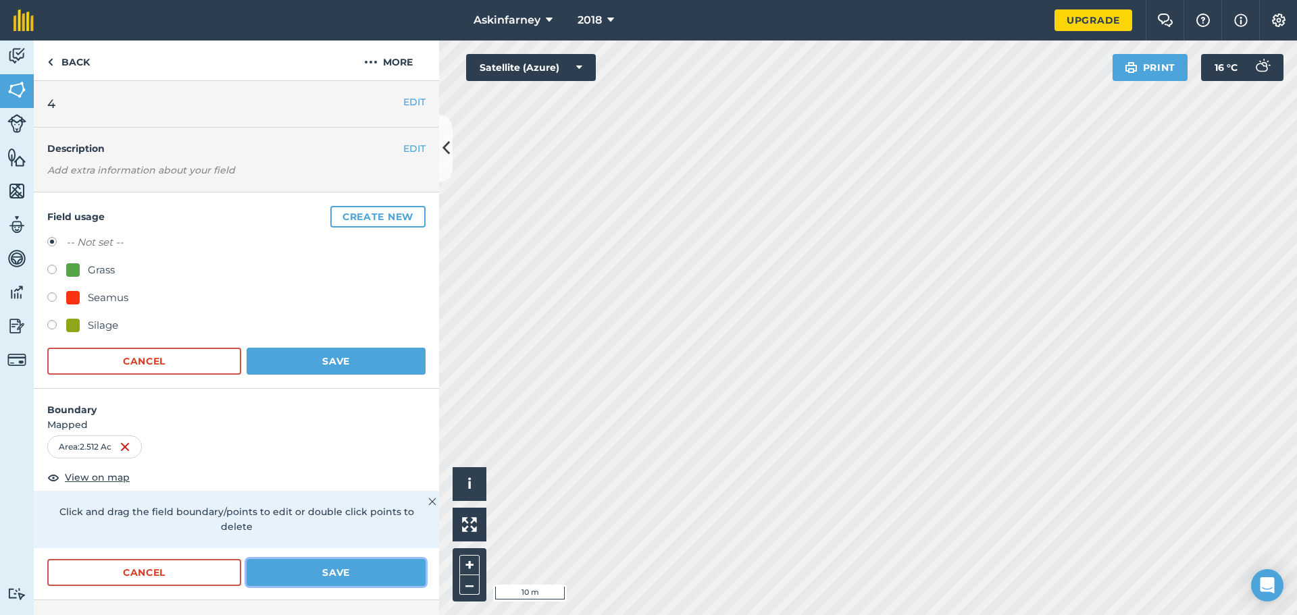
click at [336, 575] on button "Save" at bounding box center [336, 572] width 179 height 27
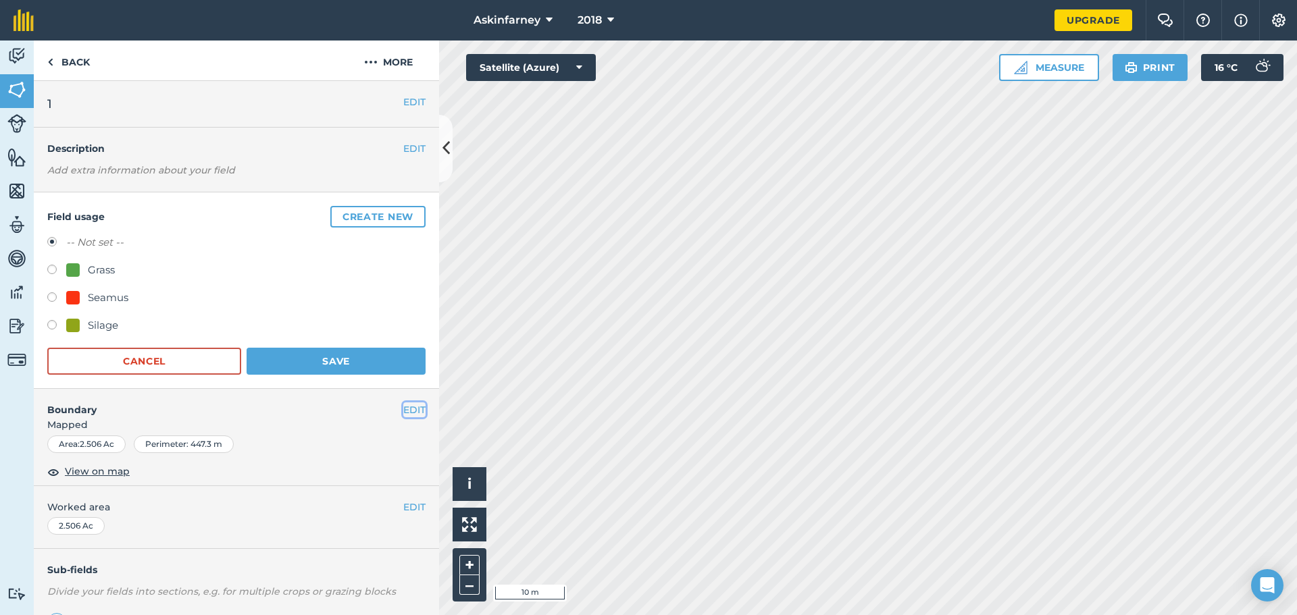
click at [408, 405] on button "EDIT" at bounding box center [414, 410] width 22 height 15
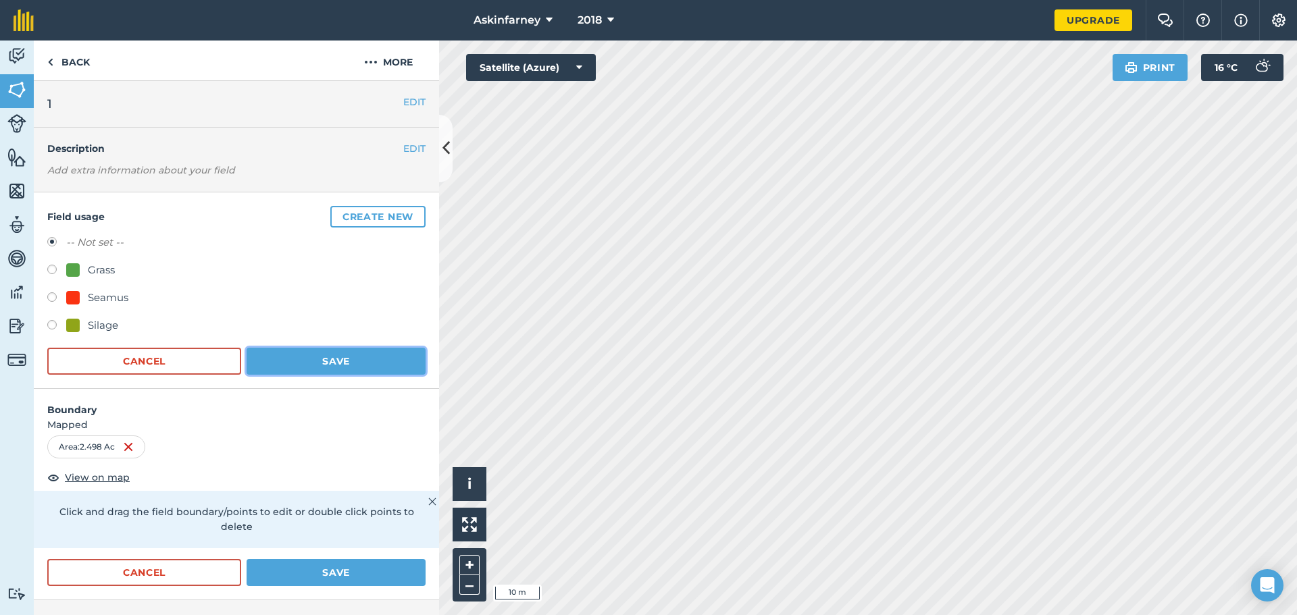
click at [359, 362] on button "Save" at bounding box center [336, 361] width 179 height 27
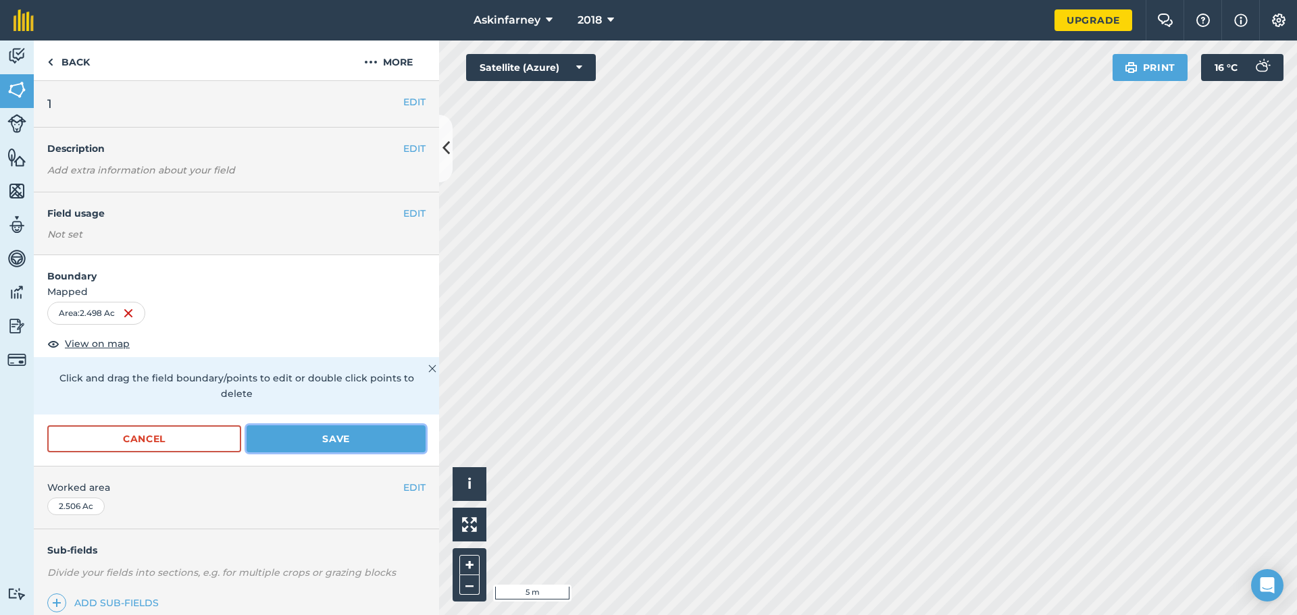
click at [331, 440] on button "Save" at bounding box center [336, 438] width 179 height 27
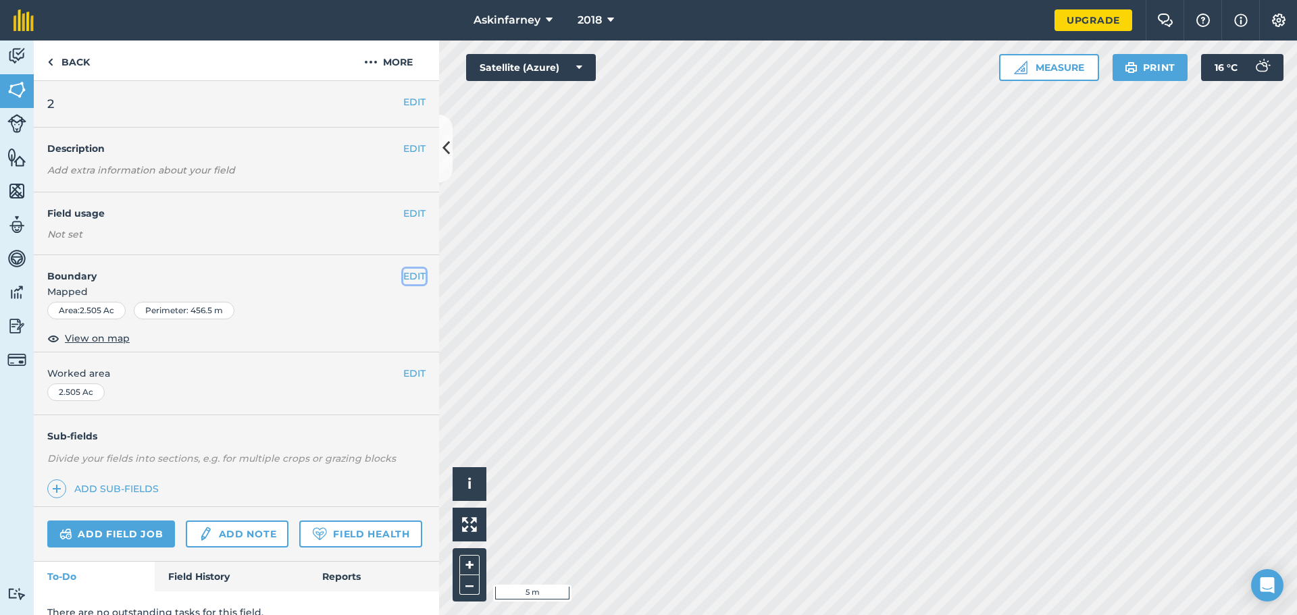
click at [409, 278] on button "EDIT" at bounding box center [414, 276] width 22 height 15
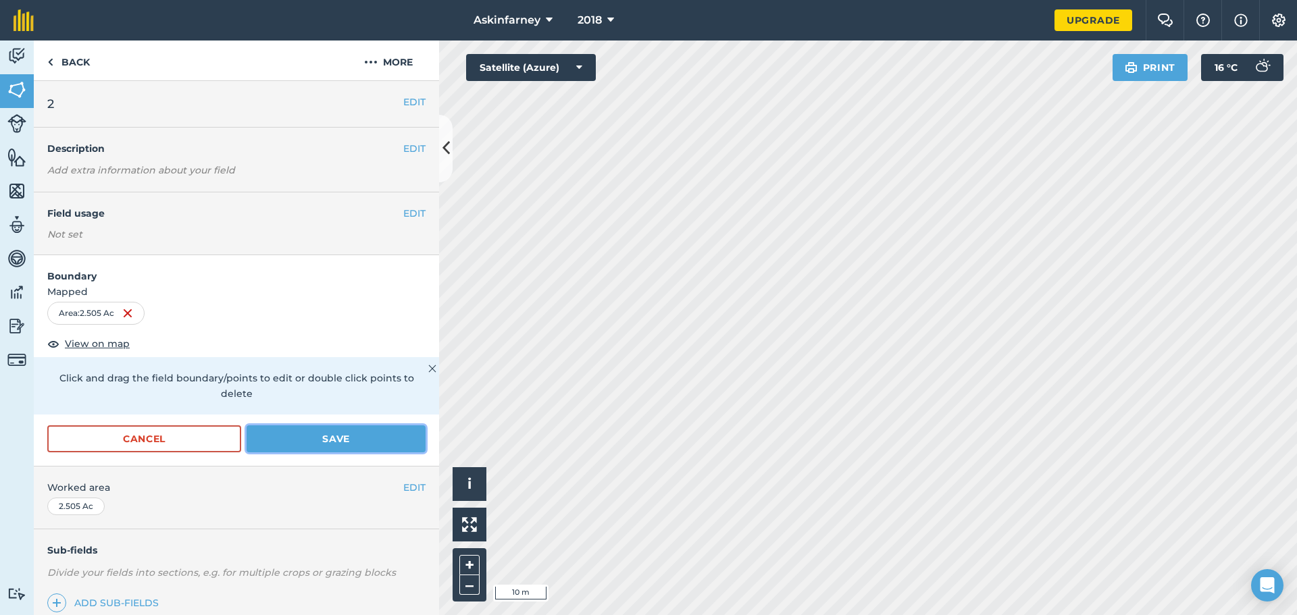
click at [346, 431] on button "Save" at bounding box center [336, 438] width 179 height 27
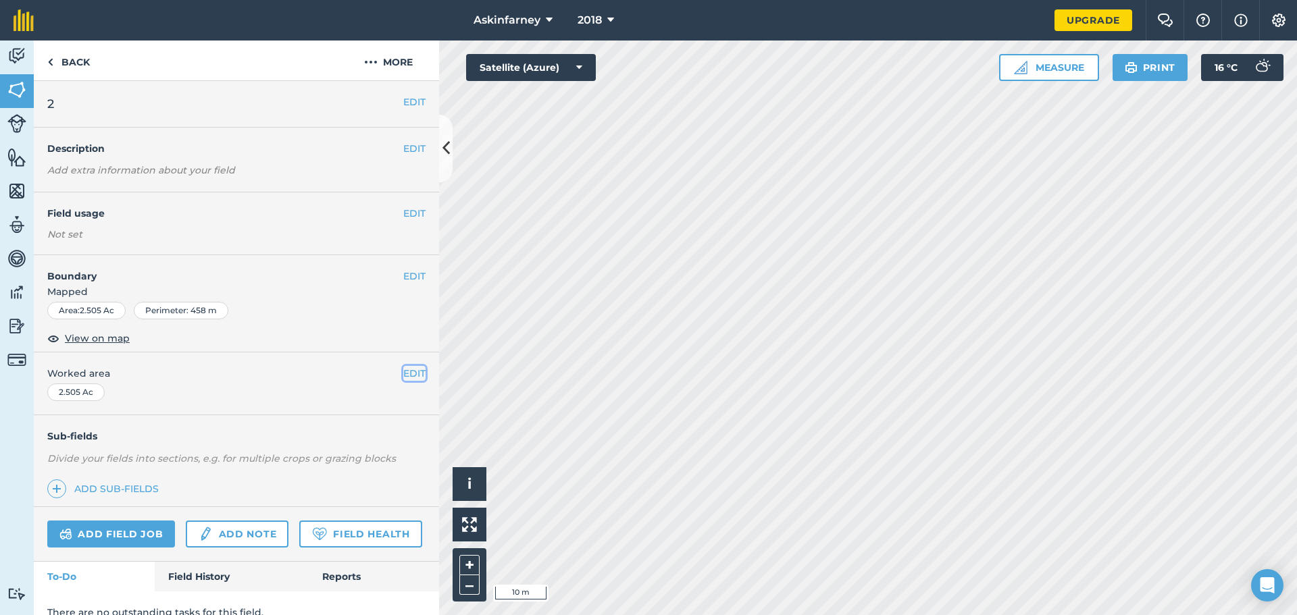
click at [403, 377] on button "EDIT" at bounding box center [414, 373] width 22 height 15
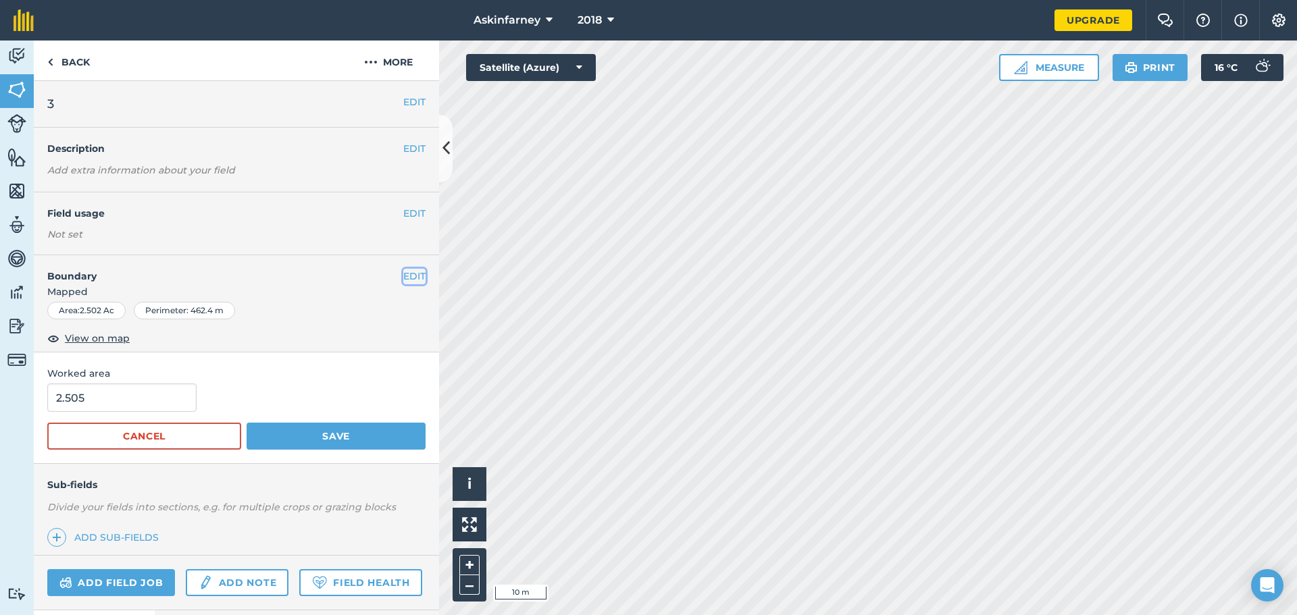
click at [408, 278] on button "EDIT" at bounding box center [414, 276] width 22 height 15
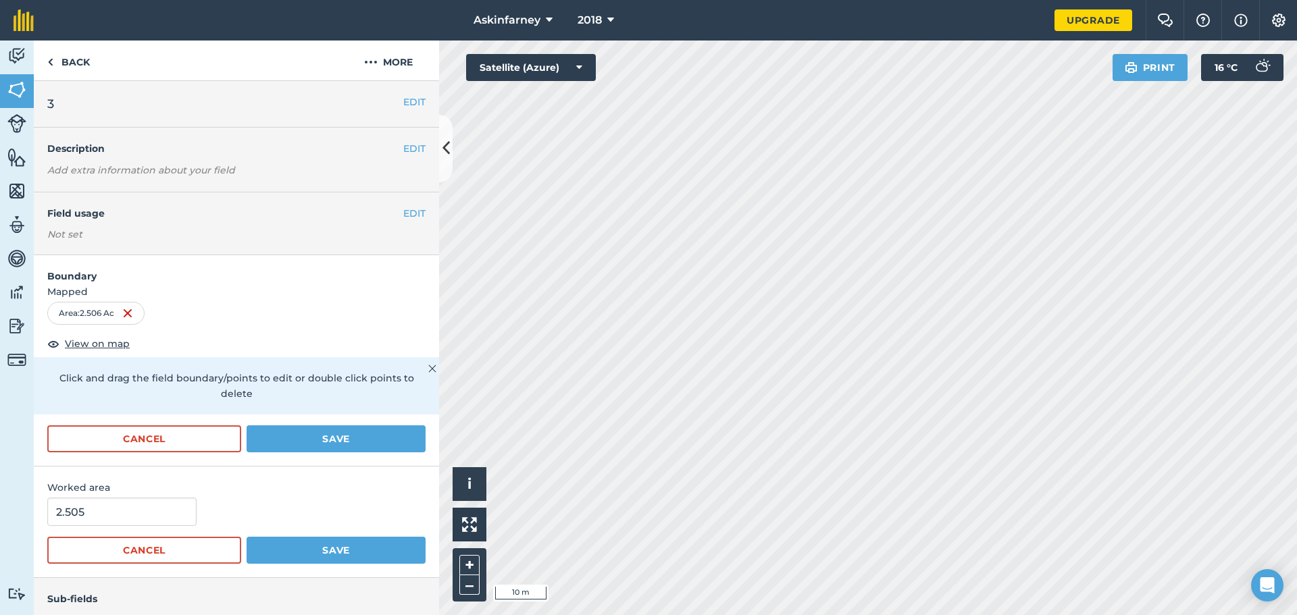
click at [794, 615] on html "Askinfarney 2018 Upgrade Farm Chat Help Info Settings Map printing is not avail…" at bounding box center [648, 307] width 1297 height 615
click at [339, 437] on button "Save" at bounding box center [336, 438] width 179 height 27
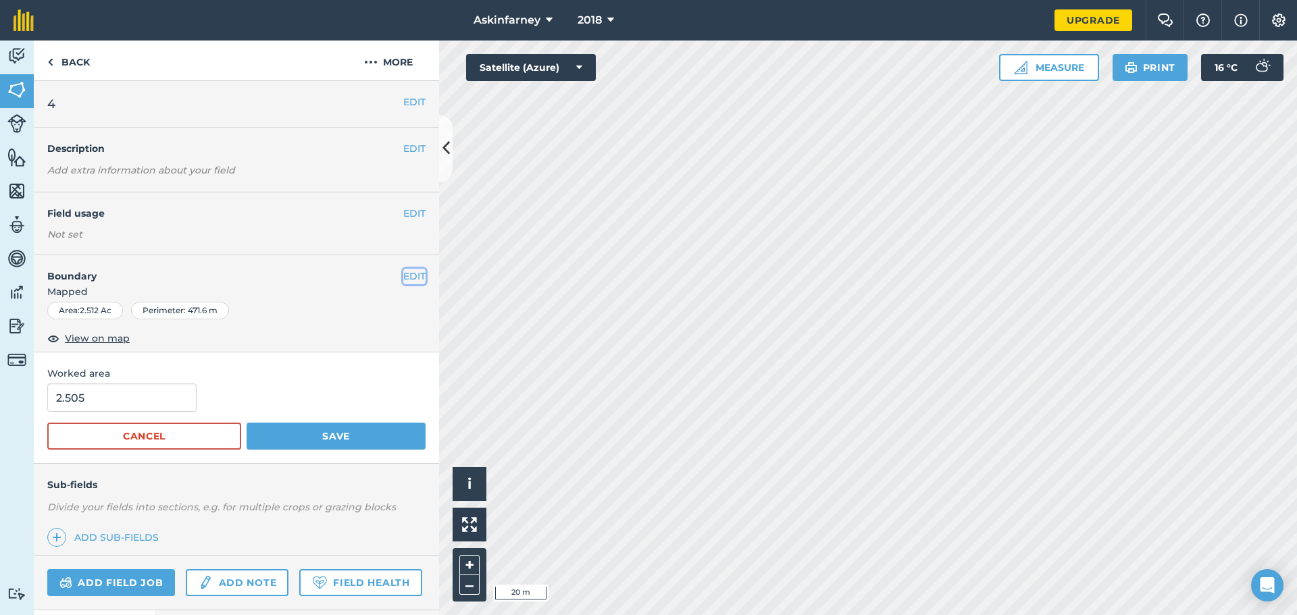
click at [403, 277] on button "EDIT" at bounding box center [414, 276] width 22 height 15
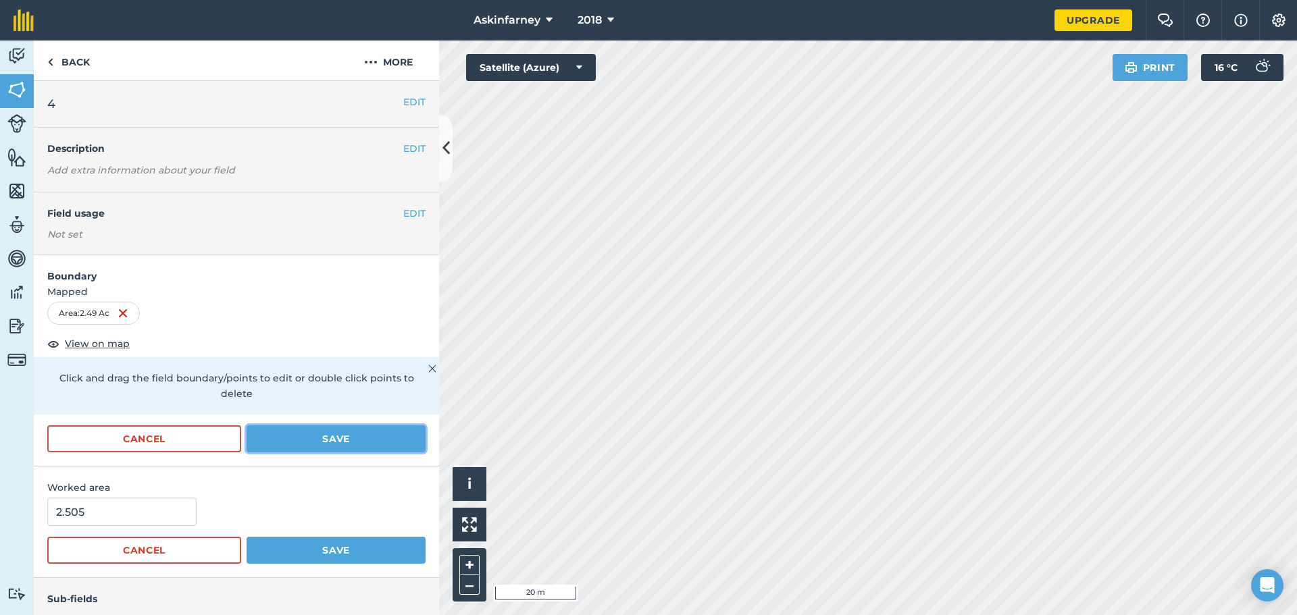
click at [388, 436] on button "Save" at bounding box center [336, 438] width 179 height 27
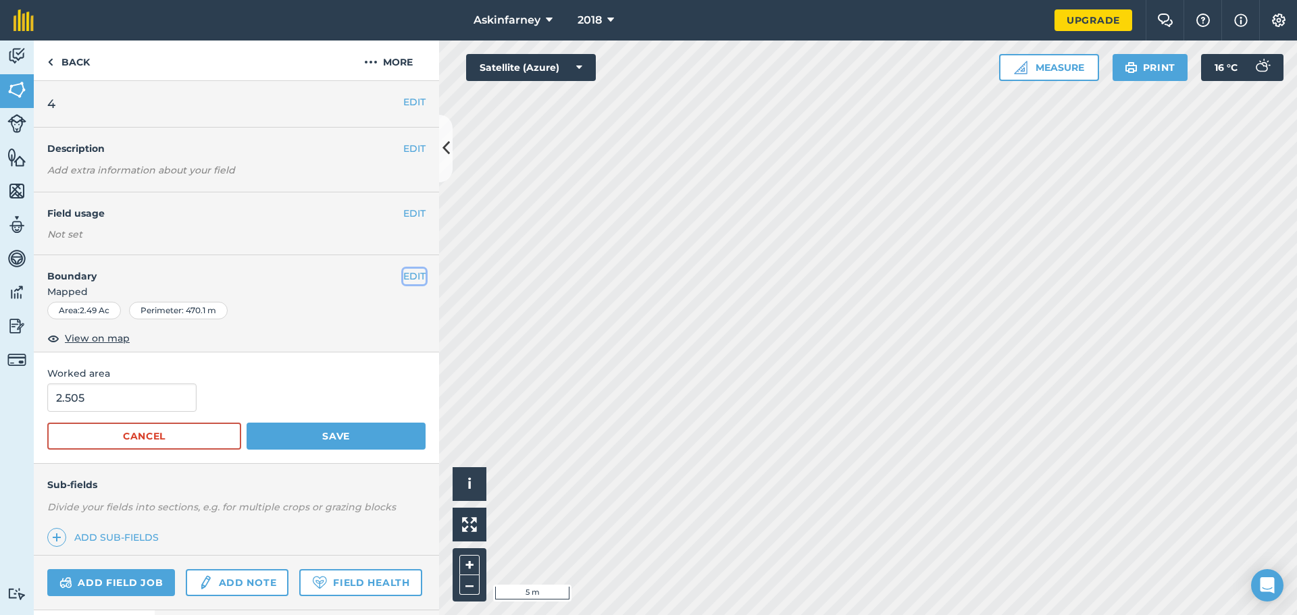
click at [407, 276] on button "EDIT" at bounding box center [414, 276] width 22 height 15
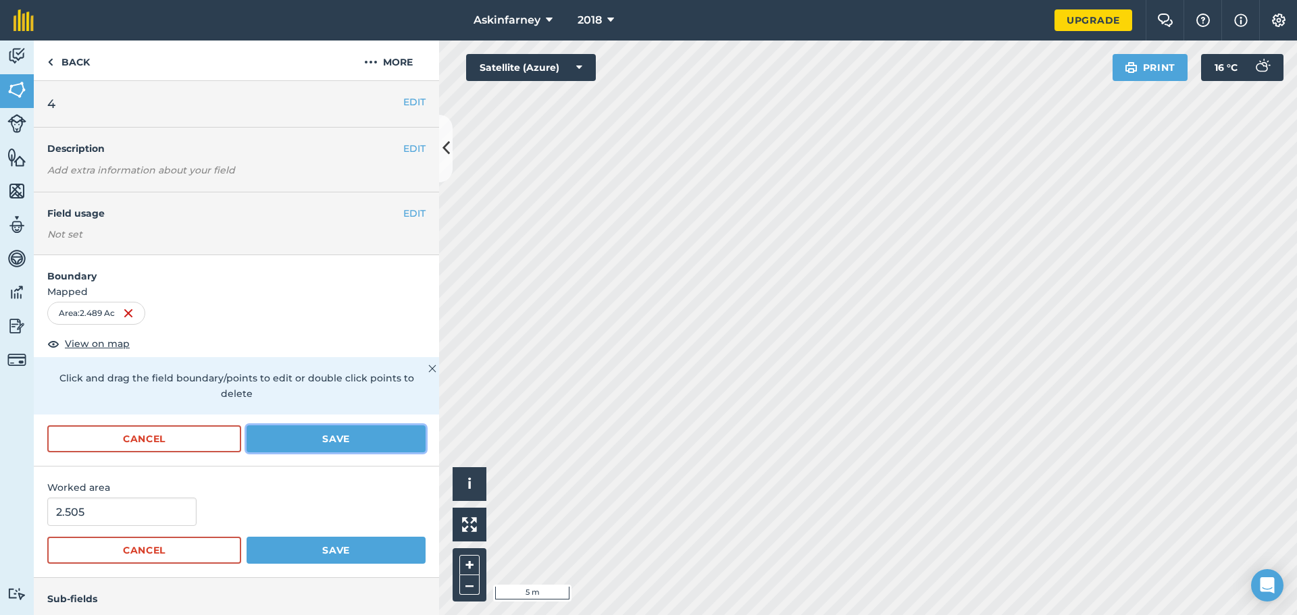
drag, startPoint x: 399, startPoint y: 446, endPoint x: 429, endPoint y: 443, distance: 29.8
click at [398, 446] on button "Save" at bounding box center [336, 438] width 179 height 27
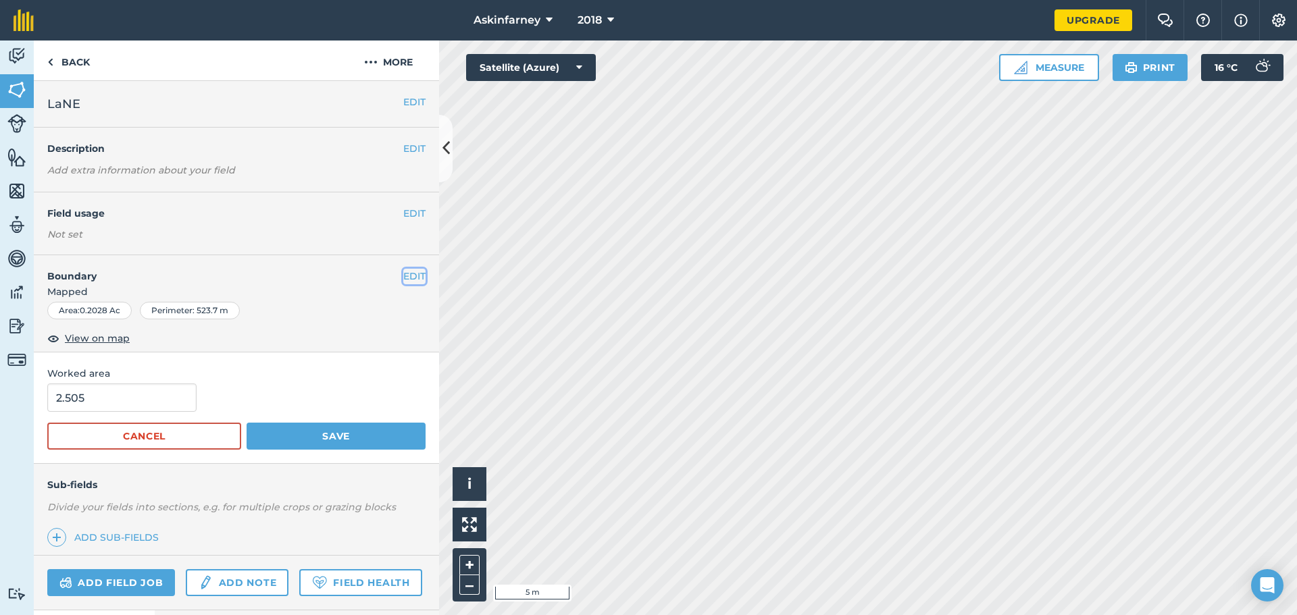
click at [403, 281] on button "EDIT" at bounding box center [414, 276] width 22 height 15
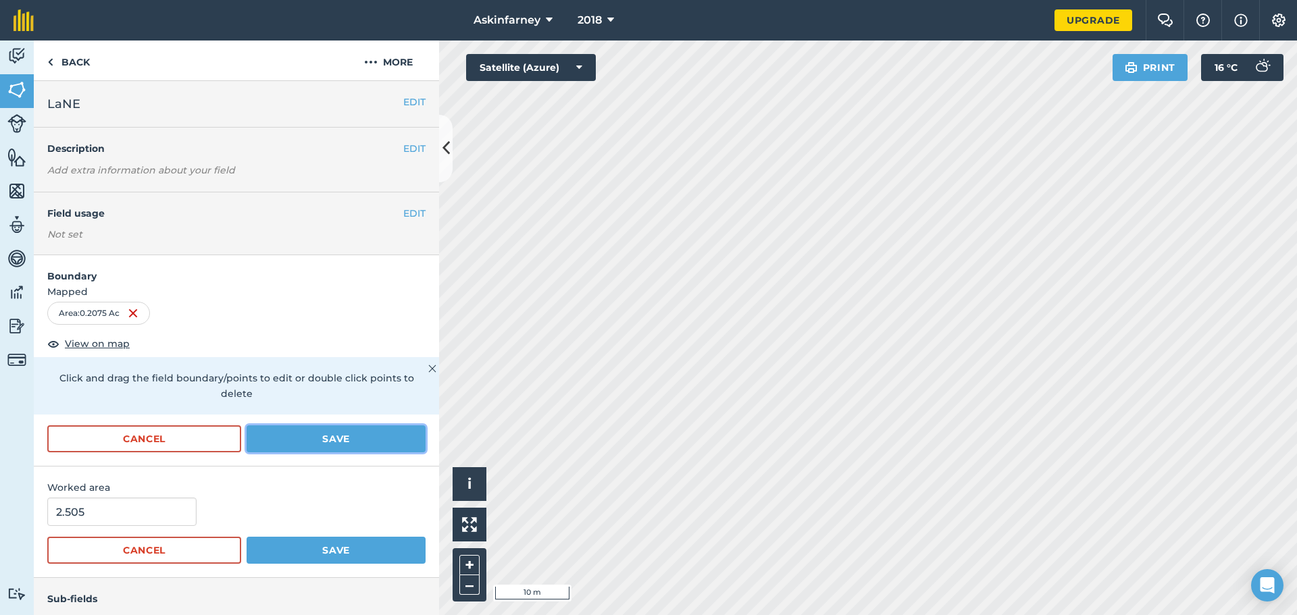
click at [337, 438] on button "Save" at bounding box center [336, 438] width 179 height 27
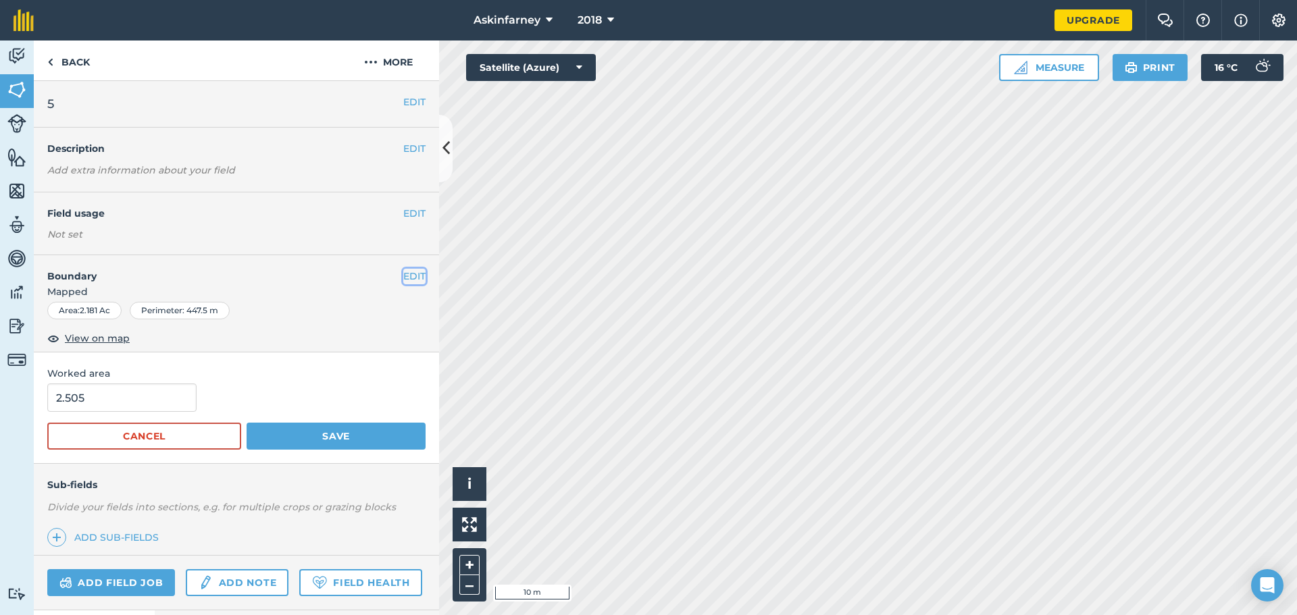
click at [410, 274] on button "EDIT" at bounding box center [414, 276] width 22 height 15
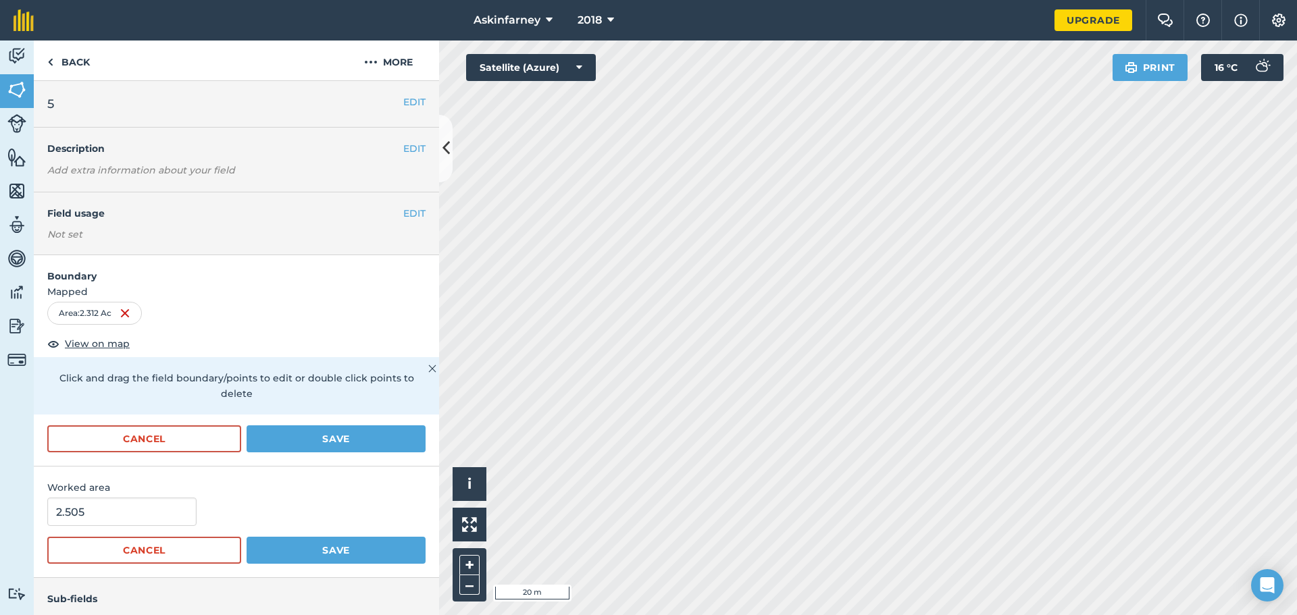
click at [928, 615] on html "Askinfarney 2018 Upgrade Farm Chat Help Info Settings Map printing is not avail…" at bounding box center [648, 307] width 1297 height 615
click at [361, 438] on button "Save" at bounding box center [336, 438] width 179 height 27
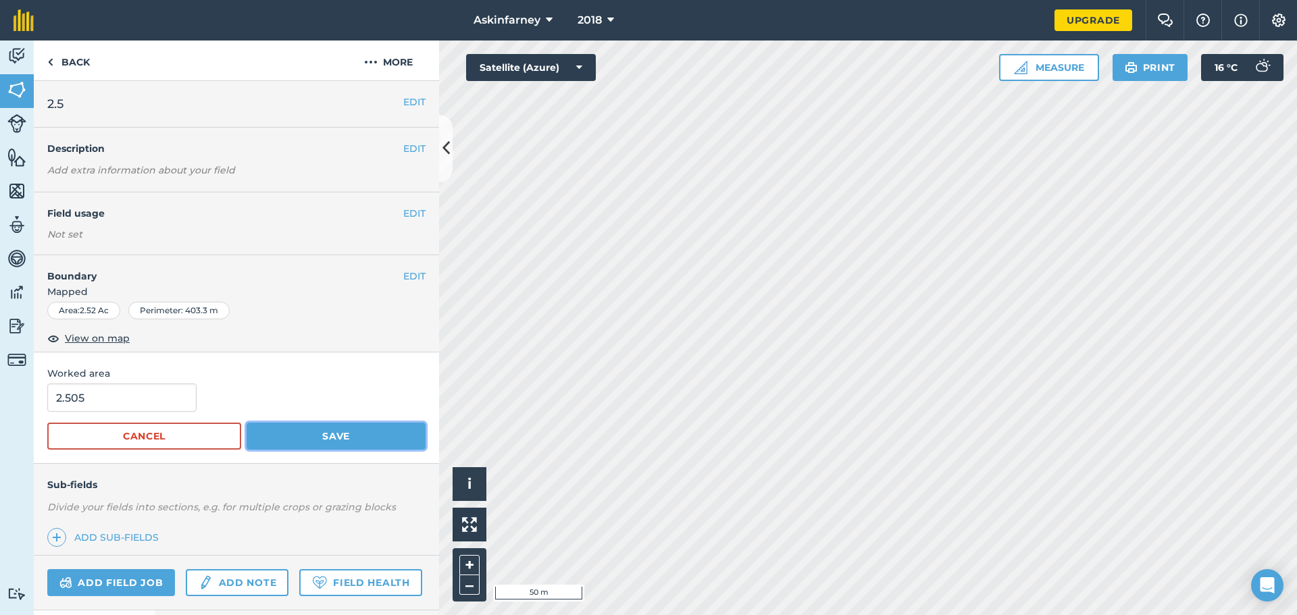
click at [275, 434] on button "Save" at bounding box center [336, 436] width 179 height 27
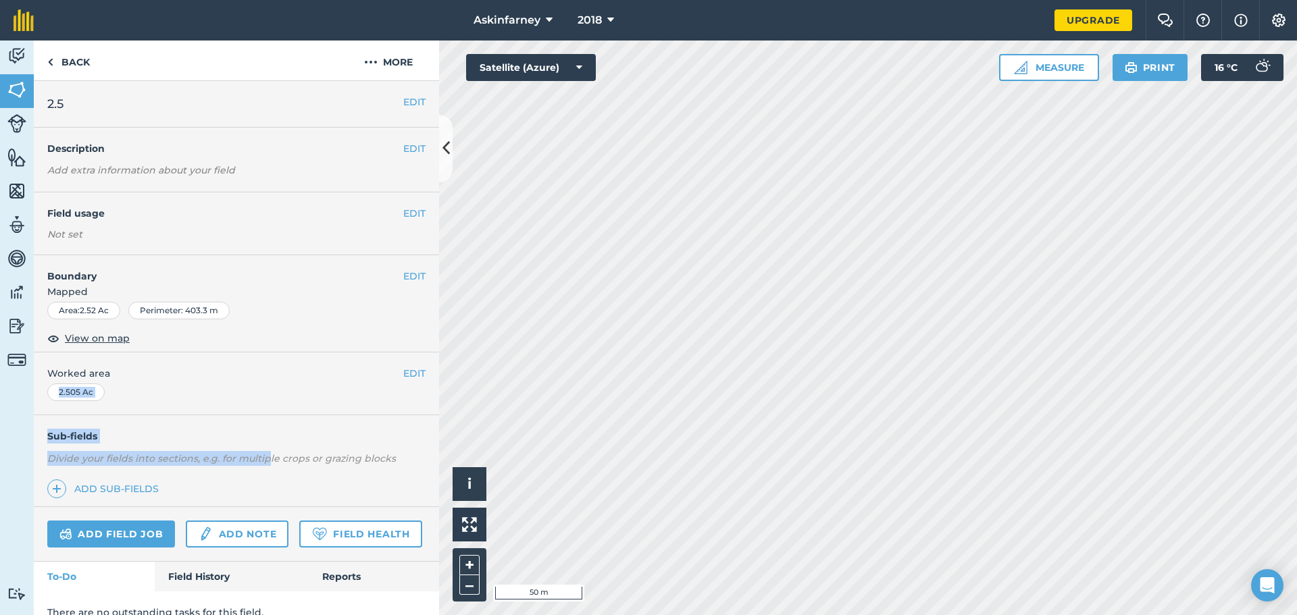
drag, startPoint x: 266, startPoint y: 456, endPoint x: 430, endPoint y: 359, distance: 190.8
click at [430, 359] on div "EDIT 2.5 EDIT Description Add extra information about your field EDIT Field usa…" at bounding box center [236, 348] width 405 height 534
click at [403, 276] on button "EDIT" at bounding box center [414, 276] width 22 height 15
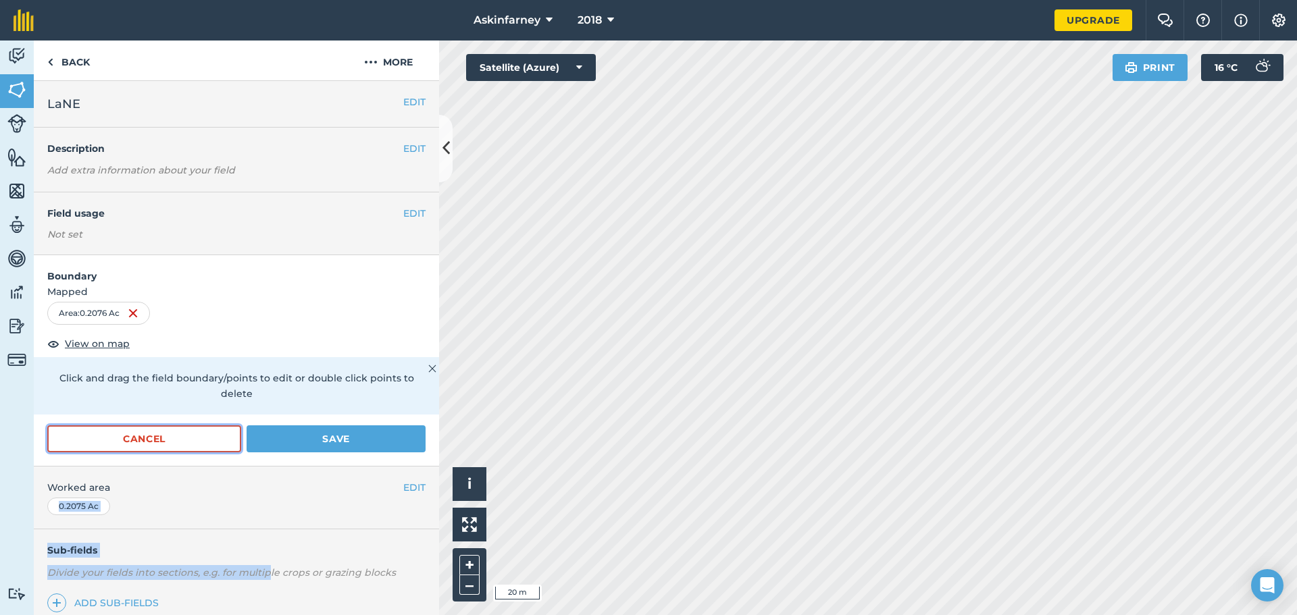
click at [172, 440] on button "Cancel" at bounding box center [144, 438] width 194 height 27
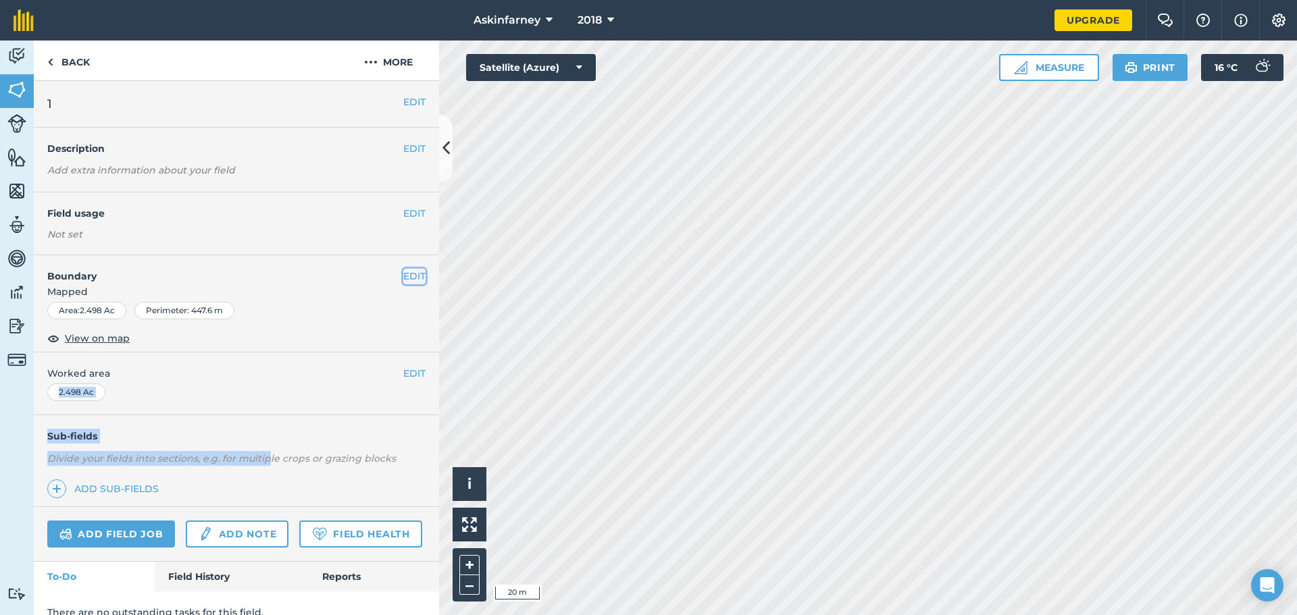
click at [411, 271] on button "EDIT" at bounding box center [414, 276] width 22 height 15
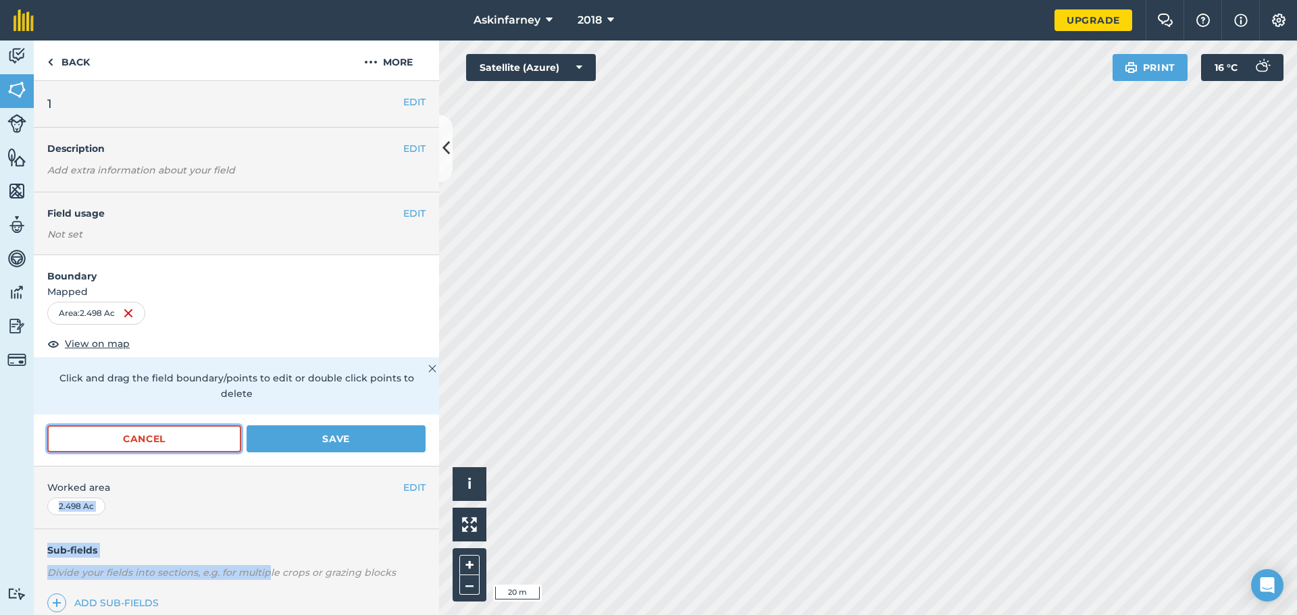
click at [181, 442] on button "Cancel" at bounding box center [144, 438] width 194 height 27
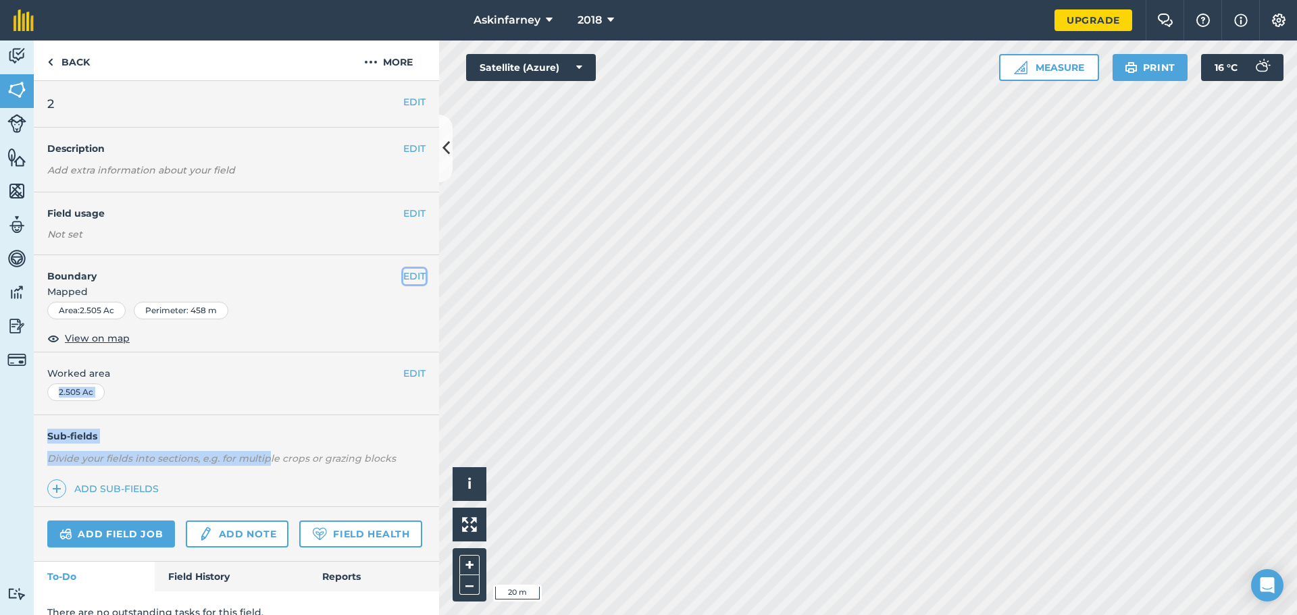
click at [409, 276] on button "EDIT" at bounding box center [414, 276] width 22 height 15
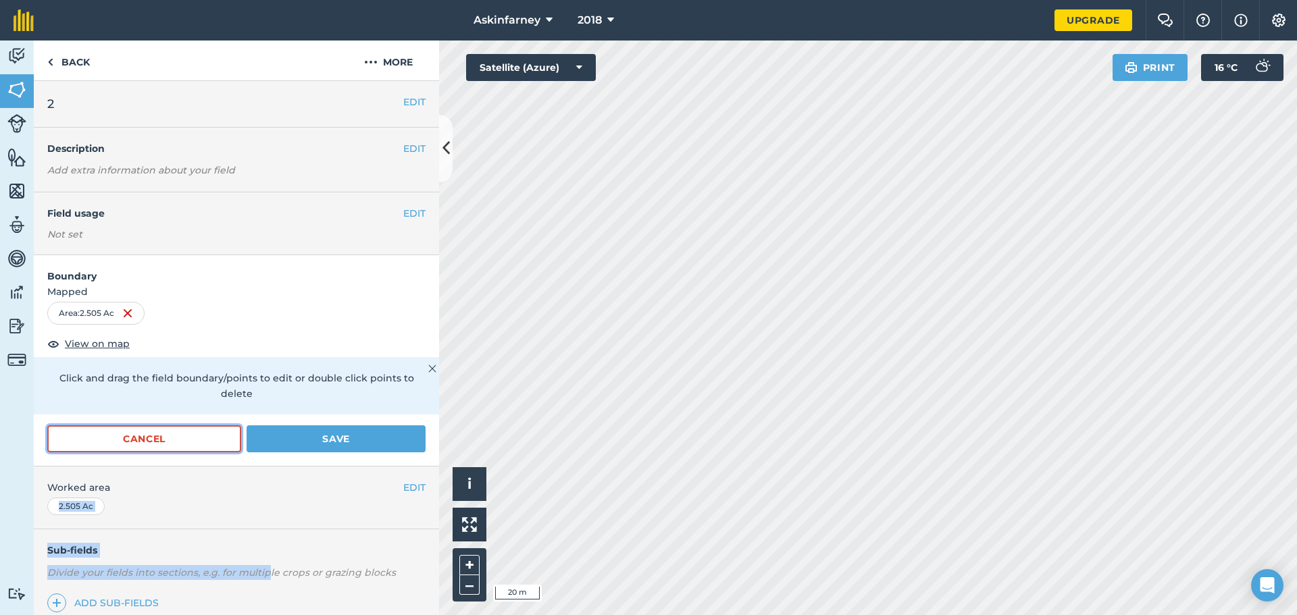
click at [152, 428] on button "Cancel" at bounding box center [144, 438] width 194 height 27
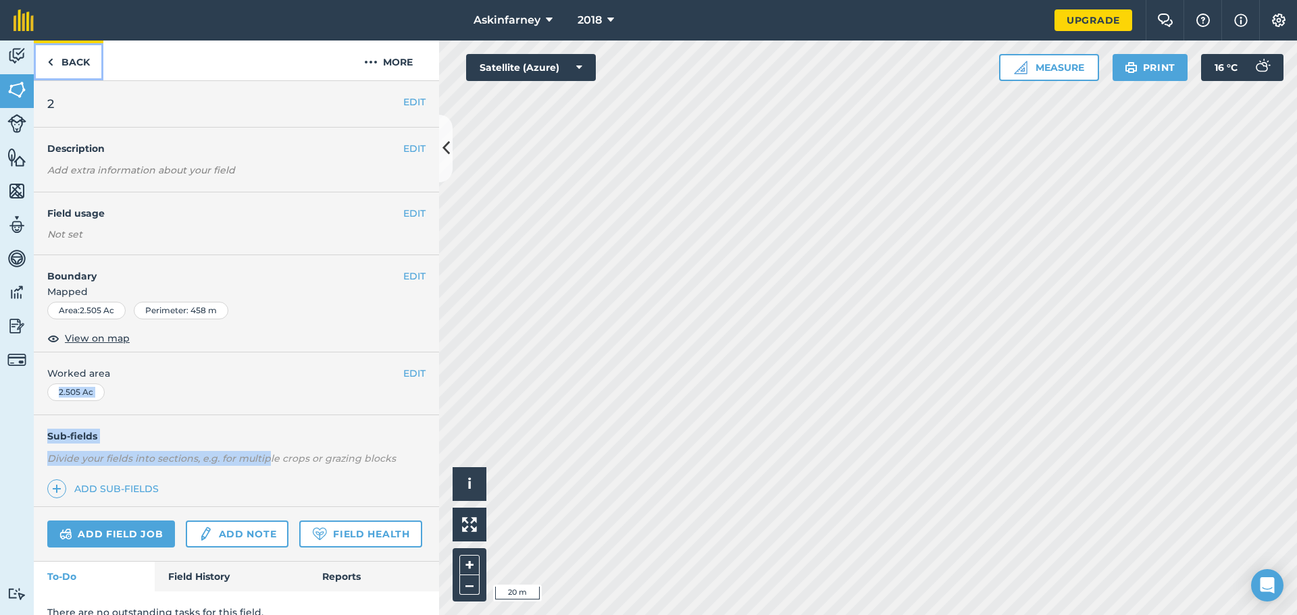
click at [52, 59] on img at bounding box center [50, 62] width 6 height 16
click at [24, 57] on img at bounding box center [16, 56] width 19 height 20
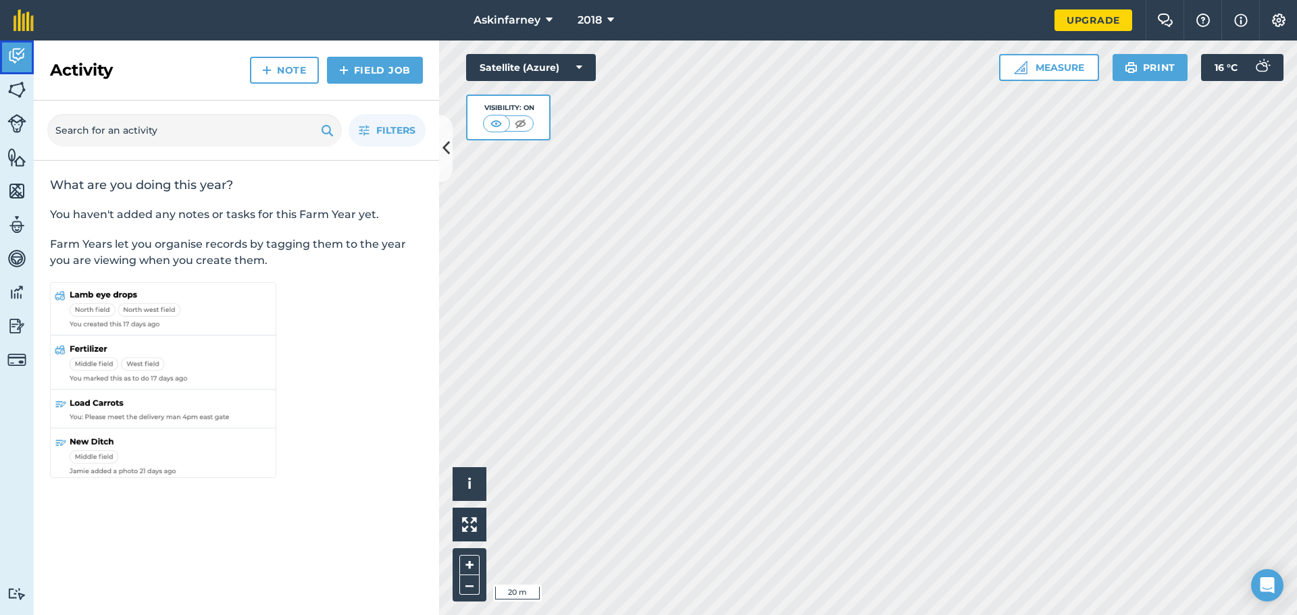
click at [24, 57] on img at bounding box center [16, 56] width 19 height 20
click at [446, 152] on icon at bounding box center [445, 148] width 7 height 24
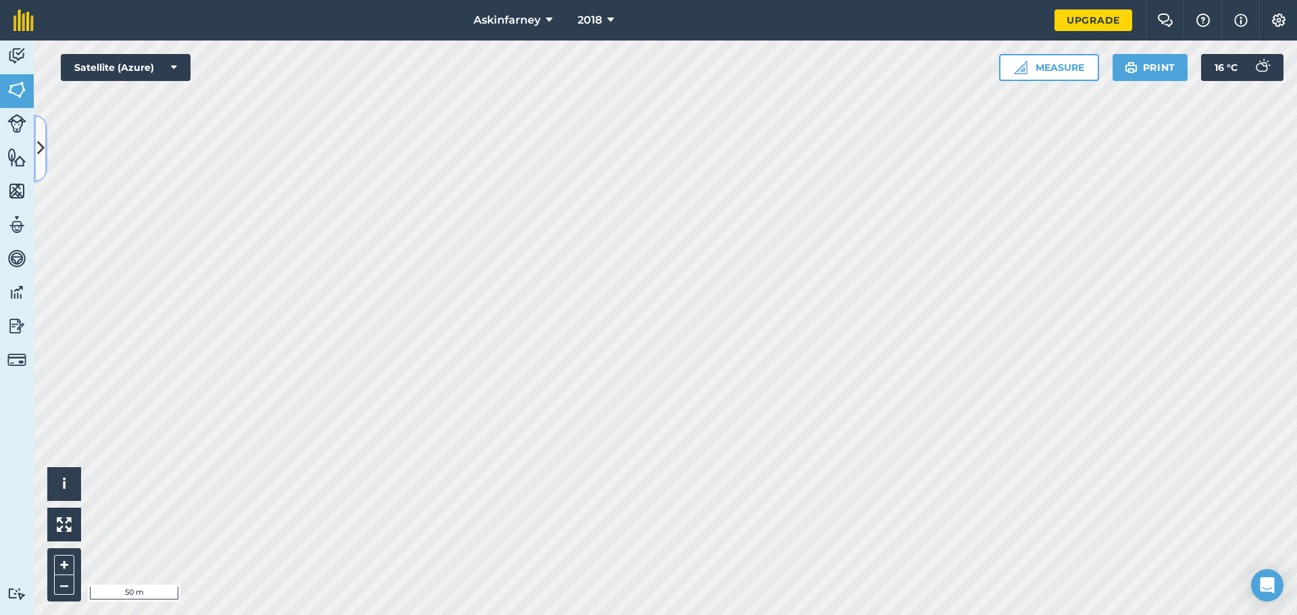
click at [41, 159] on icon at bounding box center [40, 148] width 7 height 24
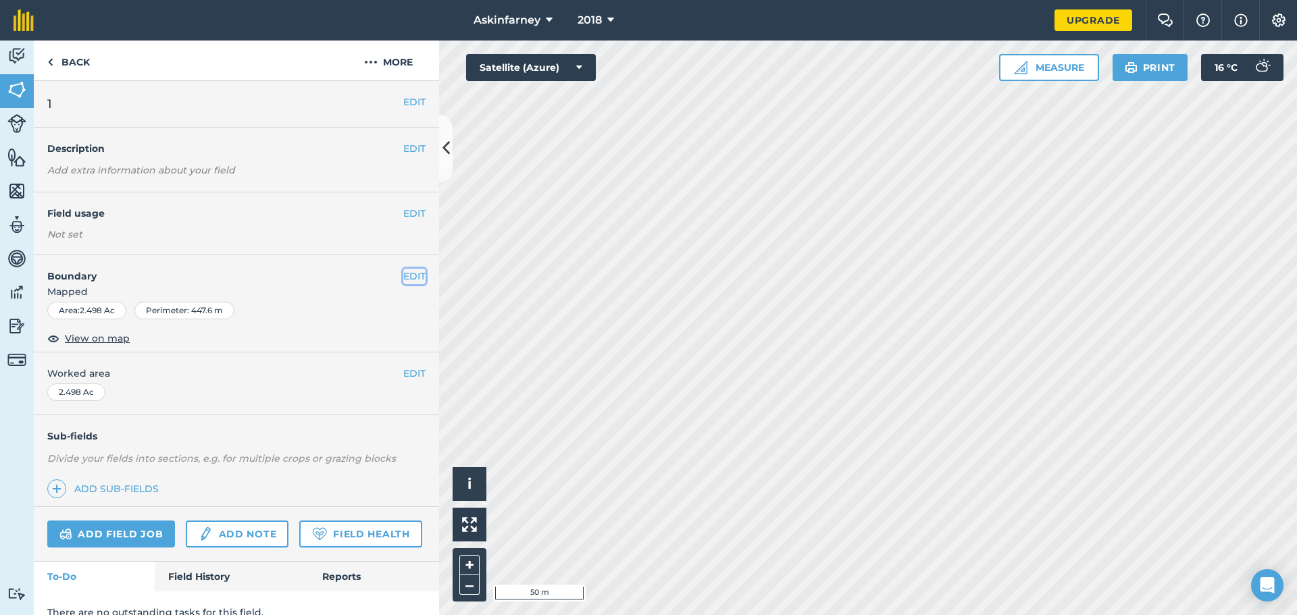
click at [413, 273] on button "EDIT" at bounding box center [414, 276] width 22 height 15
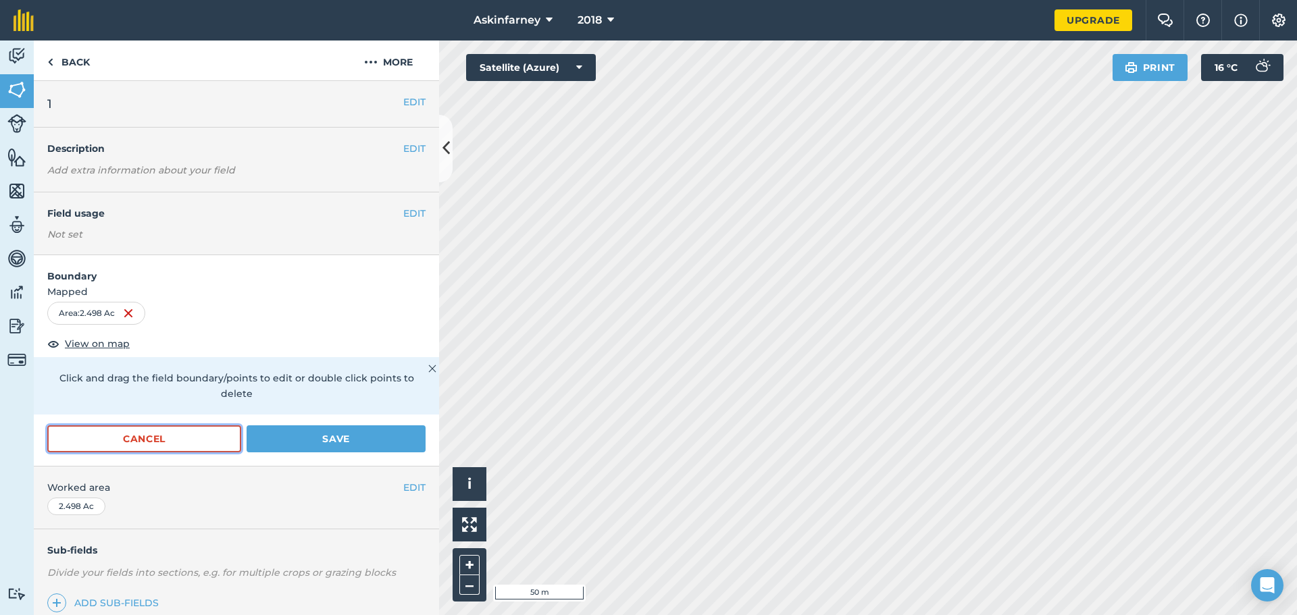
click at [211, 442] on button "Cancel" at bounding box center [144, 438] width 194 height 27
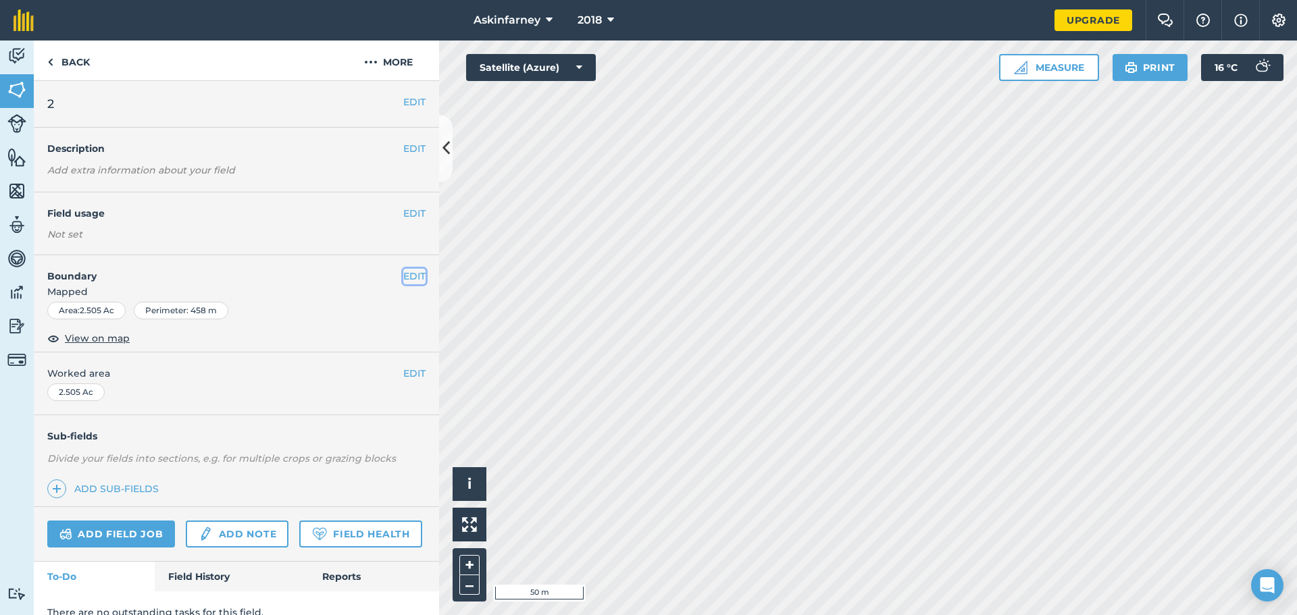
click at [403, 277] on button "EDIT" at bounding box center [414, 276] width 22 height 15
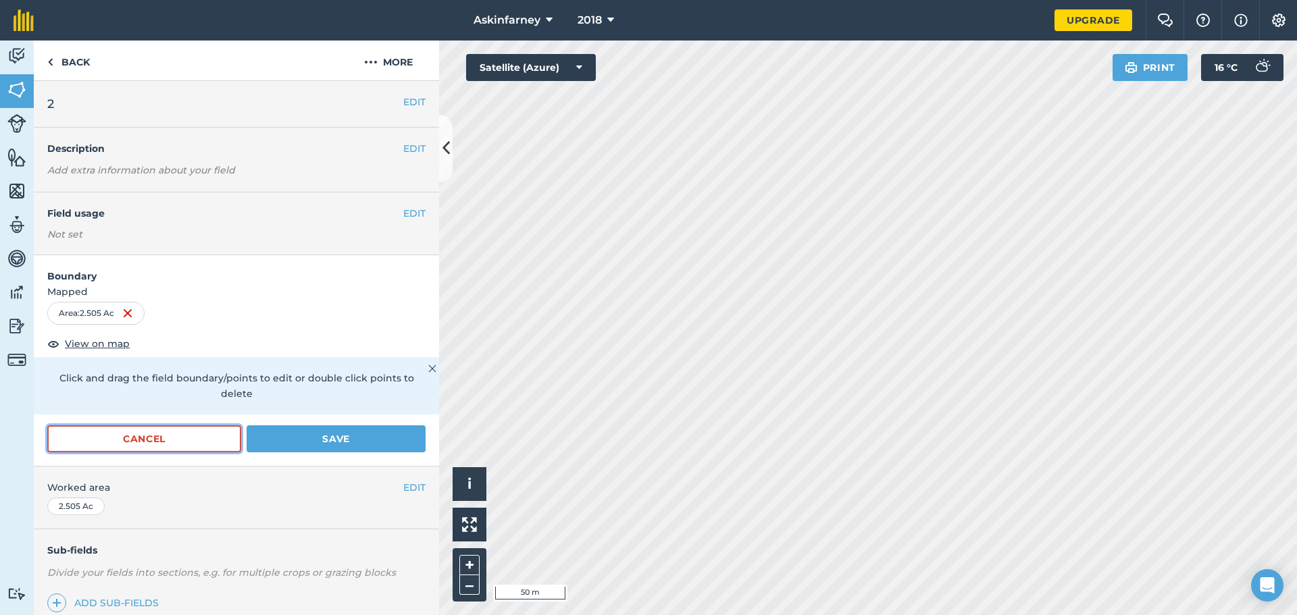
click at [173, 442] on button "Cancel" at bounding box center [144, 438] width 194 height 27
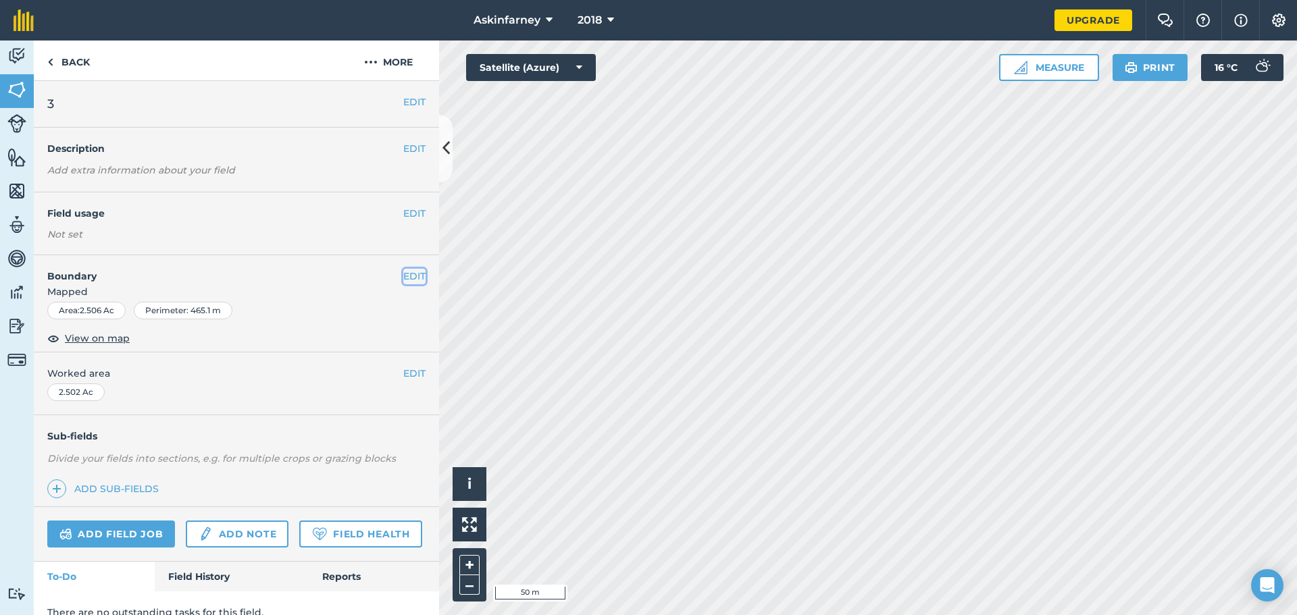
click at [406, 274] on button "EDIT" at bounding box center [414, 276] width 22 height 15
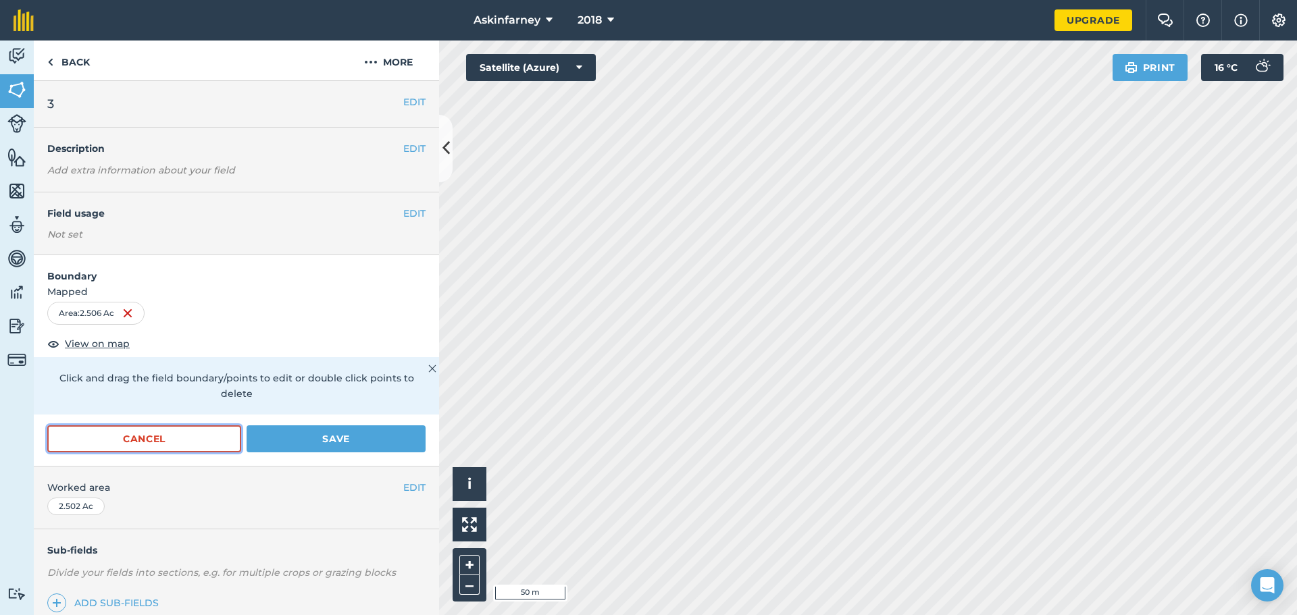
click at [176, 435] on button "Cancel" at bounding box center [144, 438] width 194 height 27
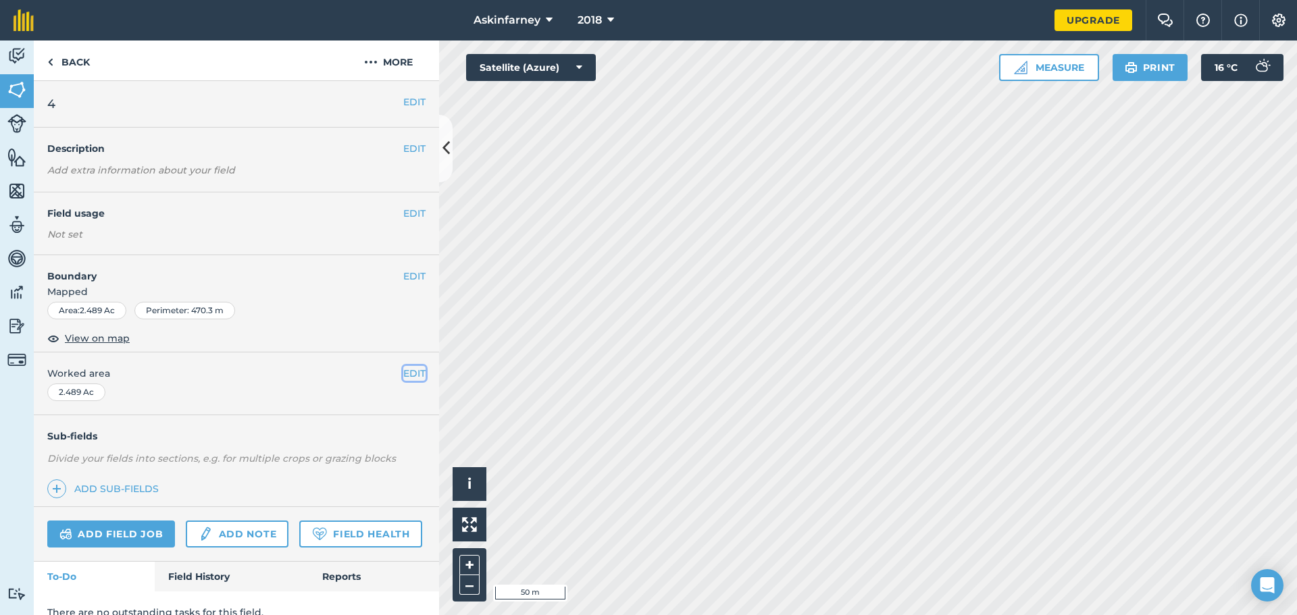
click at [406, 376] on button "EDIT" at bounding box center [414, 373] width 22 height 15
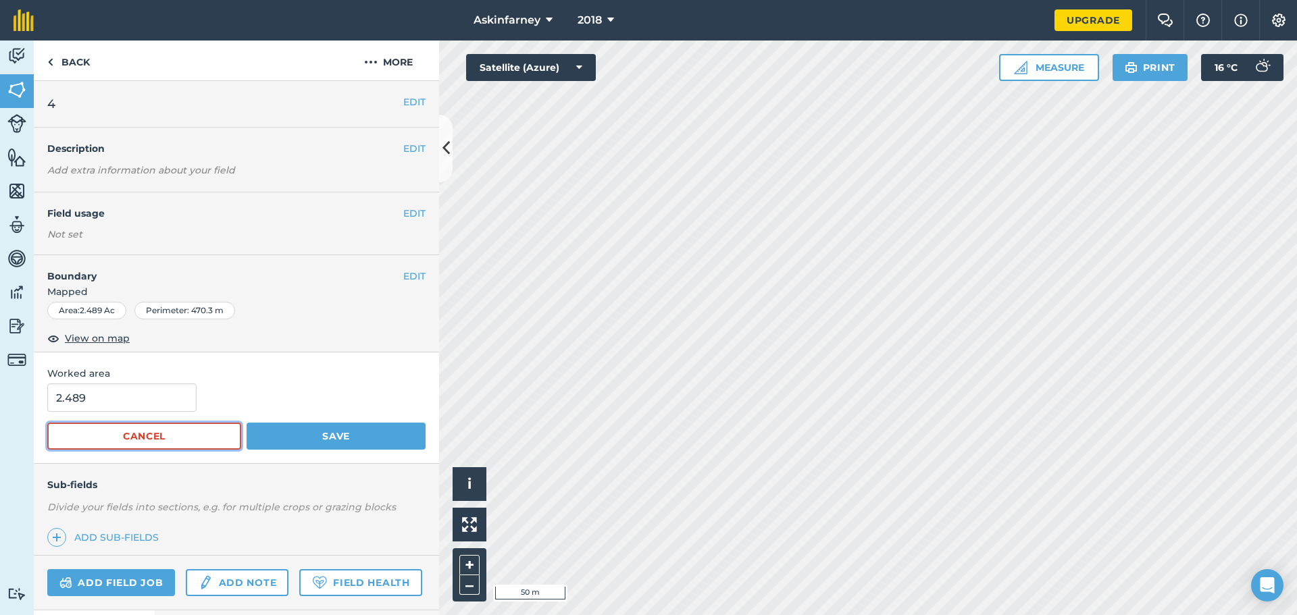
click at [206, 442] on button "Cancel" at bounding box center [144, 436] width 194 height 27
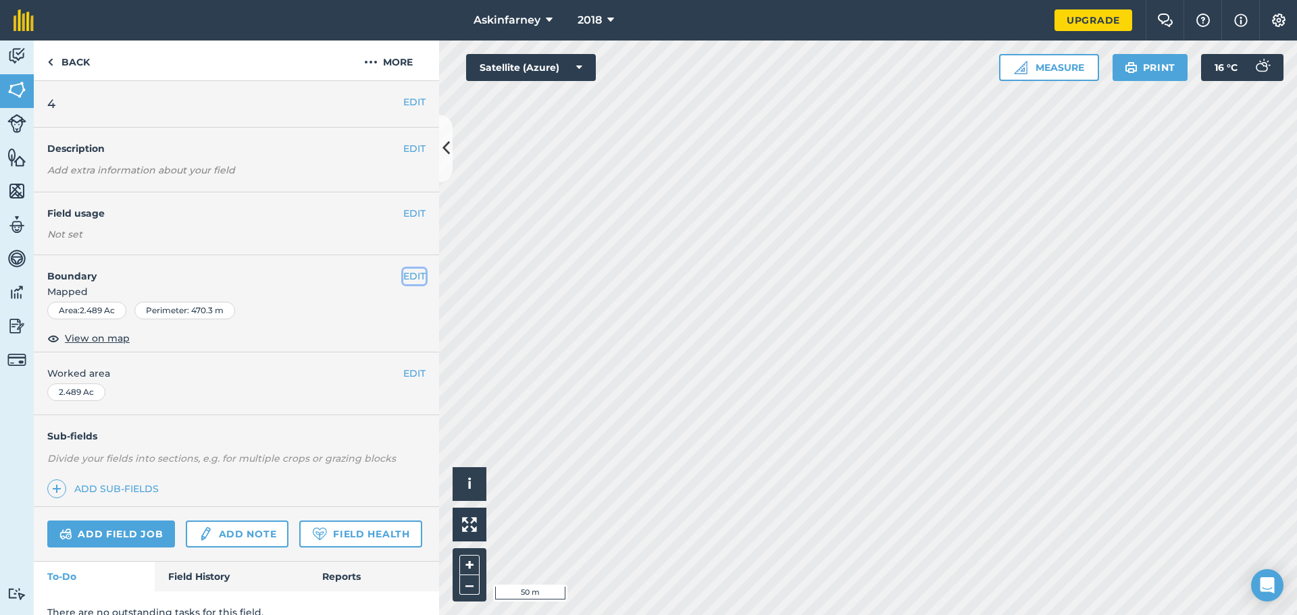
click at [409, 279] on button "EDIT" at bounding box center [414, 276] width 22 height 15
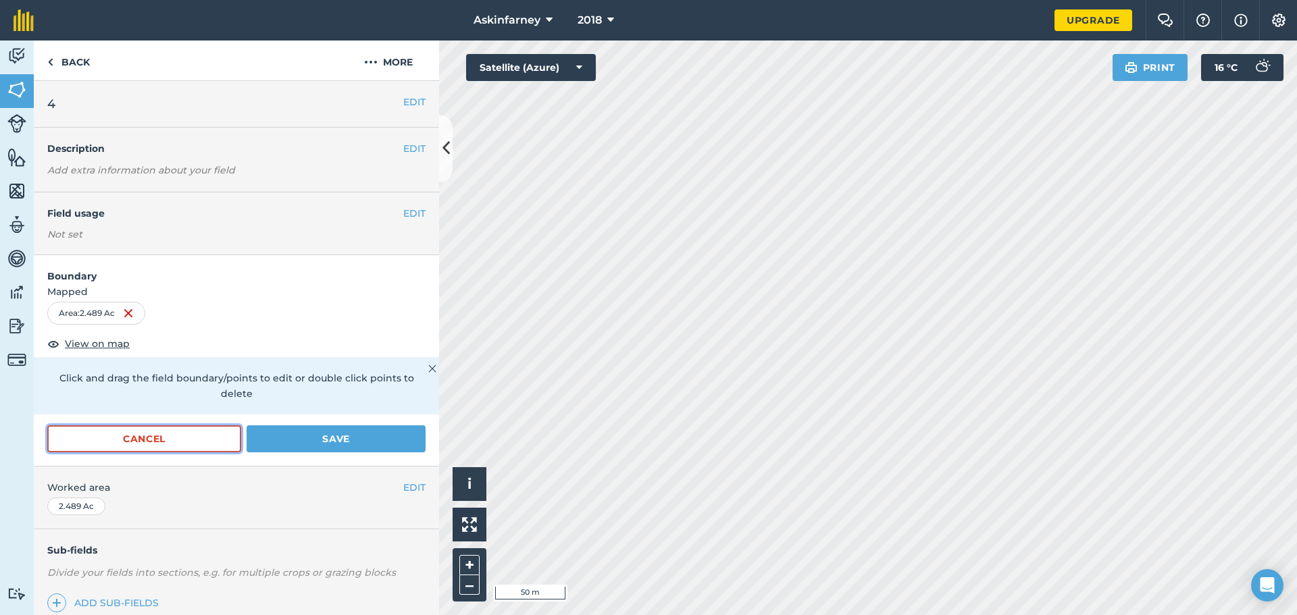
click at [183, 439] on button "Cancel" at bounding box center [144, 438] width 194 height 27
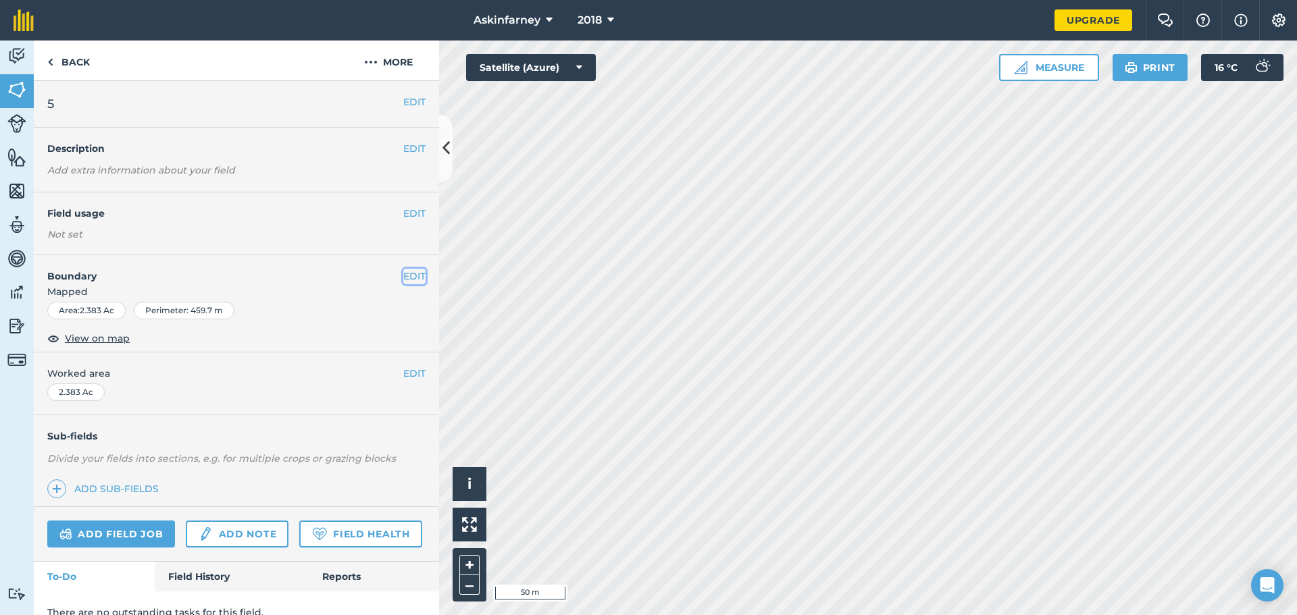
click at [411, 276] on button "EDIT" at bounding box center [414, 276] width 22 height 15
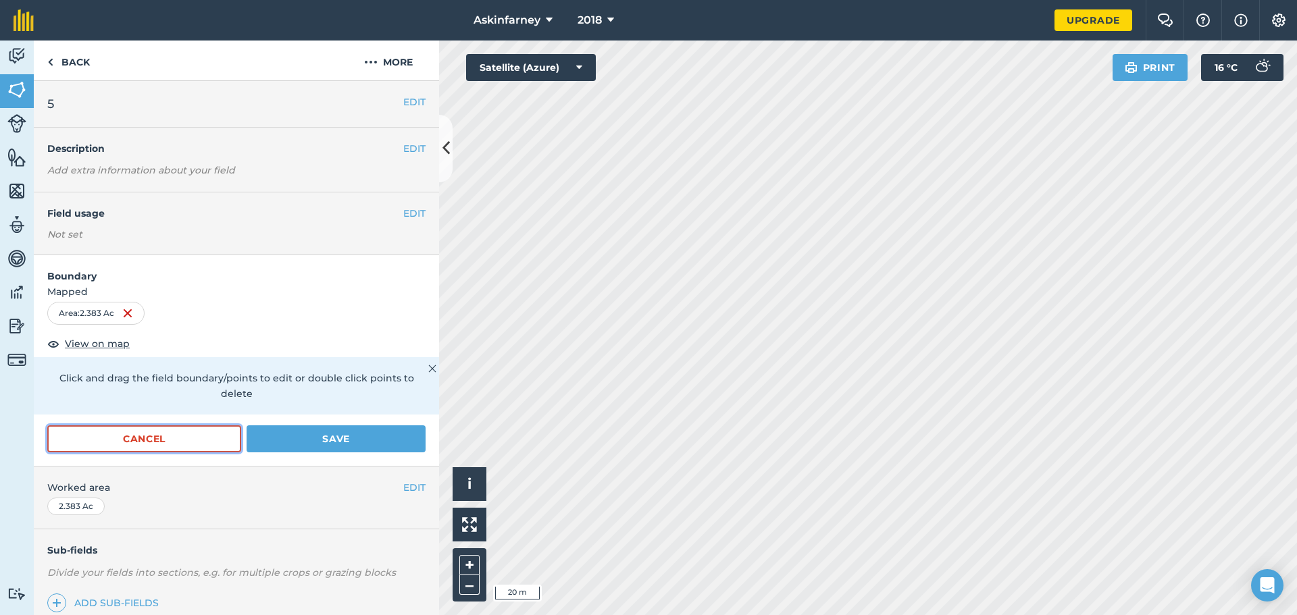
click at [182, 445] on button "Cancel" at bounding box center [144, 438] width 194 height 27
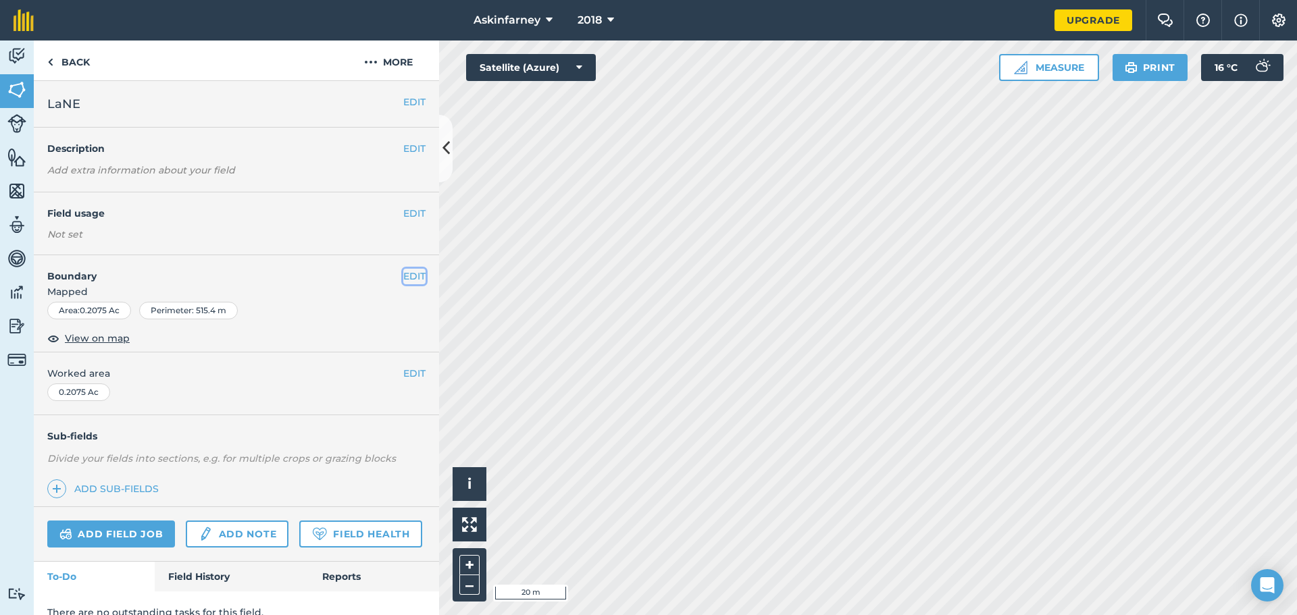
click at [409, 273] on button "EDIT" at bounding box center [414, 276] width 22 height 15
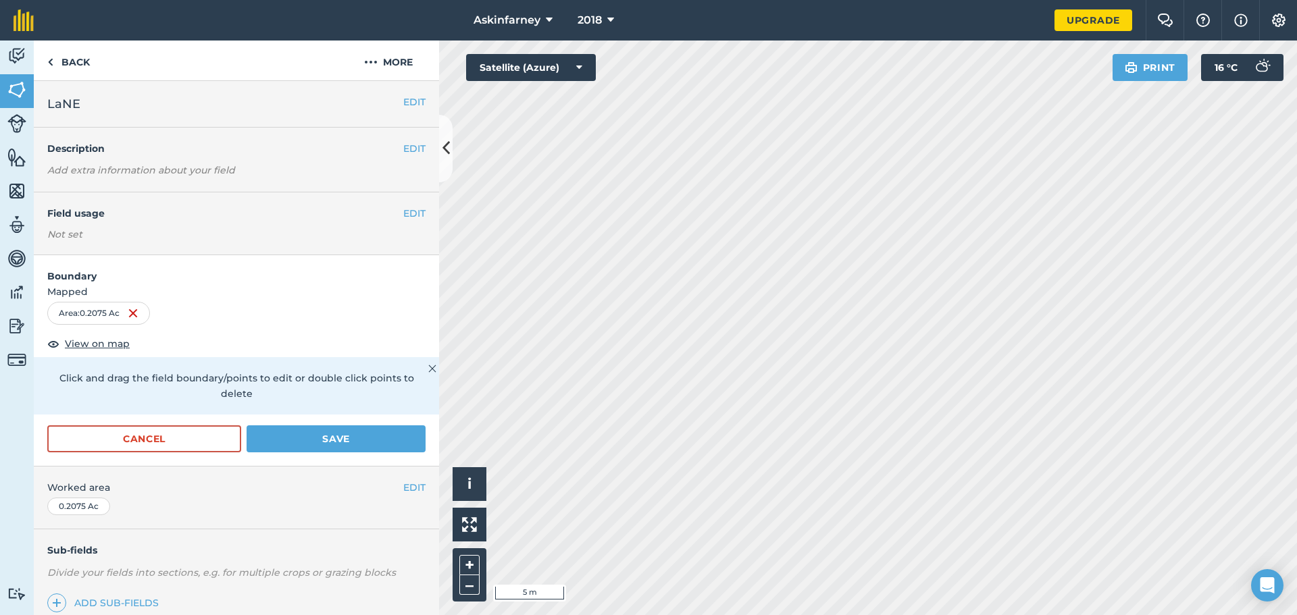
click at [649, 615] on html "Askinfarney 2018 Upgrade Farm Chat Help Info Settings Map printing is not avail…" at bounding box center [648, 307] width 1297 height 615
click at [183, 436] on button "Cancel" at bounding box center [144, 438] width 194 height 27
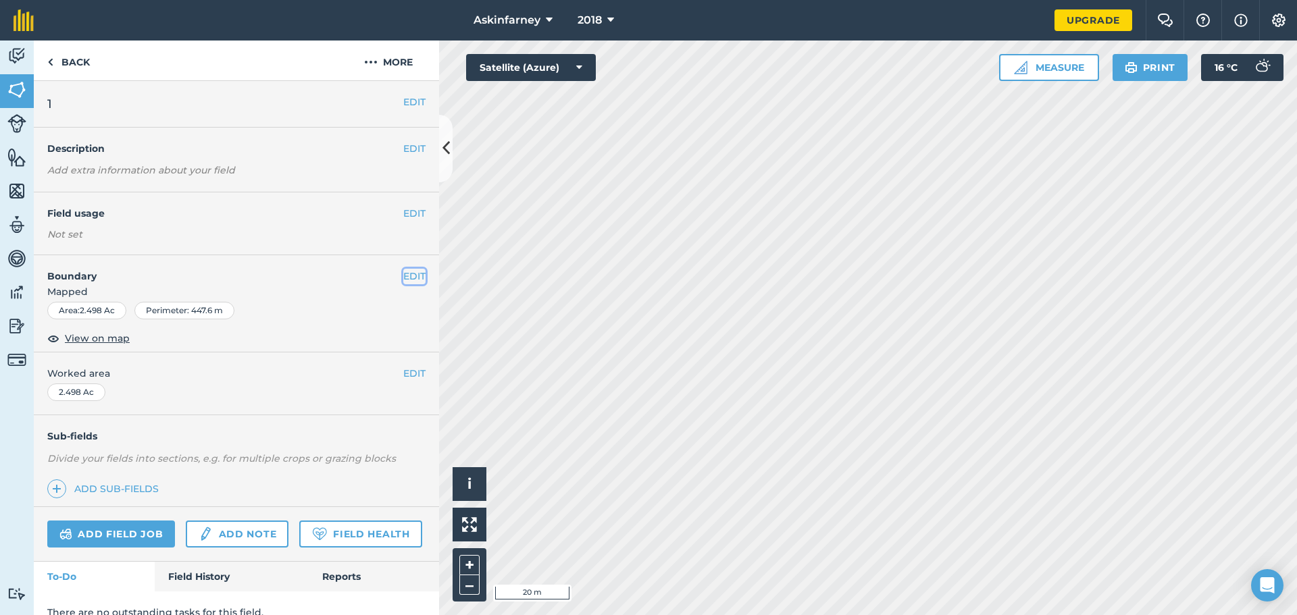
click at [403, 281] on button "EDIT" at bounding box center [414, 276] width 22 height 15
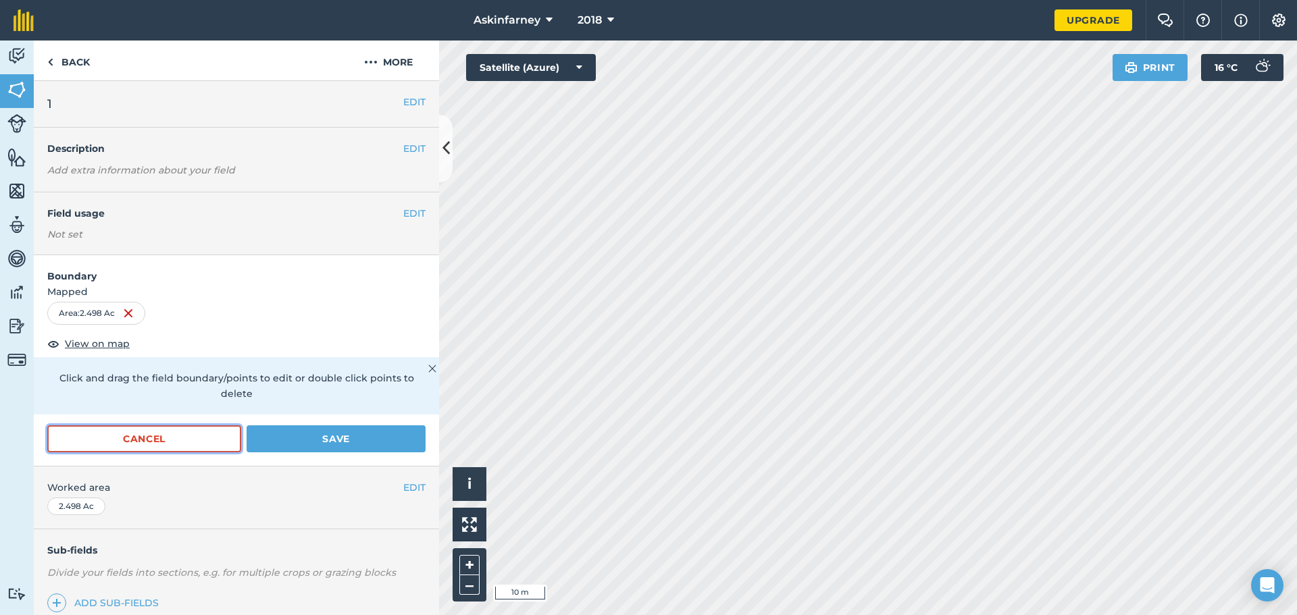
click at [211, 439] on button "Cancel" at bounding box center [144, 438] width 194 height 27
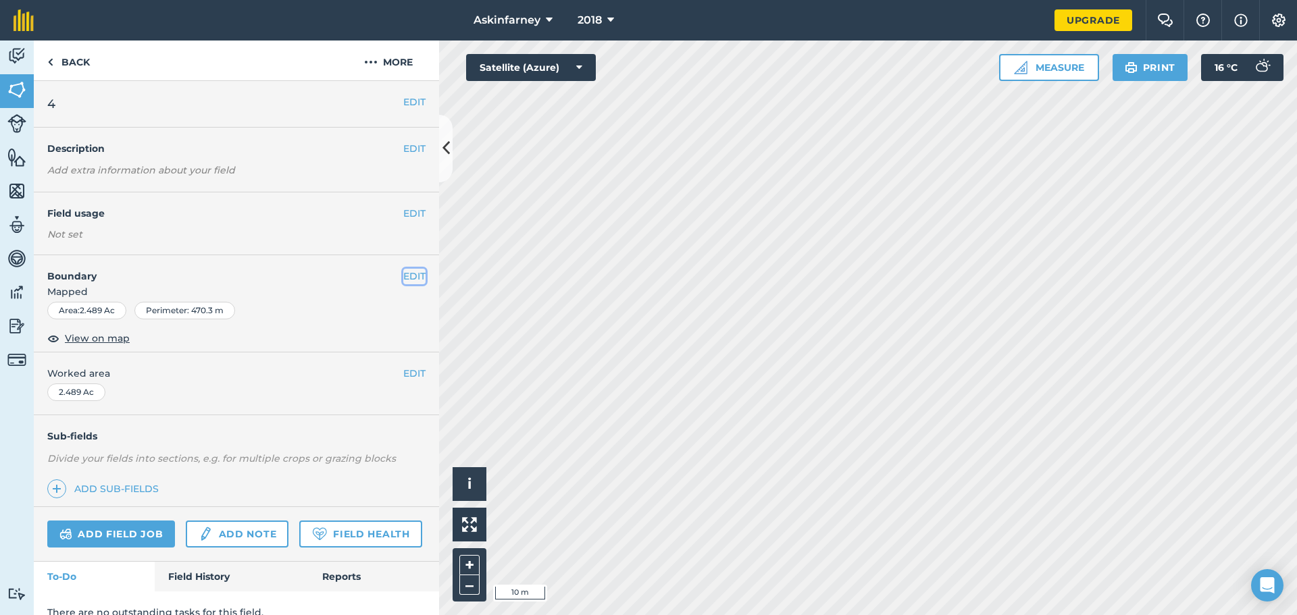
click at [408, 274] on button "EDIT" at bounding box center [414, 276] width 22 height 15
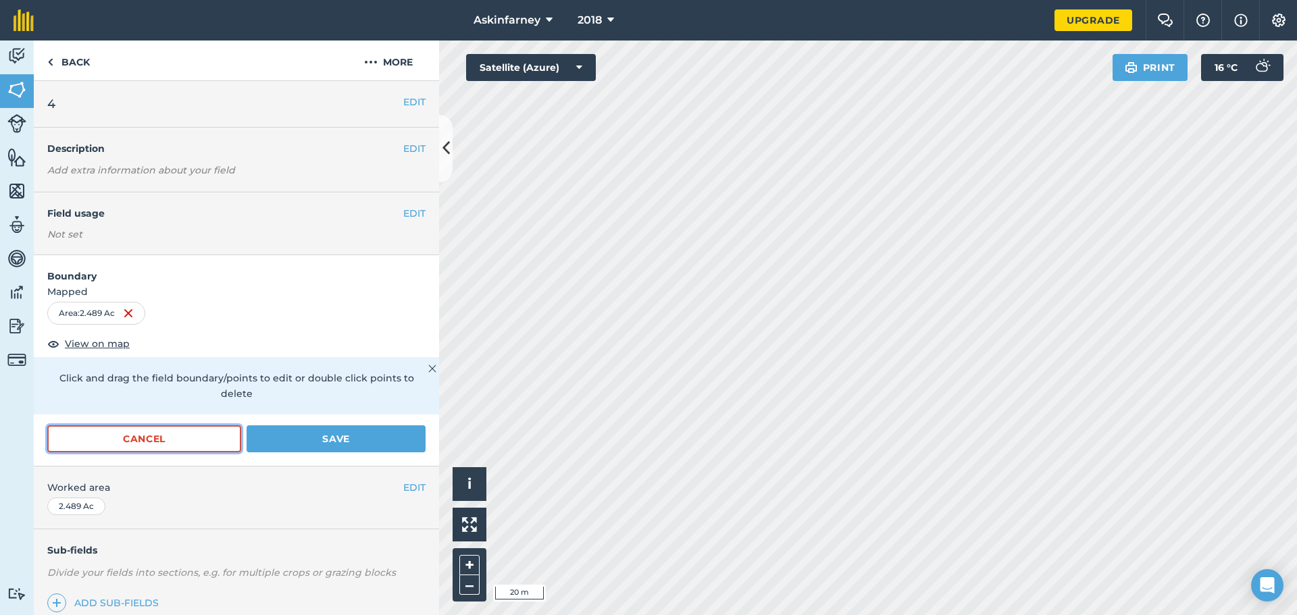
click at [190, 435] on button "Cancel" at bounding box center [144, 438] width 194 height 27
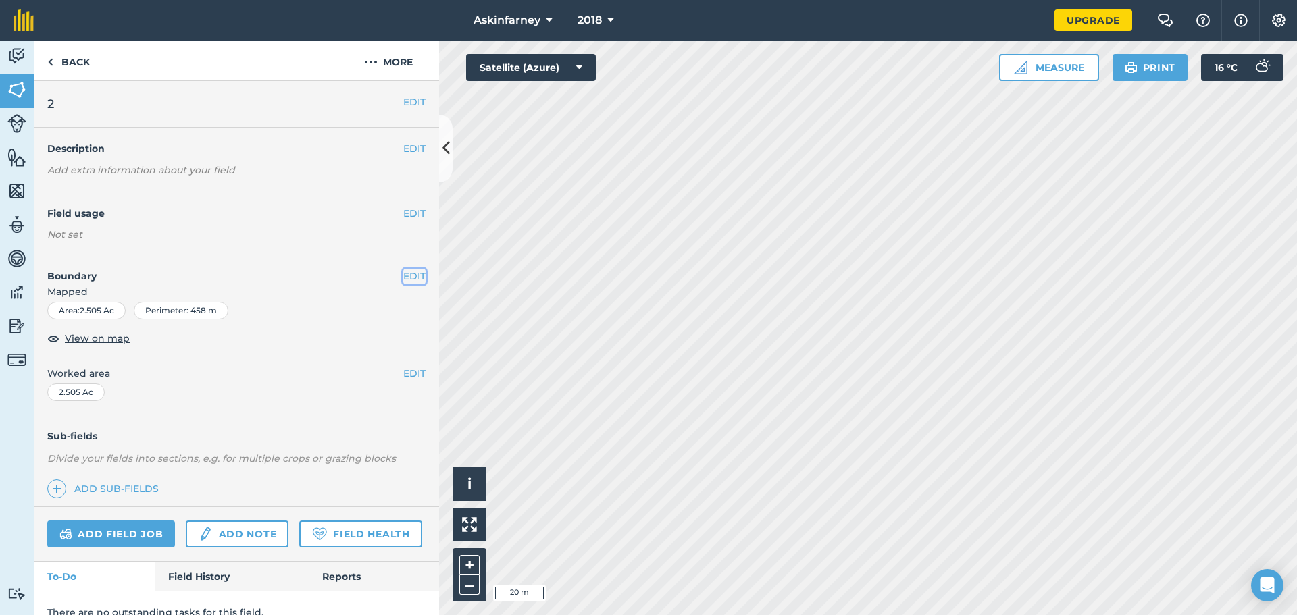
click at [403, 275] on button "EDIT" at bounding box center [414, 276] width 22 height 15
